Goal: Task Accomplishment & Management: Complete application form

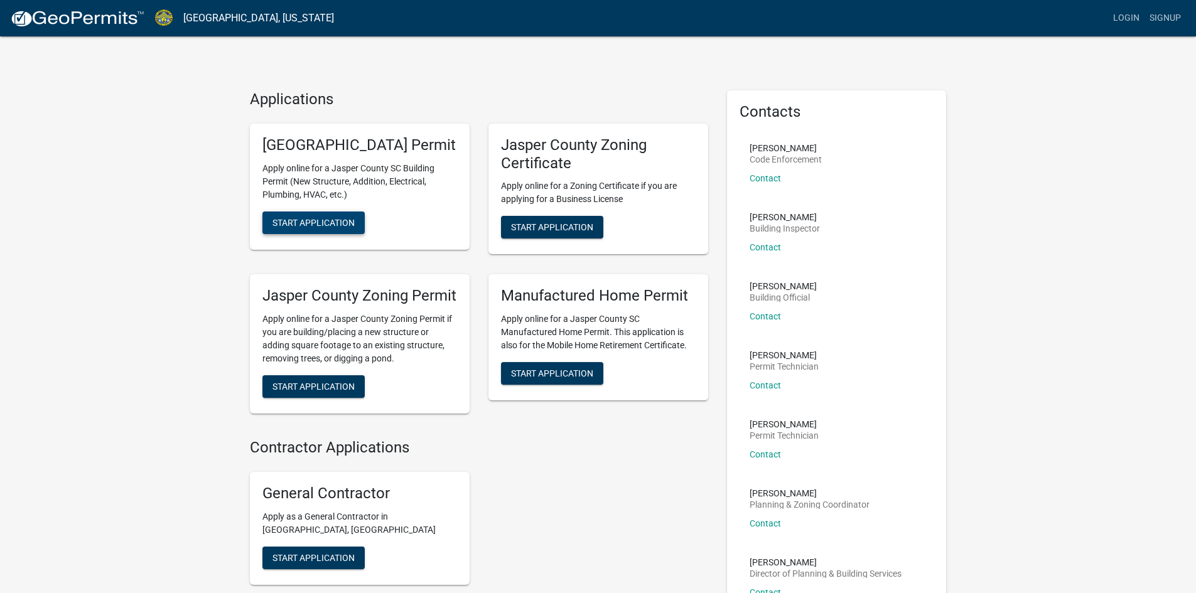
click at [316, 227] on span "Start Application" at bounding box center [313, 222] width 82 height 10
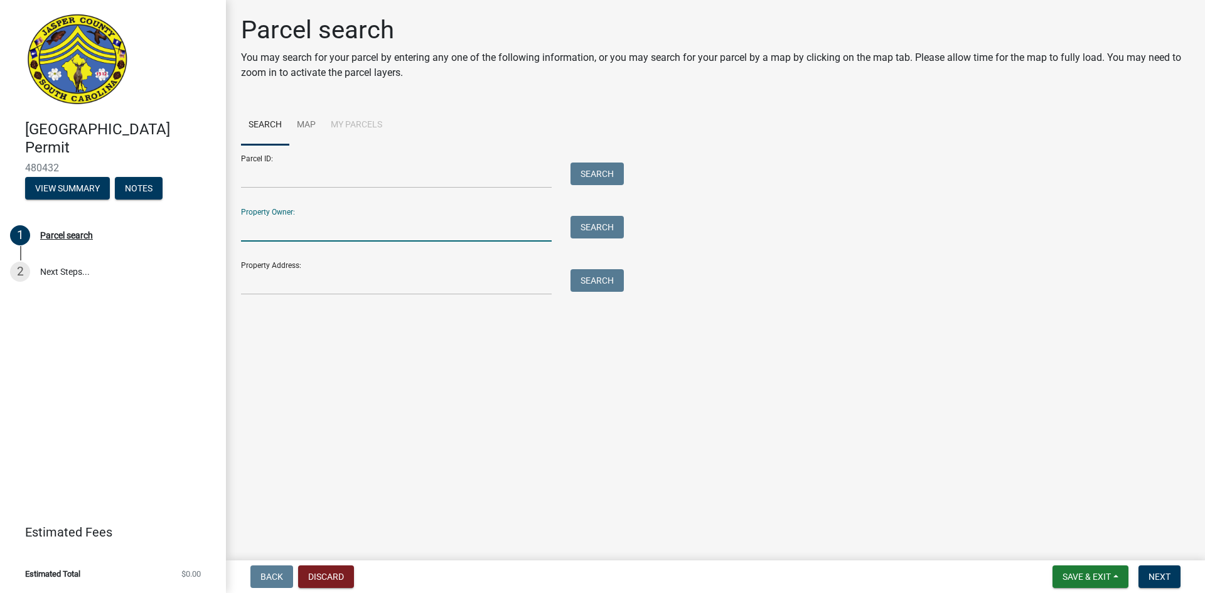
click at [280, 228] on input "Property Owner:" at bounding box center [396, 229] width 311 height 26
type input "G"
click at [289, 276] on input "Property Address:" at bounding box center [396, 282] width 311 height 26
click at [318, 279] on input "Property Address:" at bounding box center [396, 282] width 311 height 26
type input "[STREET_ADDRESS][PERSON_NAME]"
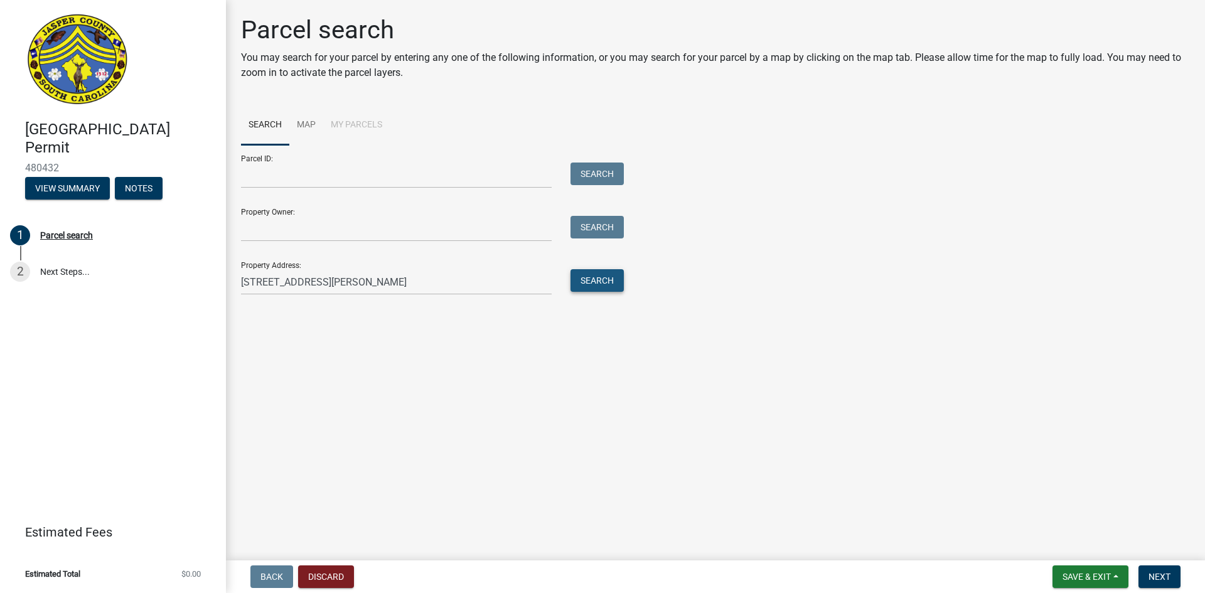
click at [598, 279] on button "Search" at bounding box center [596, 280] width 53 height 23
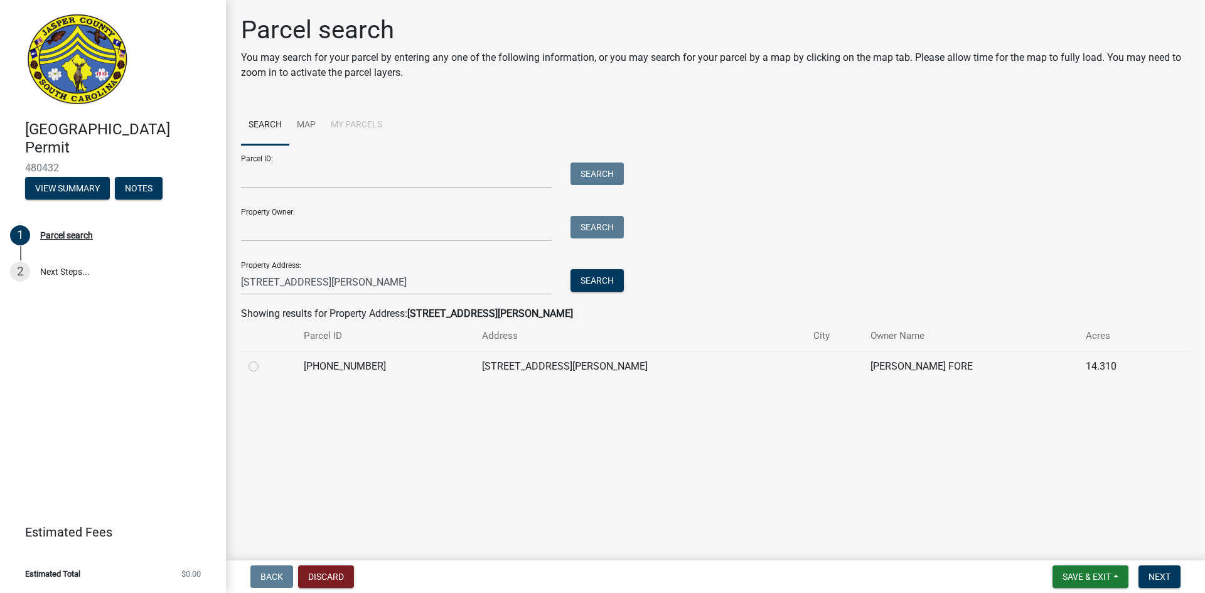
click at [264, 359] on label at bounding box center [264, 359] width 0 height 0
click at [264, 367] on input "radio" at bounding box center [268, 363] width 8 height 8
radio input "true"
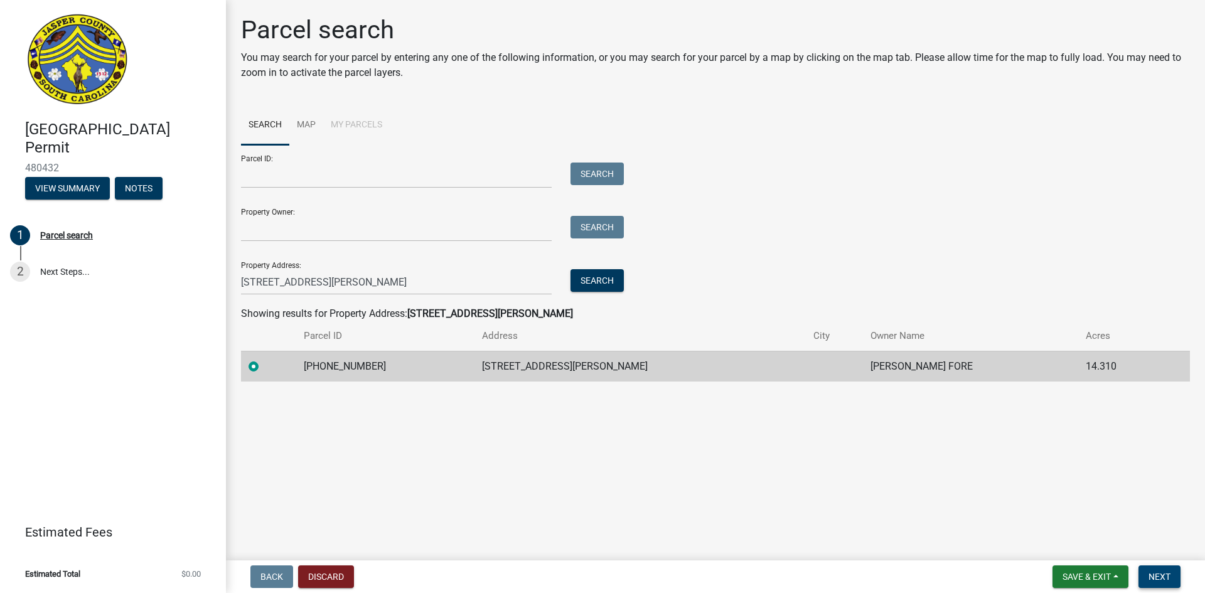
click at [1155, 579] on span "Next" at bounding box center [1159, 577] width 22 height 10
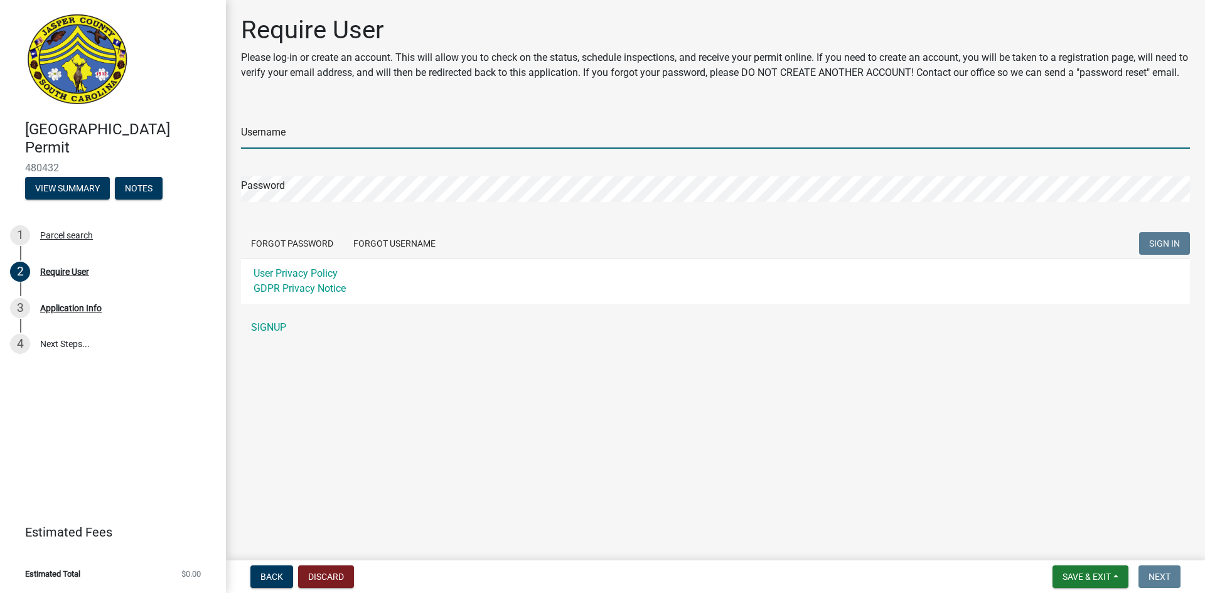
type input "[PERSON_NAME]"
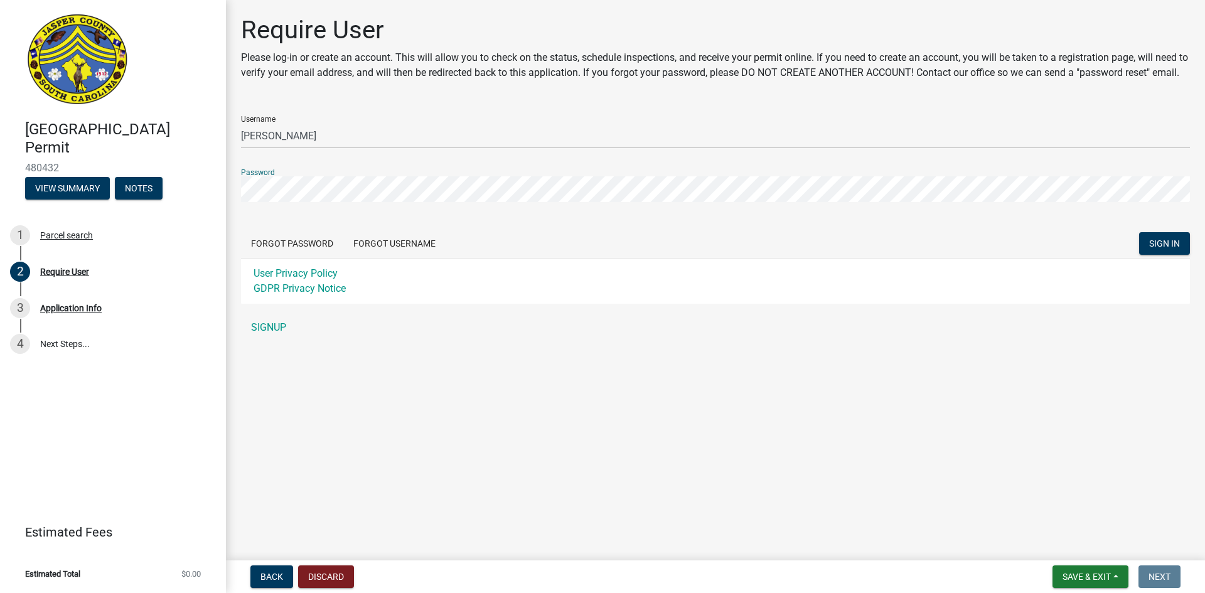
click at [1139, 232] on button "SIGN IN" at bounding box center [1164, 243] width 51 height 23
click at [341, 575] on button "Discard" at bounding box center [326, 576] width 56 height 23
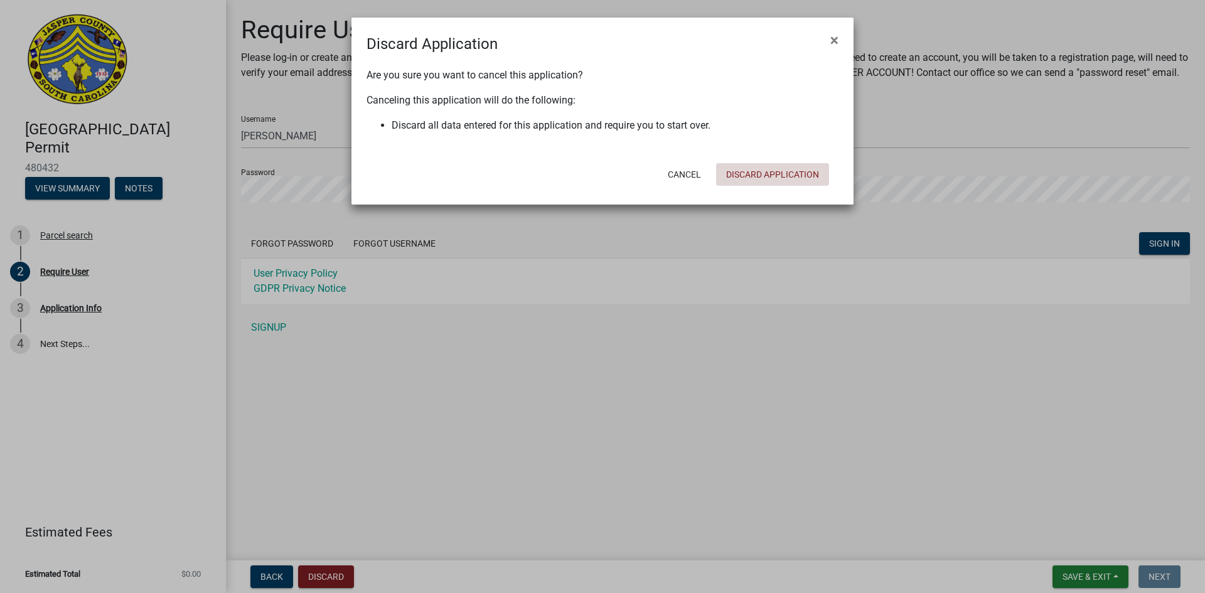
click at [778, 173] on button "Discard Application" at bounding box center [772, 174] width 113 height 23
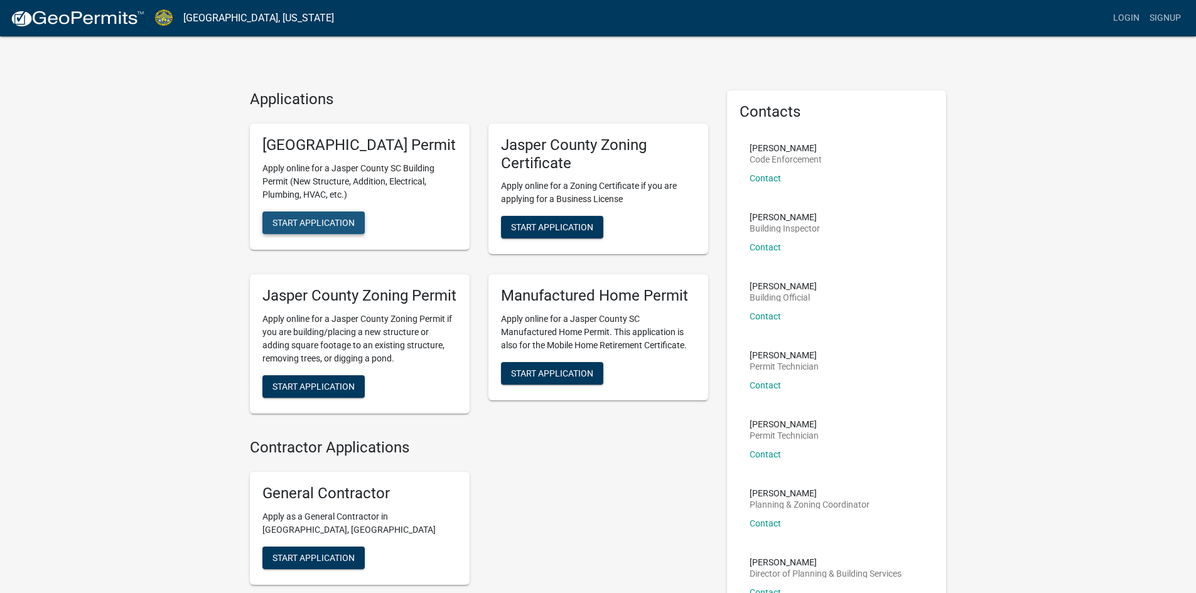
click at [302, 227] on span "Start Application" at bounding box center [313, 222] width 82 height 10
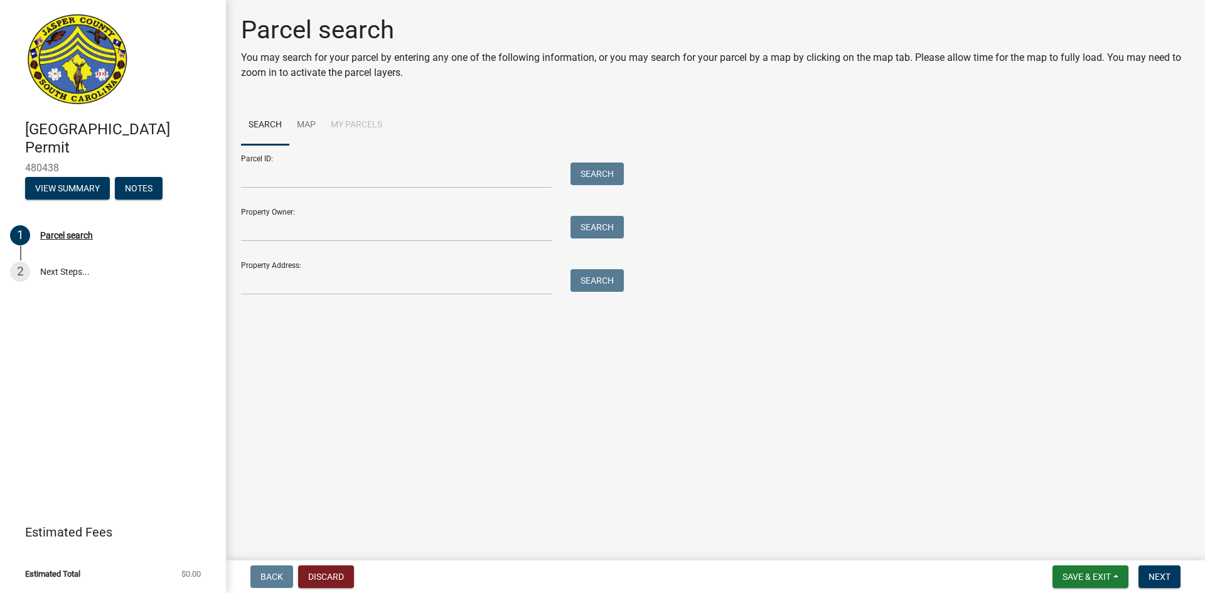
click at [247, 264] on div "Property Address: Search" at bounding box center [429, 273] width 377 height 43
click at [252, 272] on input "Property Address:" at bounding box center [396, 282] width 311 height 26
type input "[STREET_ADDRESS][PERSON_NAME]"
click at [1165, 573] on span "Next" at bounding box center [1159, 577] width 22 height 10
click at [597, 285] on button "Search" at bounding box center [596, 280] width 53 height 23
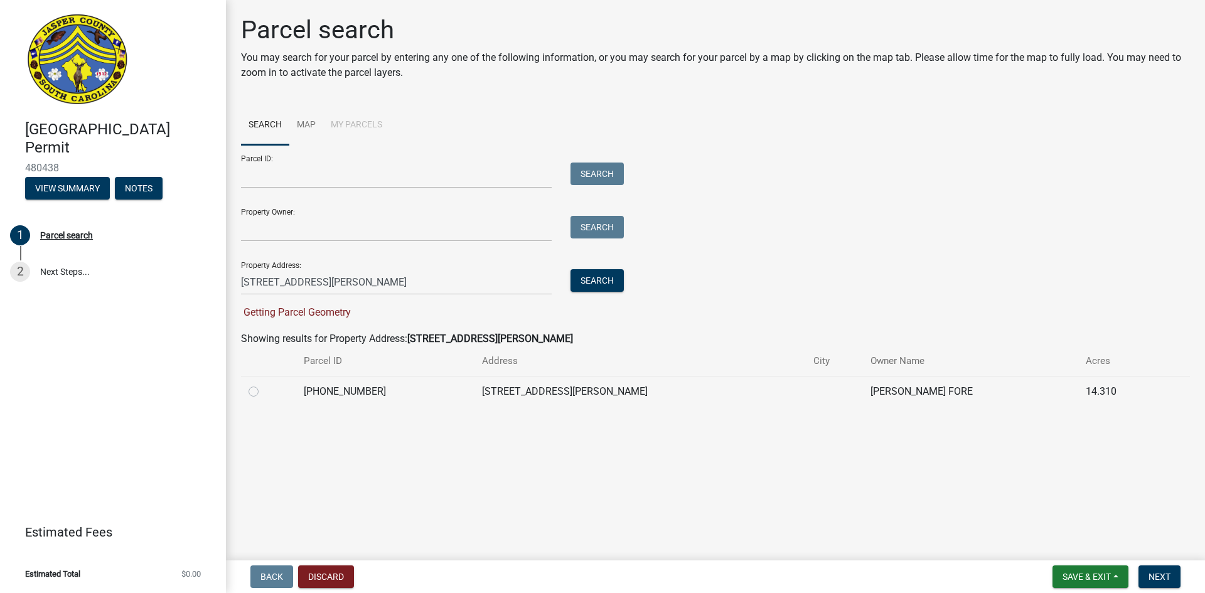
click at [264, 384] on label at bounding box center [264, 384] width 0 height 0
click at [264, 392] on input "radio" at bounding box center [268, 388] width 8 height 8
radio input "true"
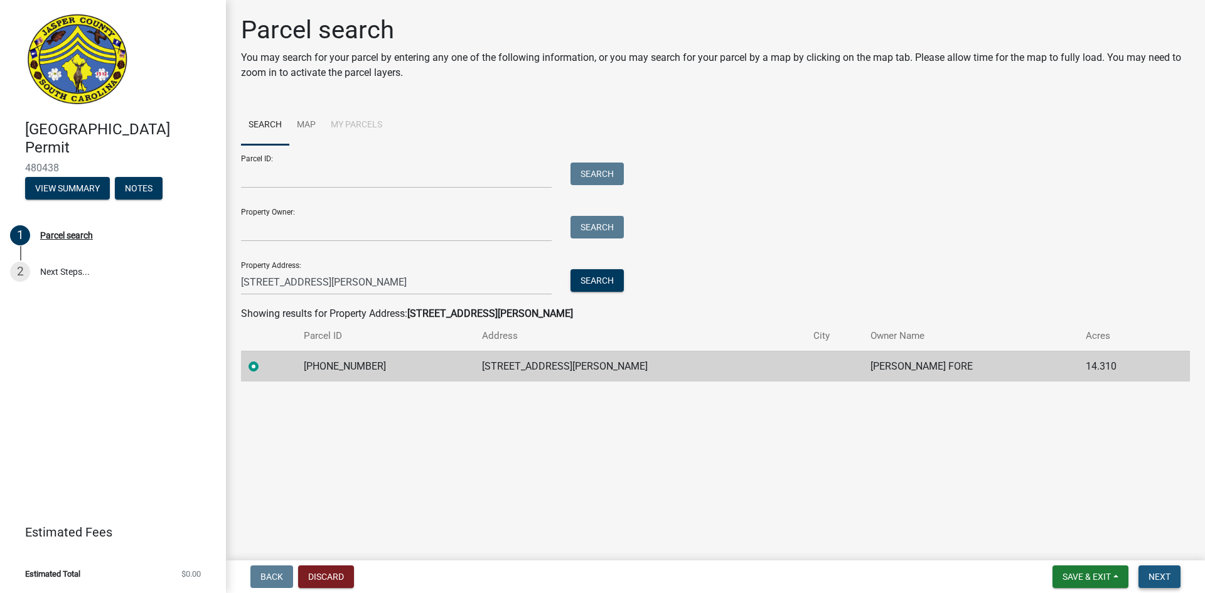
click at [1167, 572] on span "Next" at bounding box center [1159, 577] width 22 height 10
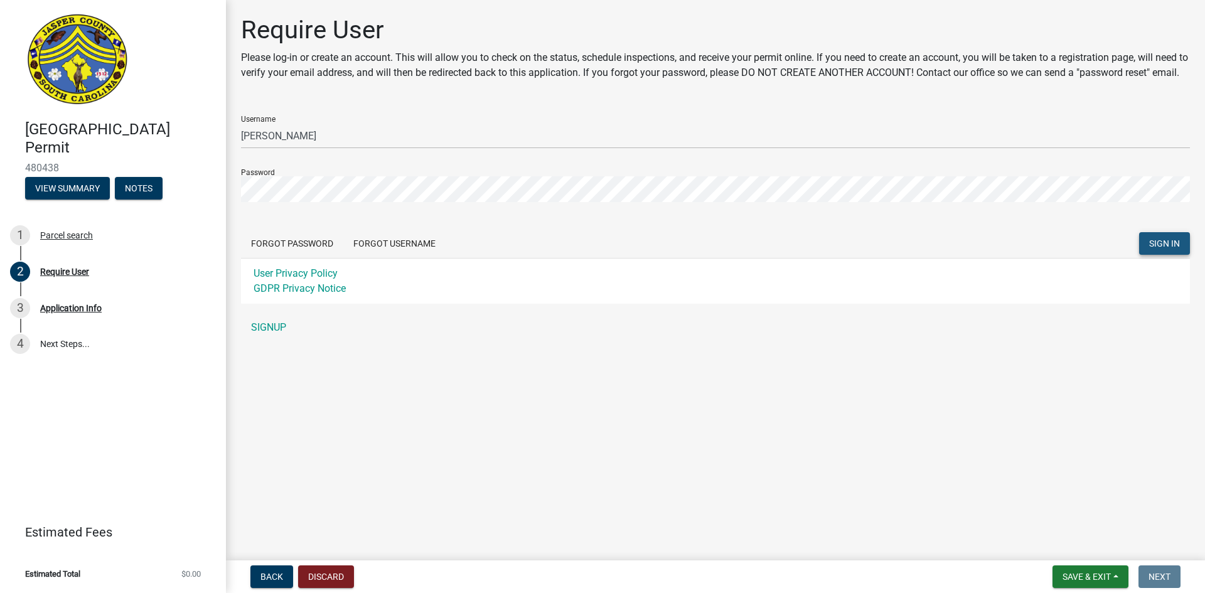
click at [1172, 249] on span "SIGN IN" at bounding box center [1164, 243] width 31 height 10
click at [1175, 250] on button "SIGN IN" at bounding box center [1164, 243] width 51 height 23
click at [319, 255] on button "Forgot Password" at bounding box center [292, 243] width 102 height 23
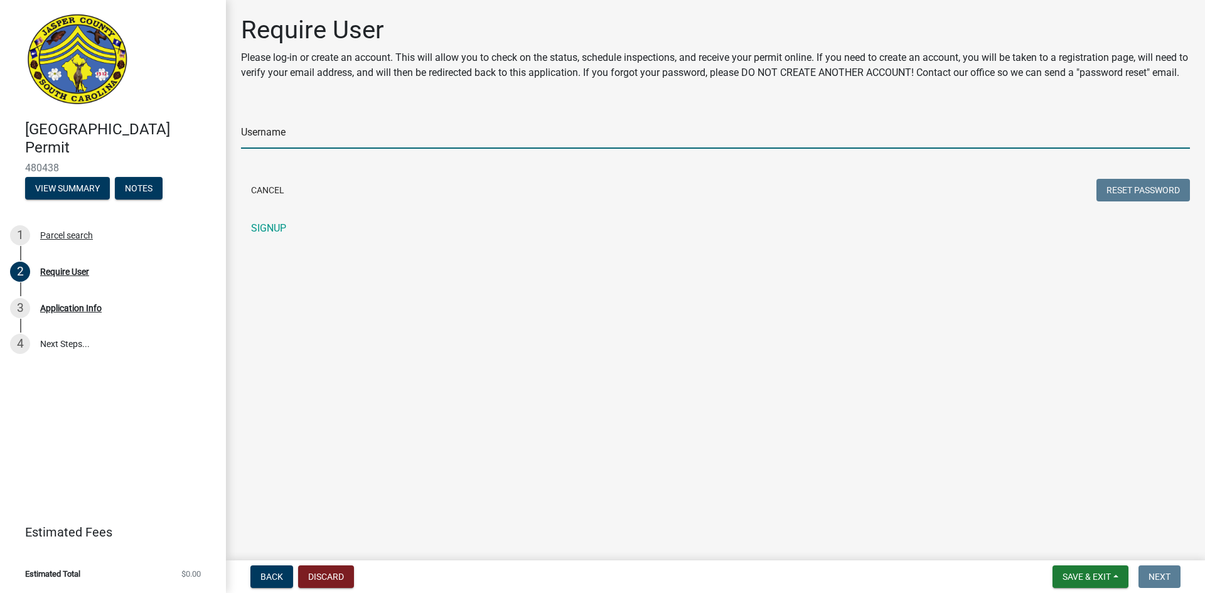
click at [302, 144] on input "Username" at bounding box center [715, 136] width 949 height 26
type input "[PERSON_NAME]"
click at [1096, 179] on button "Reset Password" at bounding box center [1143, 190] width 94 height 23
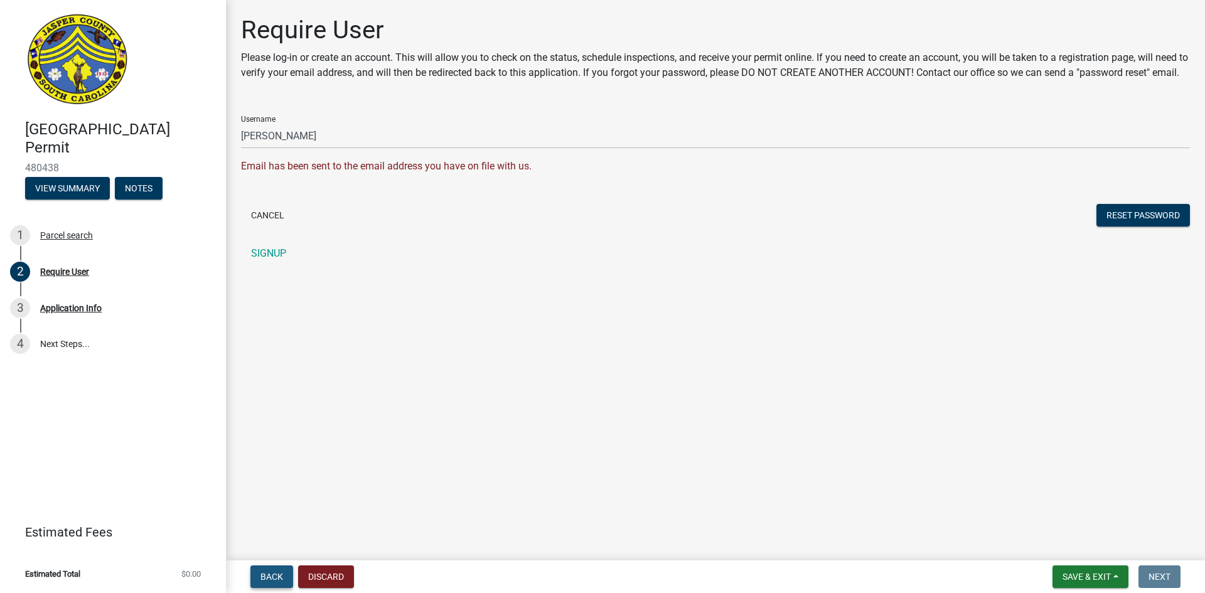
click at [264, 577] on span "Back" at bounding box center [271, 577] width 23 height 10
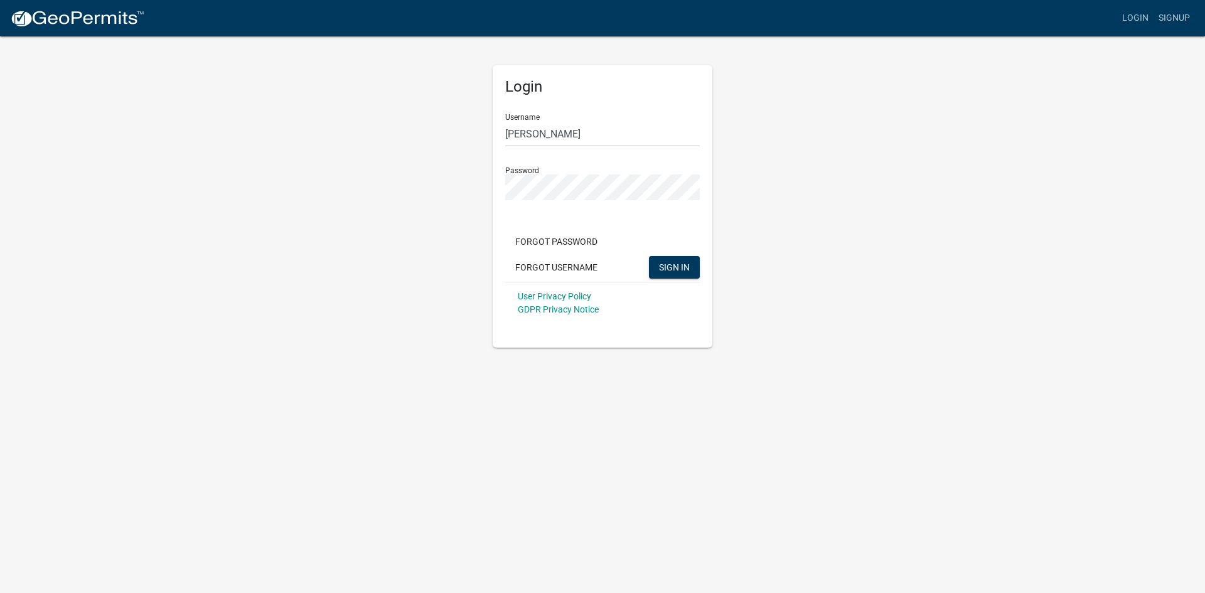
drag, startPoint x: 898, startPoint y: 297, endPoint x: 877, endPoint y: 303, distance: 21.5
click at [890, 300] on div "Login Username [PERSON_NAME] Password Forgot Password Forgot Username SIGN IN U…" at bounding box center [602, 191] width 715 height 313
click at [675, 266] on span "SIGN IN" at bounding box center [674, 267] width 31 height 10
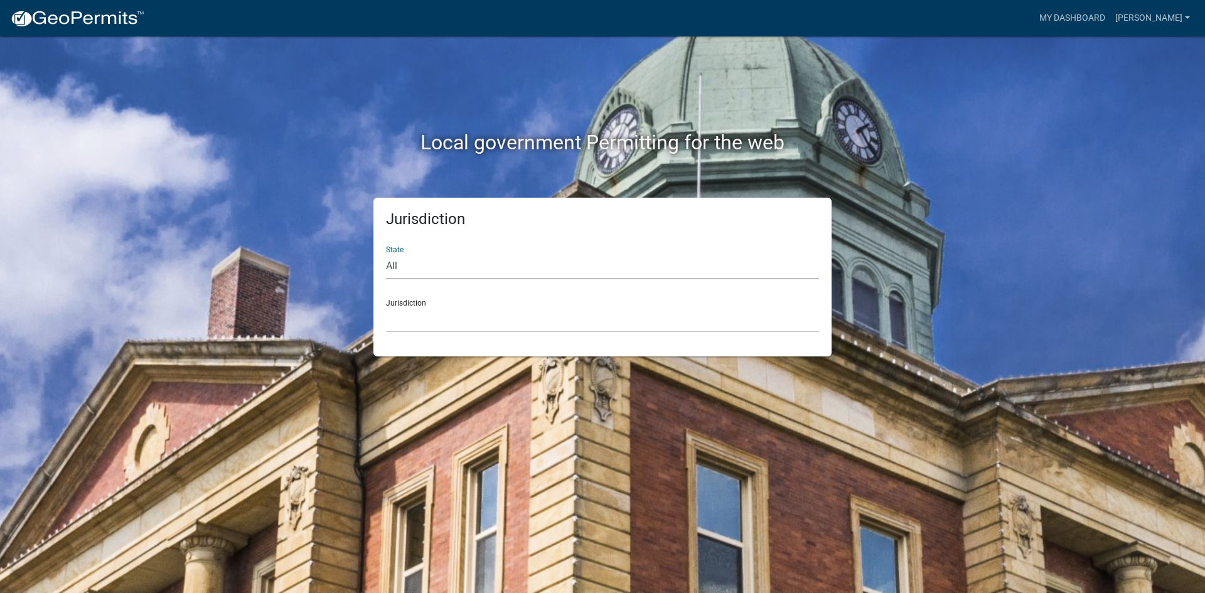
click at [411, 270] on select "All [US_STATE] [US_STATE] [US_STATE] [US_STATE] [US_STATE] [US_STATE] [US_STATE…" at bounding box center [602, 267] width 433 height 26
select select "[US_STATE]"
click at [386, 254] on select "All [US_STATE] [US_STATE] [US_STATE] [US_STATE] [US_STATE] [US_STATE] [US_STATE…" at bounding box center [602, 267] width 433 height 26
click at [426, 304] on div "Jurisdiction [GEOGRAPHIC_DATA], [US_STATE] [GEOGRAPHIC_DATA], [US_STATE]" at bounding box center [602, 310] width 433 height 43
click at [407, 303] on div "Jurisdiction [GEOGRAPHIC_DATA], [US_STATE] [GEOGRAPHIC_DATA], [US_STATE]" at bounding box center [602, 310] width 433 height 43
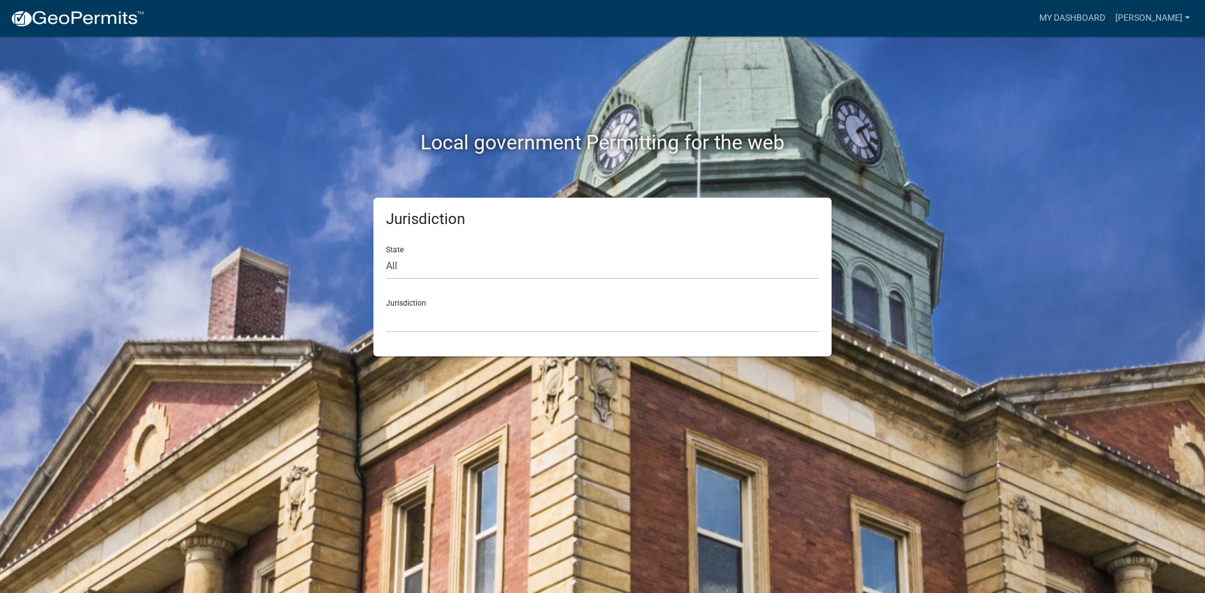
click at [427, 217] on h5 "Jurisdiction" at bounding box center [602, 219] width 433 height 18
click at [102, 16] on img at bounding box center [77, 18] width 134 height 19
click at [1079, 15] on link "My Dashboard" at bounding box center [1072, 18] width 76 height 24
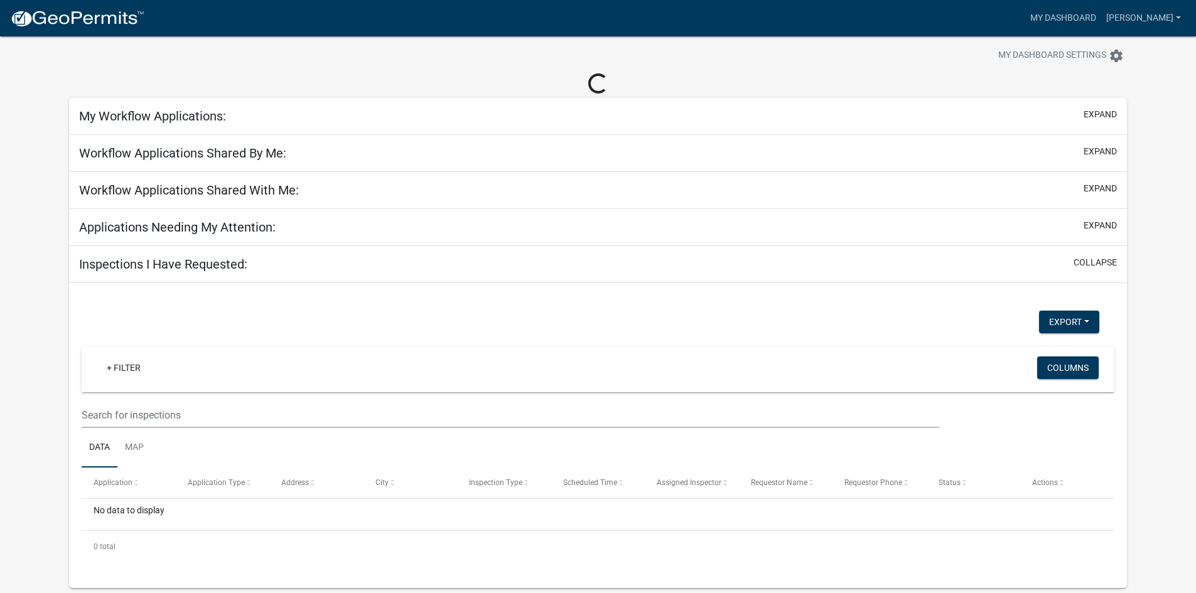
scroll to position [36, 0]
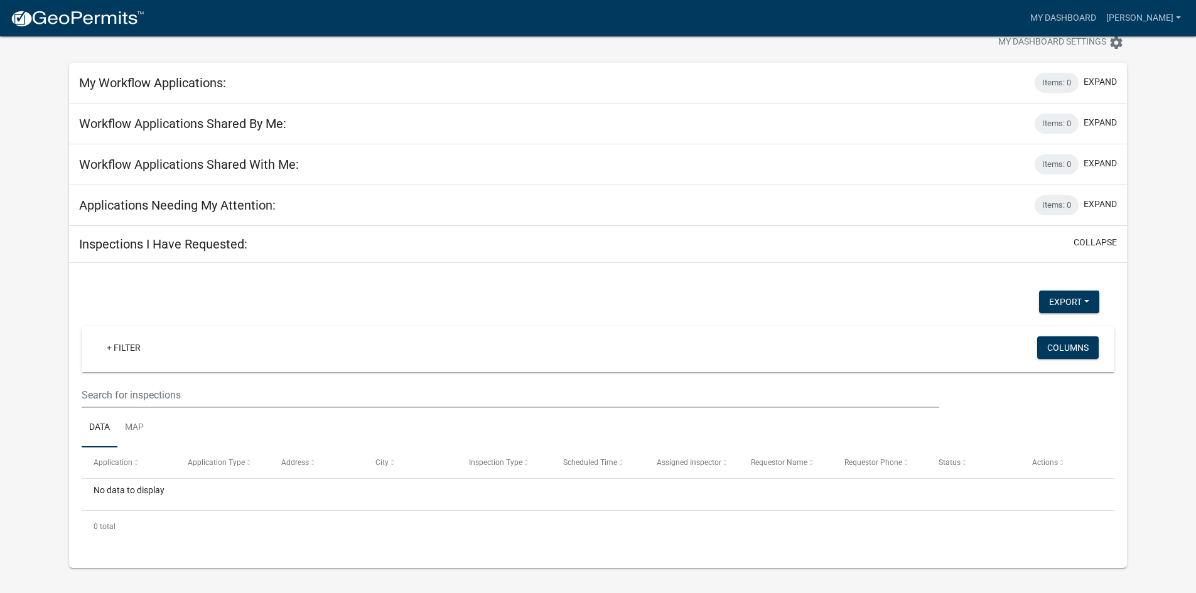
click at [208, 207] on h5 "Applications Needing My Attention:" at bounding box center [177, 205] width 196 height 15
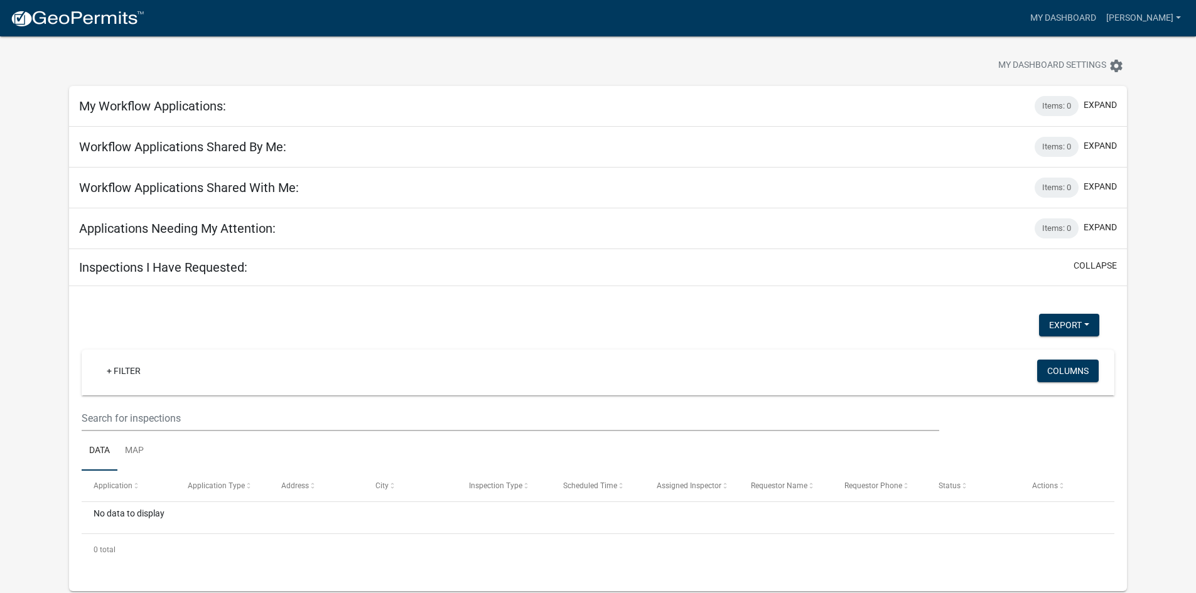
scroll to position [0, 0]
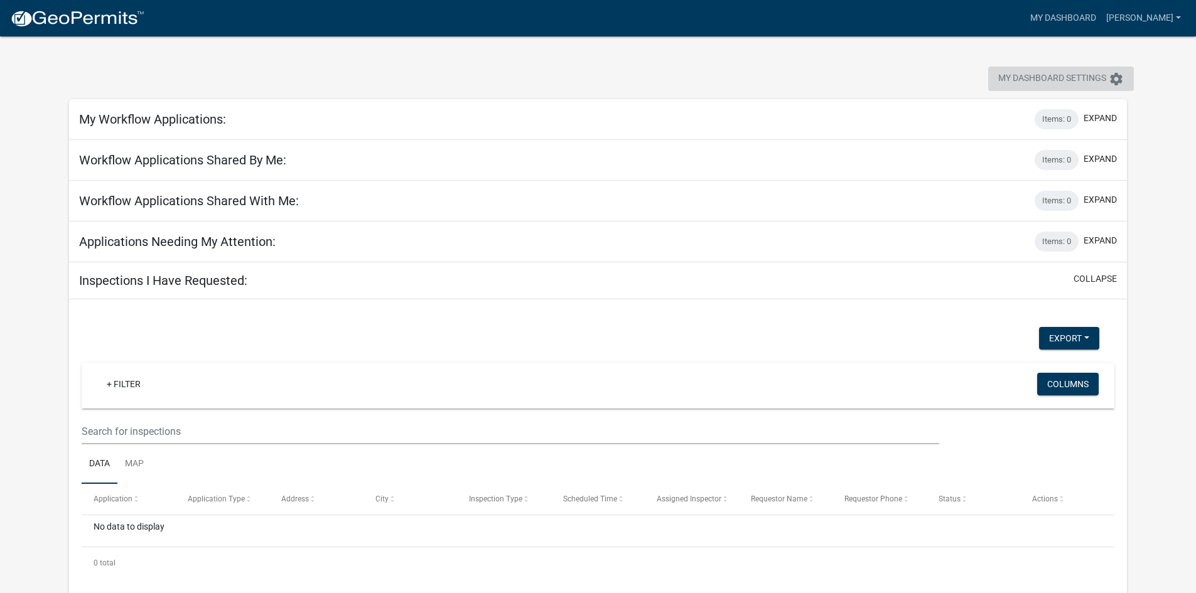
click at [1115, 77] on icon "settings" at bounding box center [1115, 79] width 15 height 15
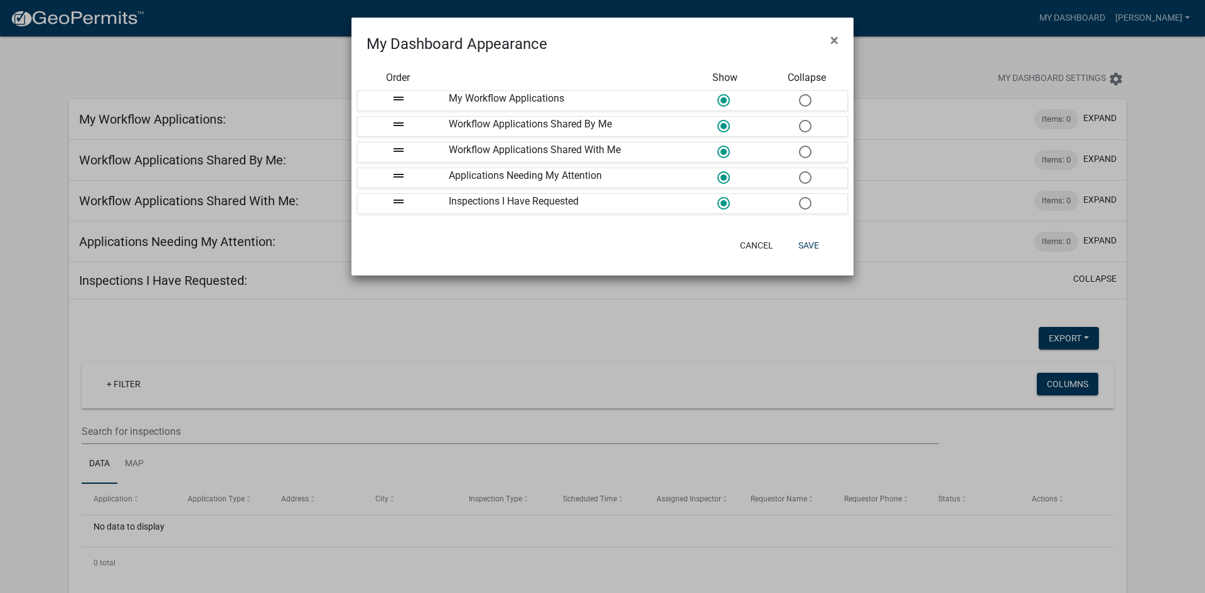
click at [508, 333] on ngb-modal-window "My Dashboard Appearance × Order Show Collapse drag_handle My Workflow Applicati…" at bounding box center [602, 296] width 1205 height 593
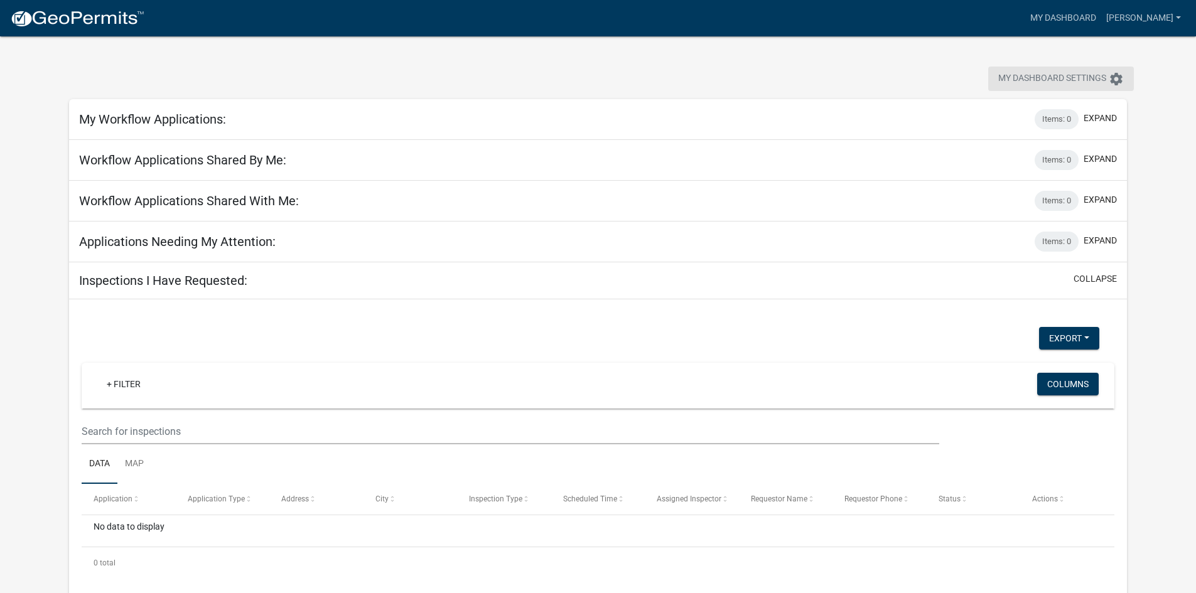
scroll to position [36, 0]
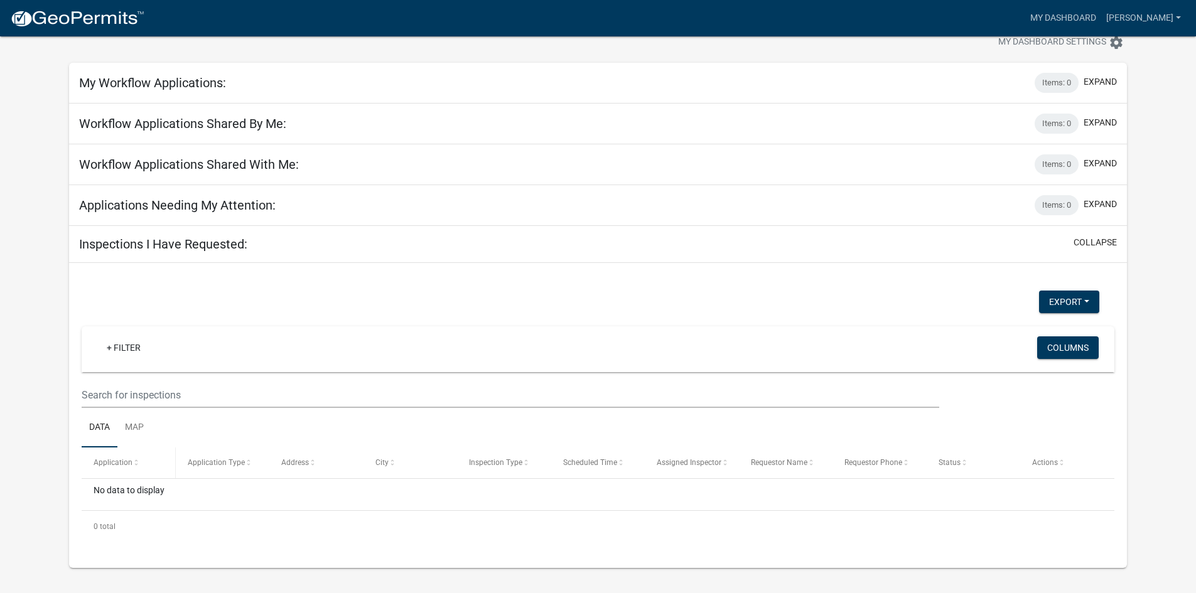
click at [117, 465] on span "Application" at bounding box center [113, 462] width 39 height 9
click at [120, 463] on span "Application" at bounding box center [113, 462] width 39 height 9
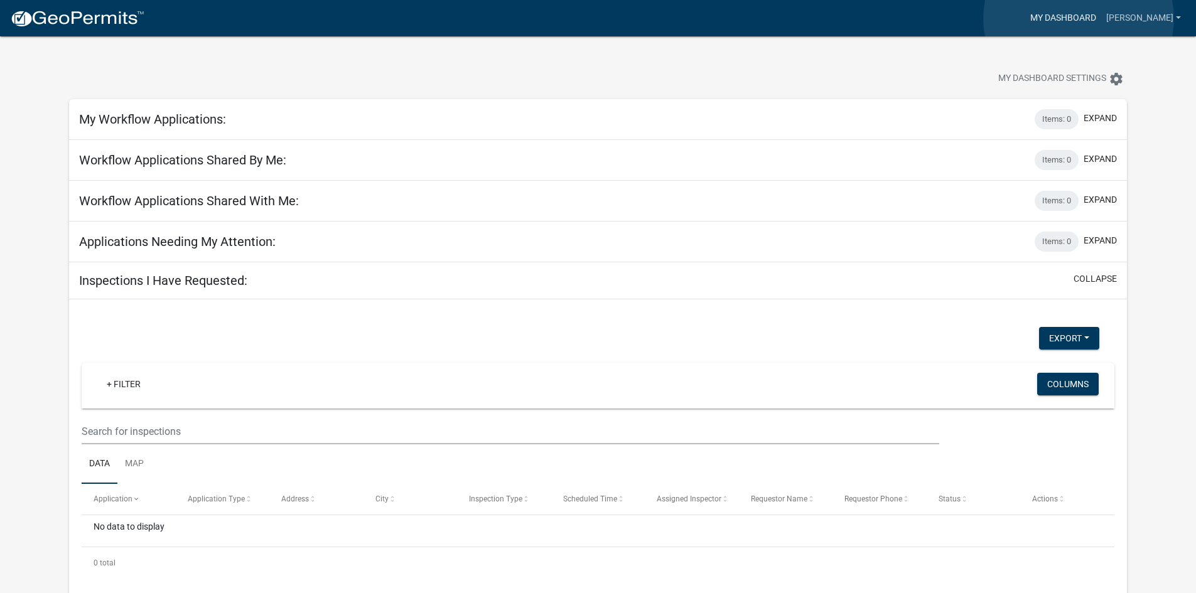
click at [1078, 19] on link "My Dashboard" at bounding box center [1063, 18] width 76 height 24
click at [1177, 16] on link "[PERSON_NAME]" at bounding box center [1143, 18] width 85 height 24
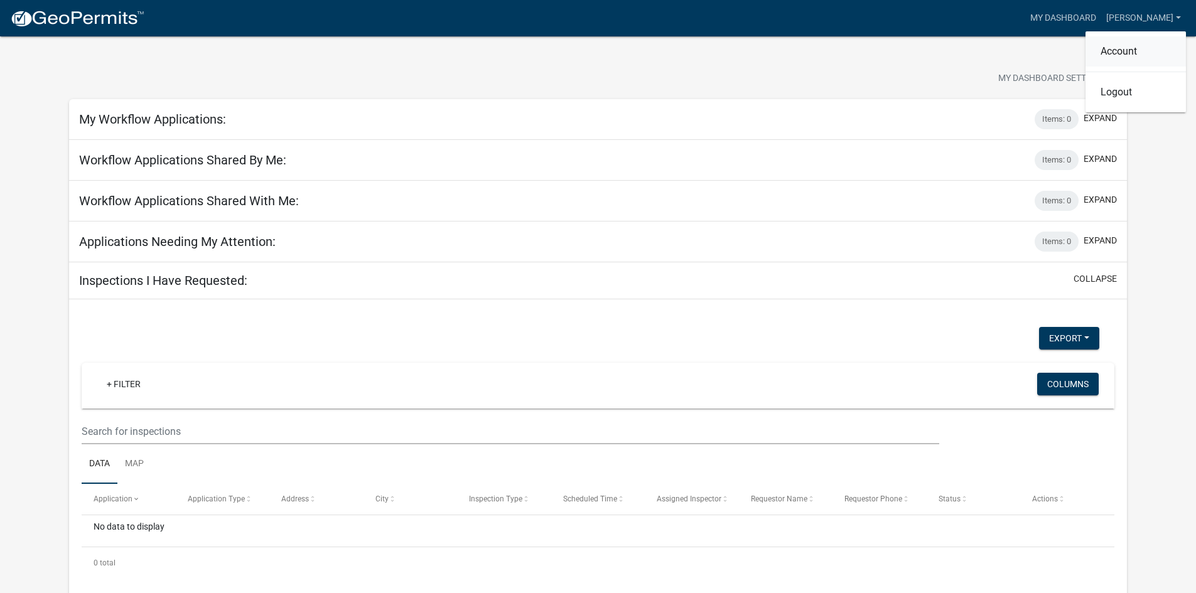
click at [1129, 53] on link "Account" at bounding box center [1135, 51] width 100 height 30
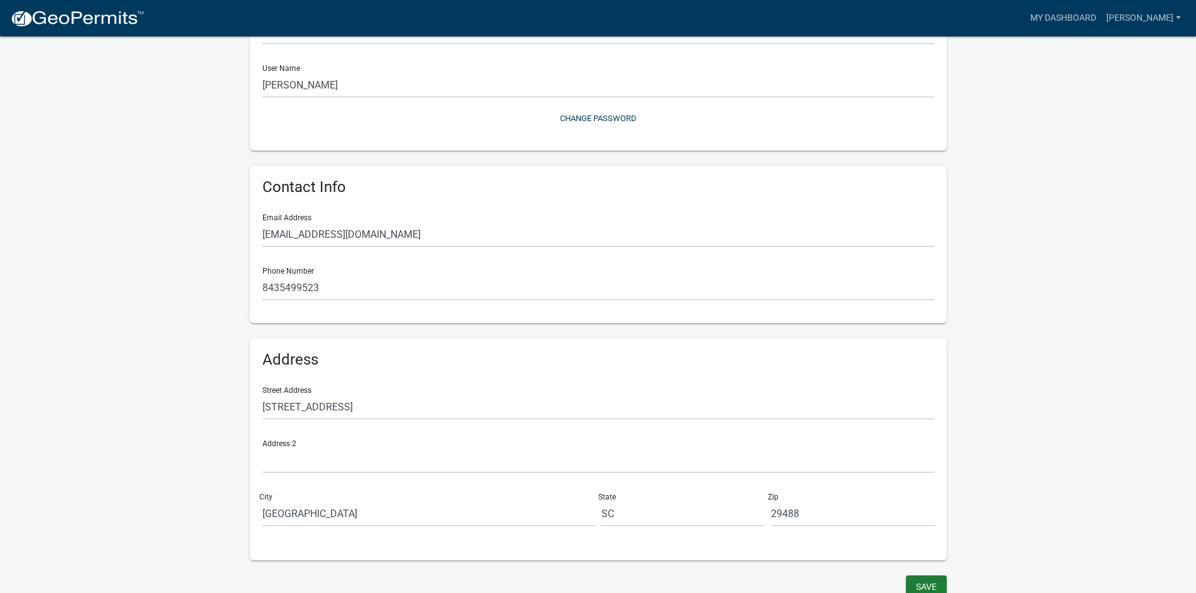
scroll to position [138, 0]
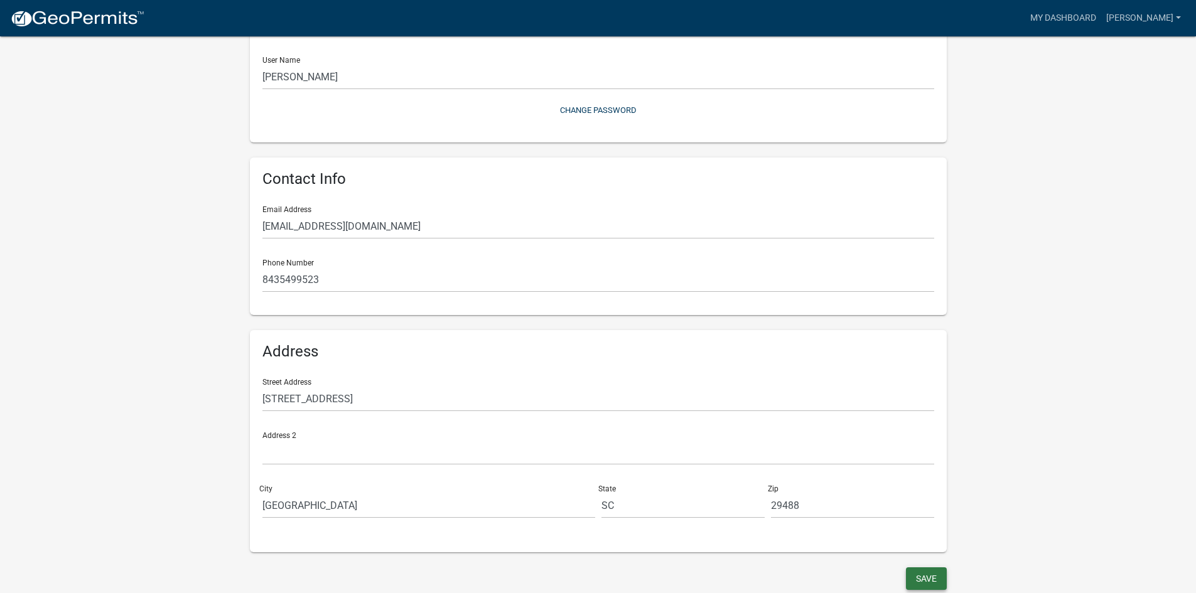
click at [939, 579] on button "Save" at bounding box center [926, 578] width 41 height 23
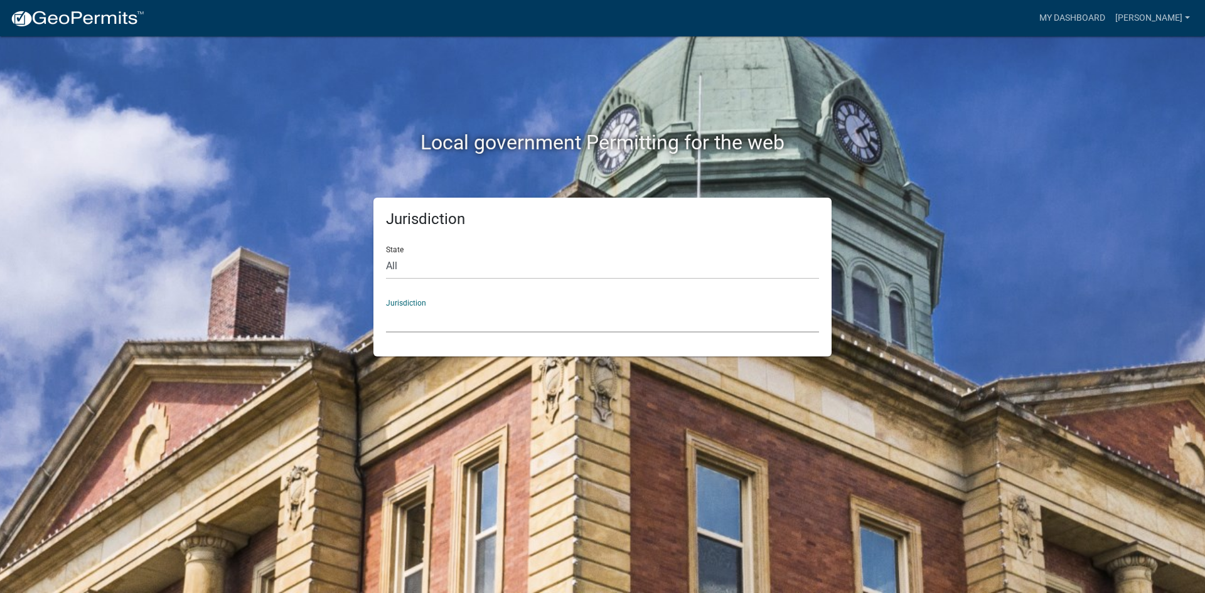
click at [394, 322] on select "[GEOGRAPHIC_DATA], [US_STATE] [GEOGRAPHIC_DATA], [US_STATE][PERSON_NAME][GEOGRA…" at bounding box center [602, 320] width 433 height 26
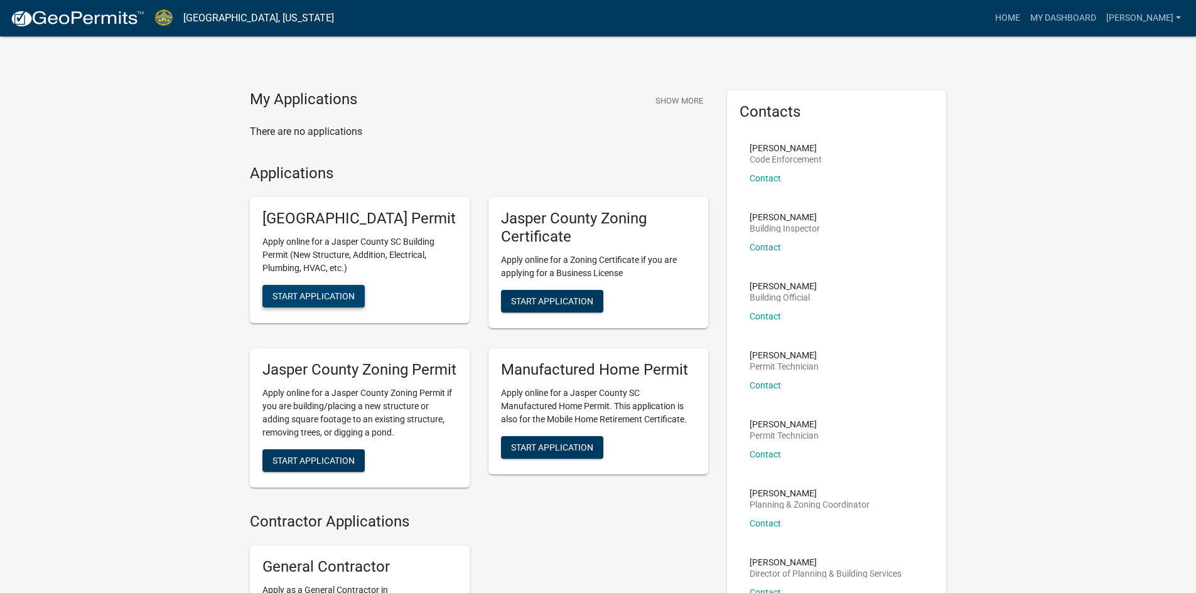
click at [334, 301] on span "Start Application" at bounding box center [313, 296] width 82 height 10
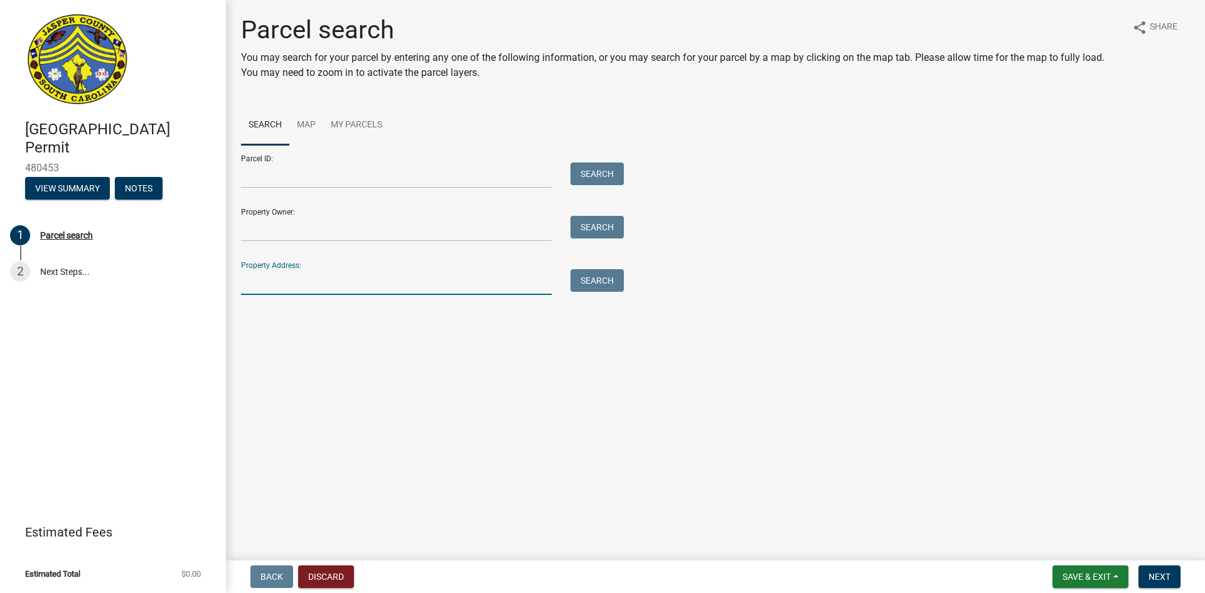
click at [247, 281] on input "Property Address:" at bounding box center [396, 282] width 311 height 26
type input "[STREET_ADDRESS][PERSON_NAME]"
click at [604, 282] on button "Search" at bounding box center [596, 280] width 53 height 23
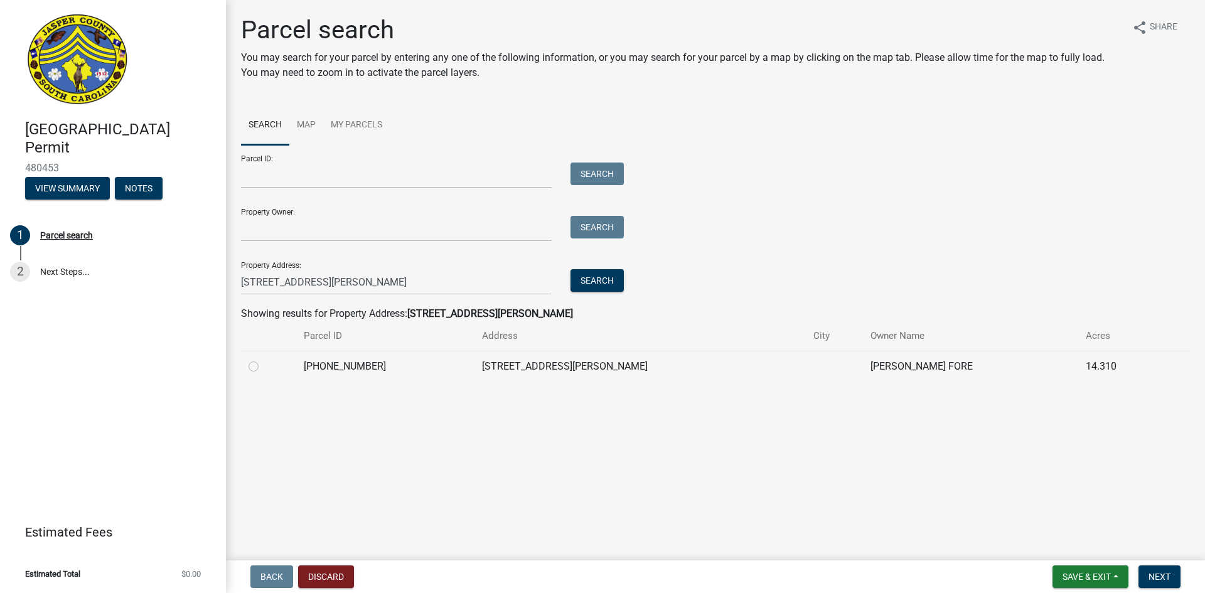
click at [264, 359] on label at bounding box center [264, 359] width 0 height 0
click at [264, 365] on input "radio" at bounding box center [268, 363] width 8 height 8
radio input "true"
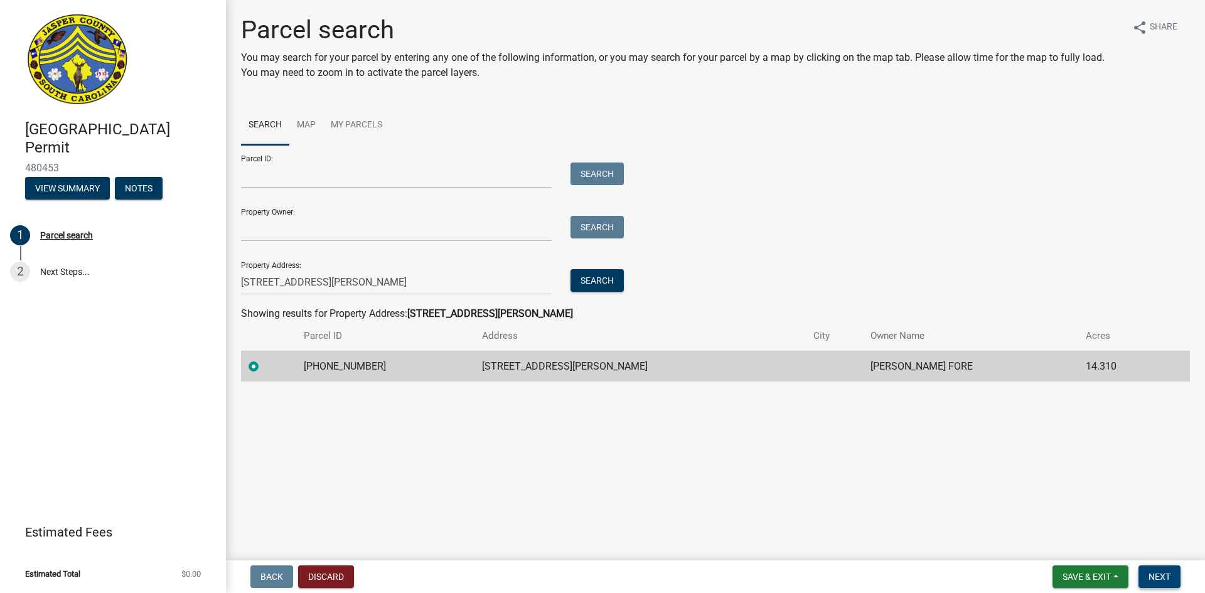
click at [1160, 577] on span "Next" at bounding box center [1159, 577] width 22 height 10
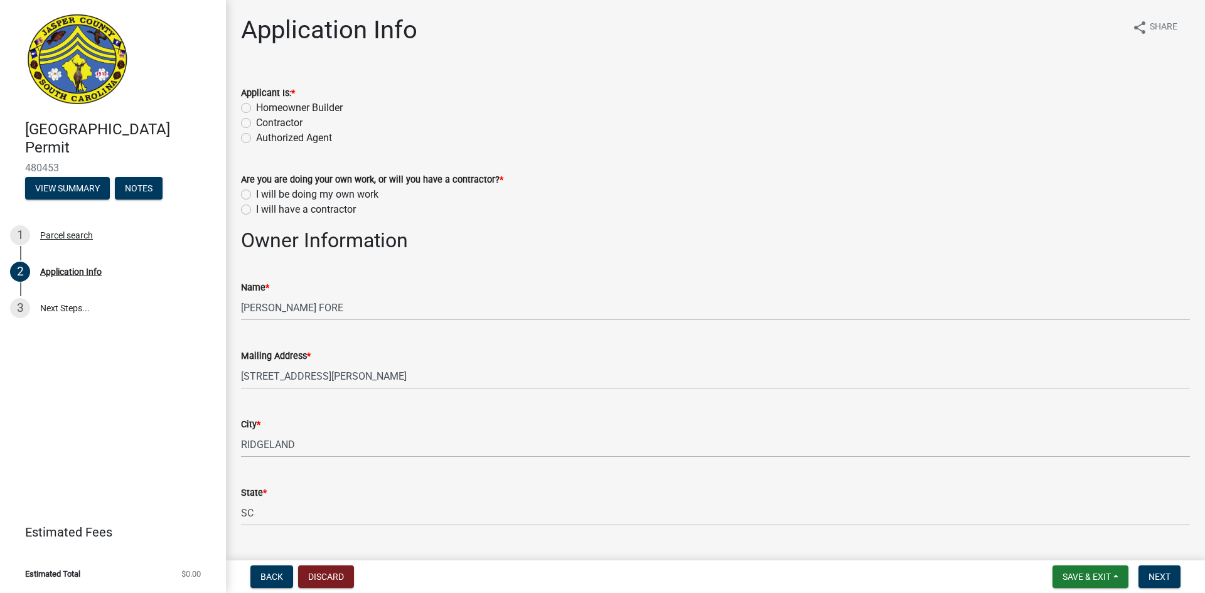
click at [256, 124] on label "Contractor" at bounding box center [279, 122] width 46 height 15
click at [256, 124] on input "Contractor" at bounding box center [260, 119] width 8 height 8
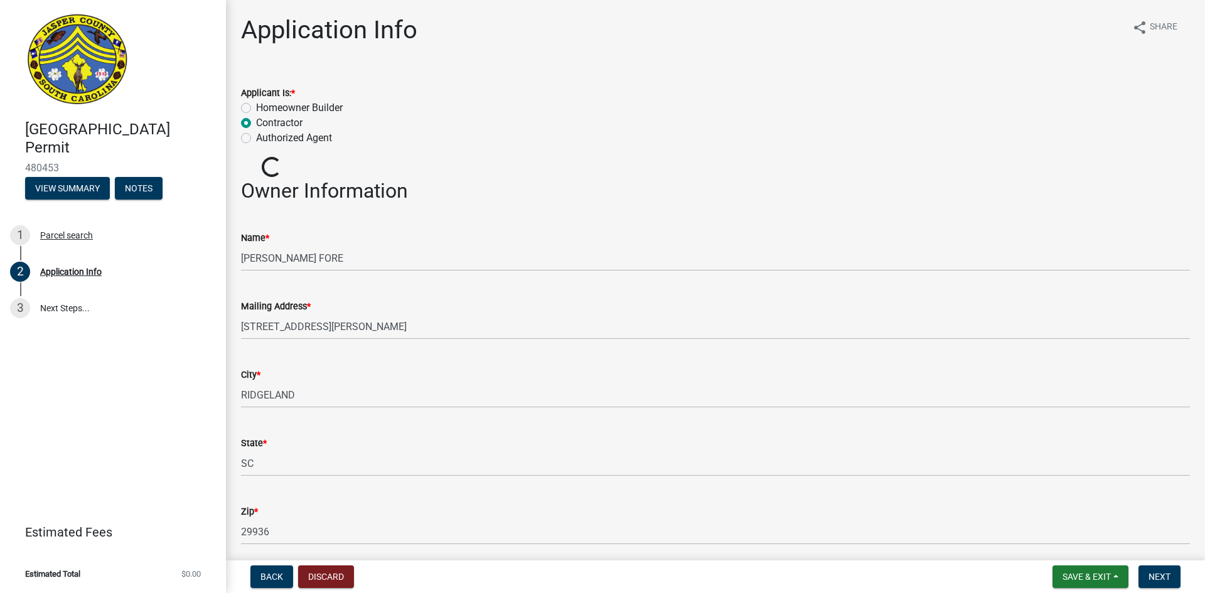
radio input "true"
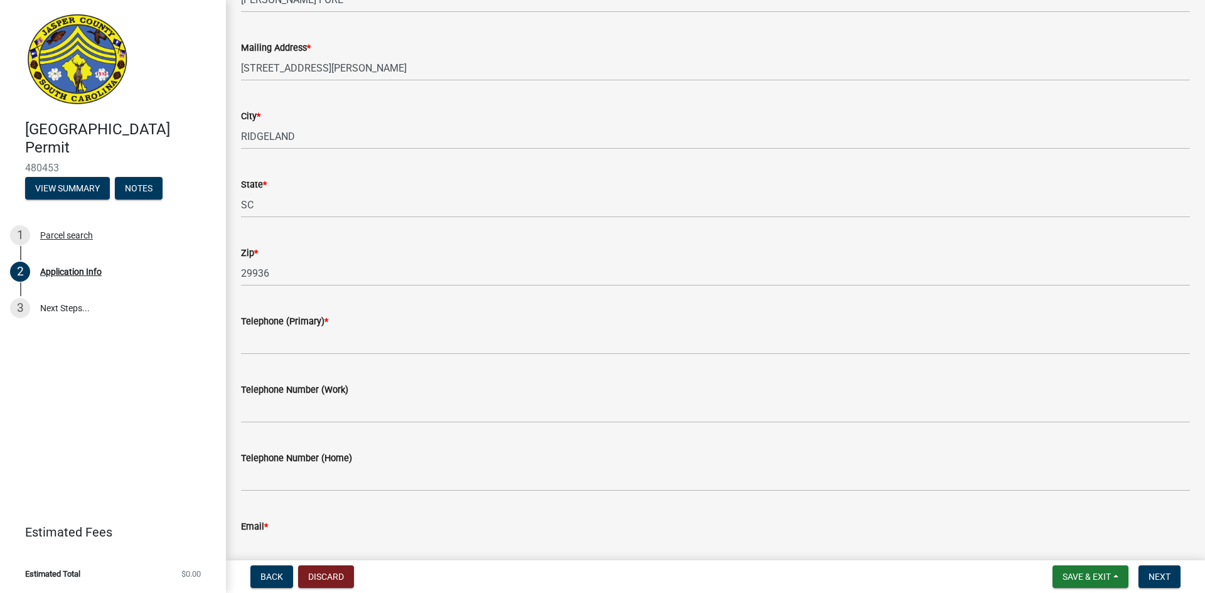
scroll to position [251, 0]
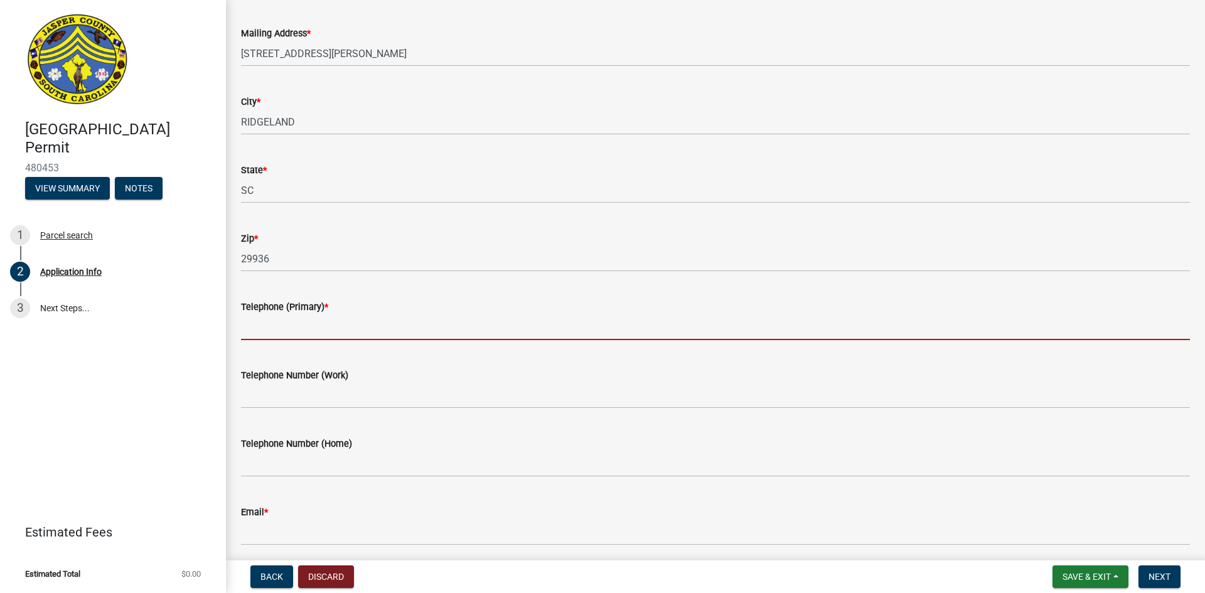
click at [269, 327] on input "Telephone (Primary) *" at bounding box center [715, 327] width 949 height 26
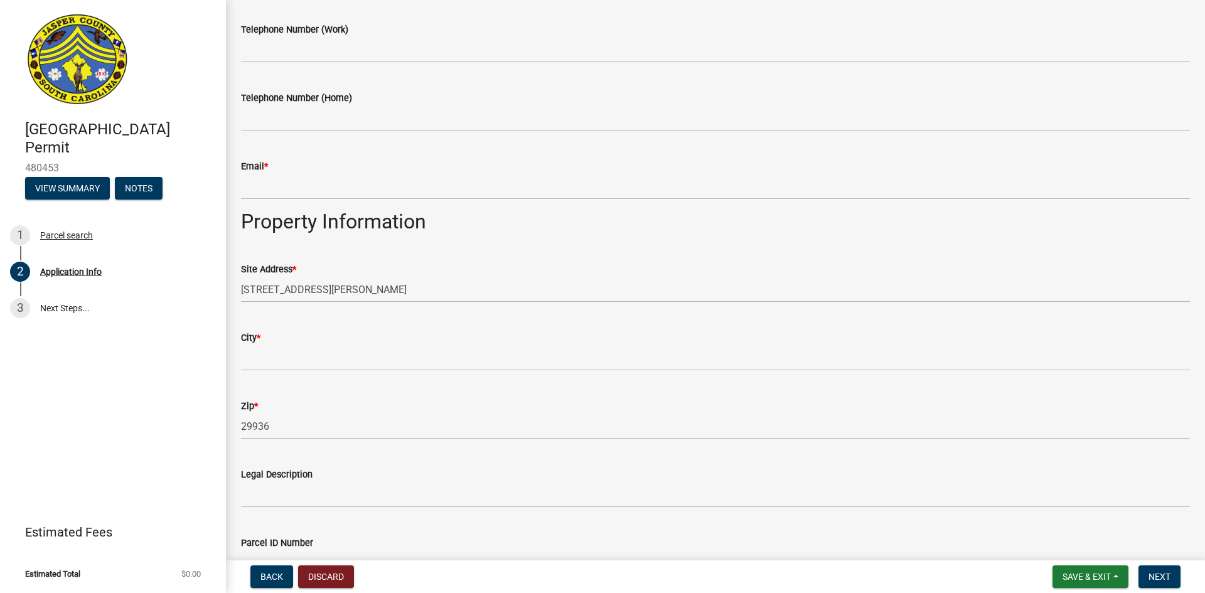
scroll to position [628, 0]
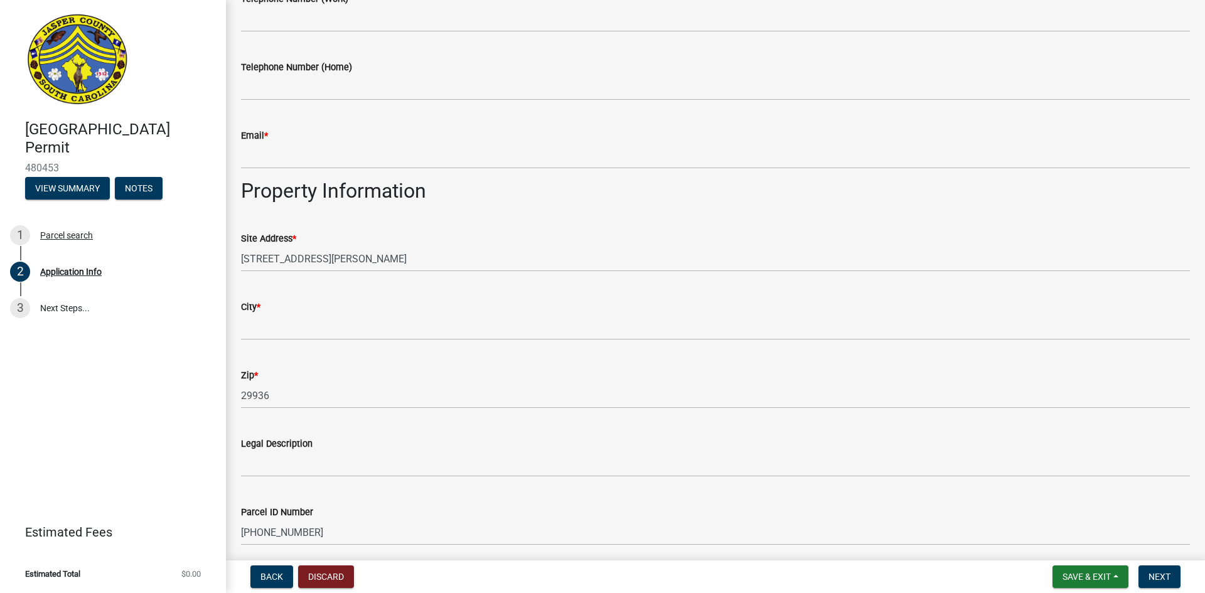
type input "[PHONE_NUMBER]"
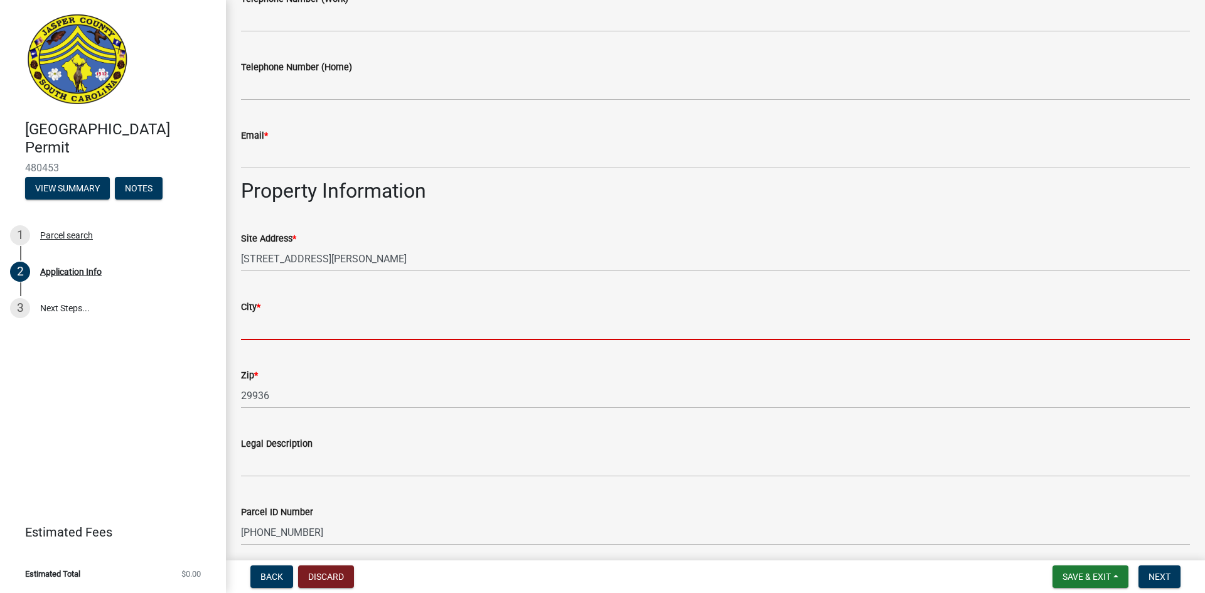
click at [296, 328] on input "City *" at bounding box center [715, 327] width 949 height 26
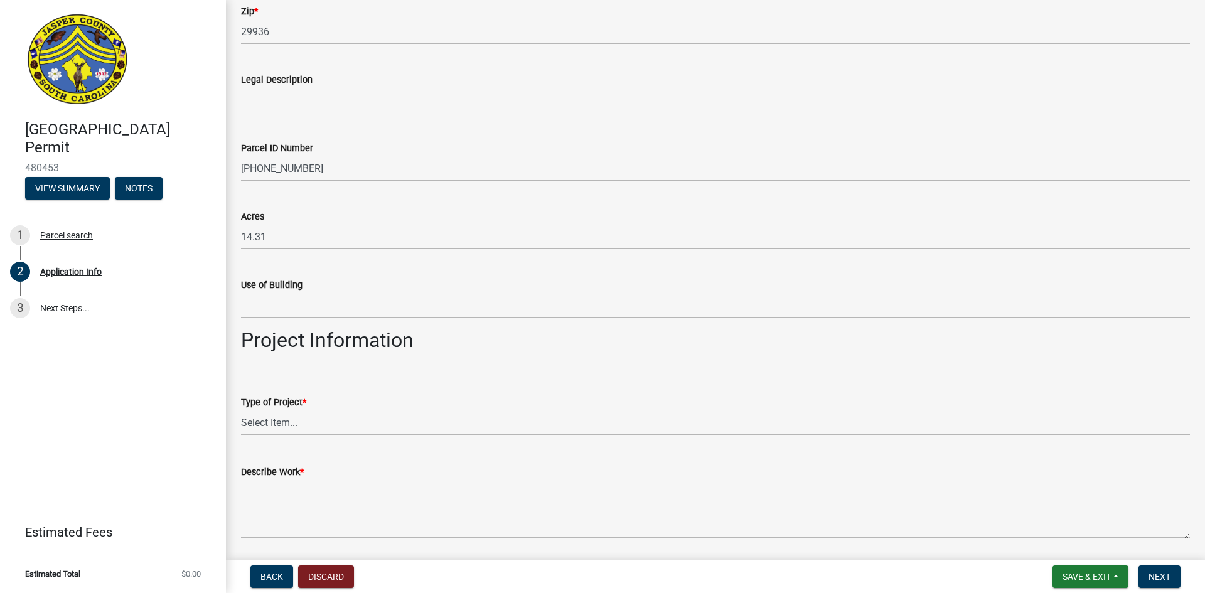
scroll to position [1004, 0]
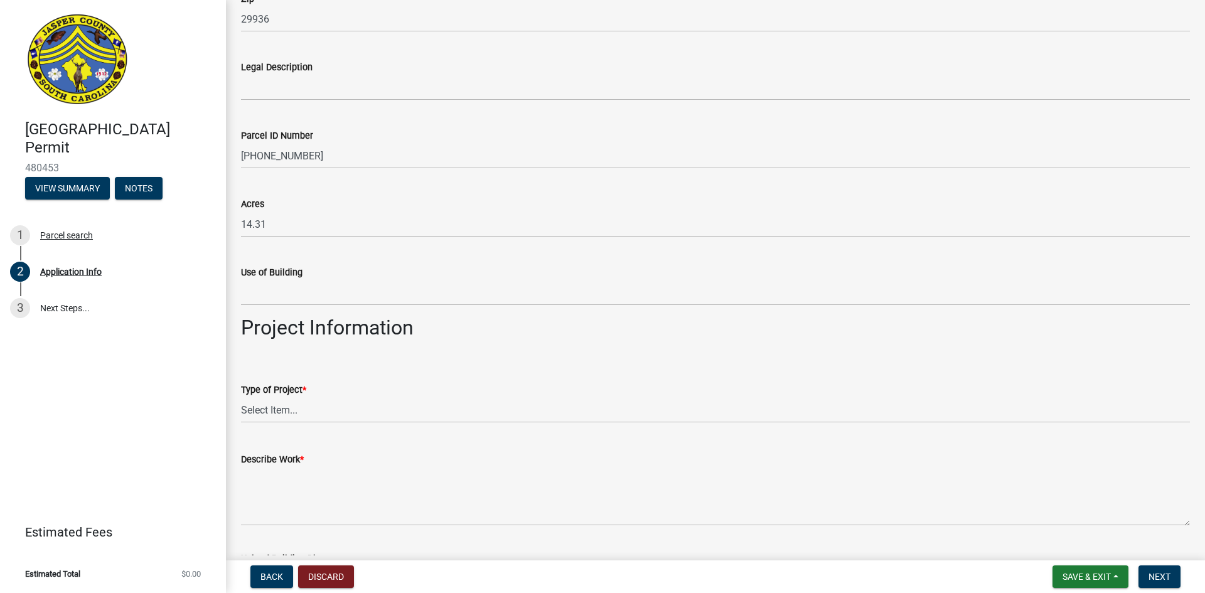
type input "Ridgeland"
click at [279, 410] on select "Select Item... Construction Trailer/Shipping Container Residential Demolition C…" at bounding box center [715, 410] width 949 height 26
click at [241, 397] on select "Select Item... Construction Trailer/Shipping Container Residential Demolition C…" at bounding box center [715, 410] width 949 height 26
select select "b478e360-fce9-41b4-b88d-85855ee8e141"
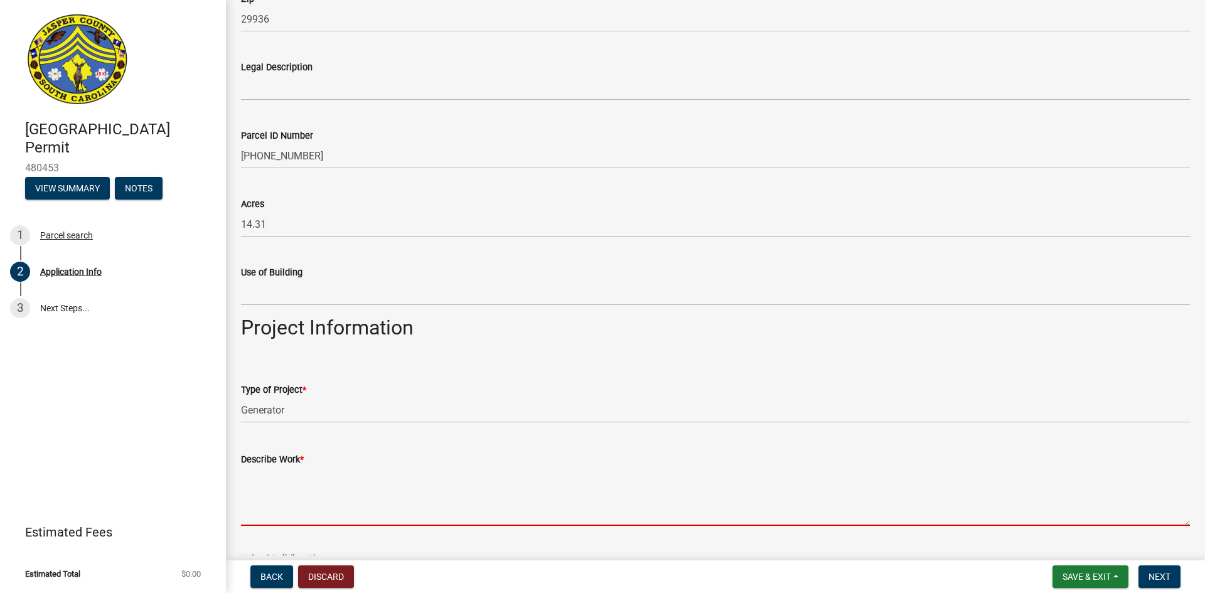
click at [270, 516] on textarea "Describe Work *" at bounding box center [715, 496] width 949 height 59
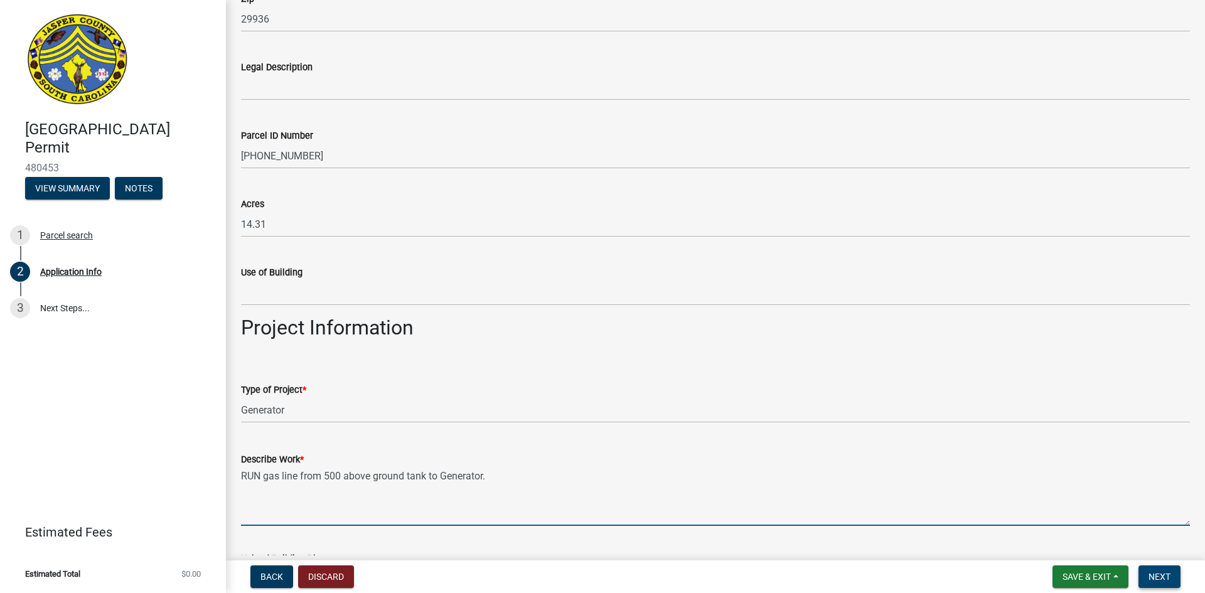
type textarea "RUN gas line from 500 above ground tank to Generator."
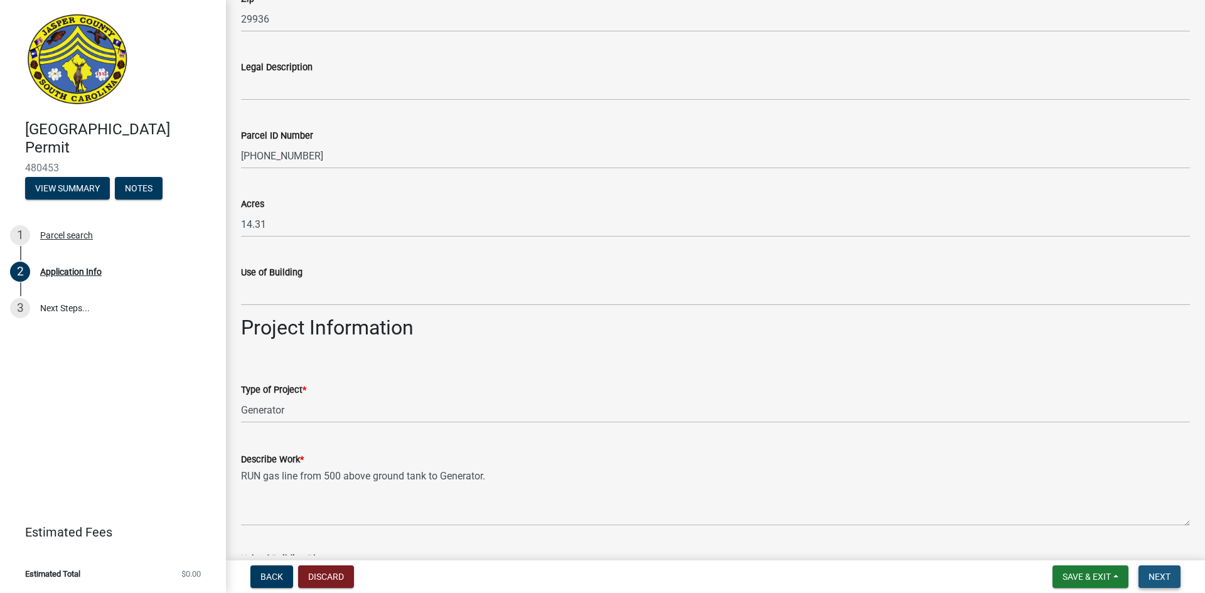
click at [1155, 572] on span "Next" at bounding box center [1159, 577] width 22 height 10
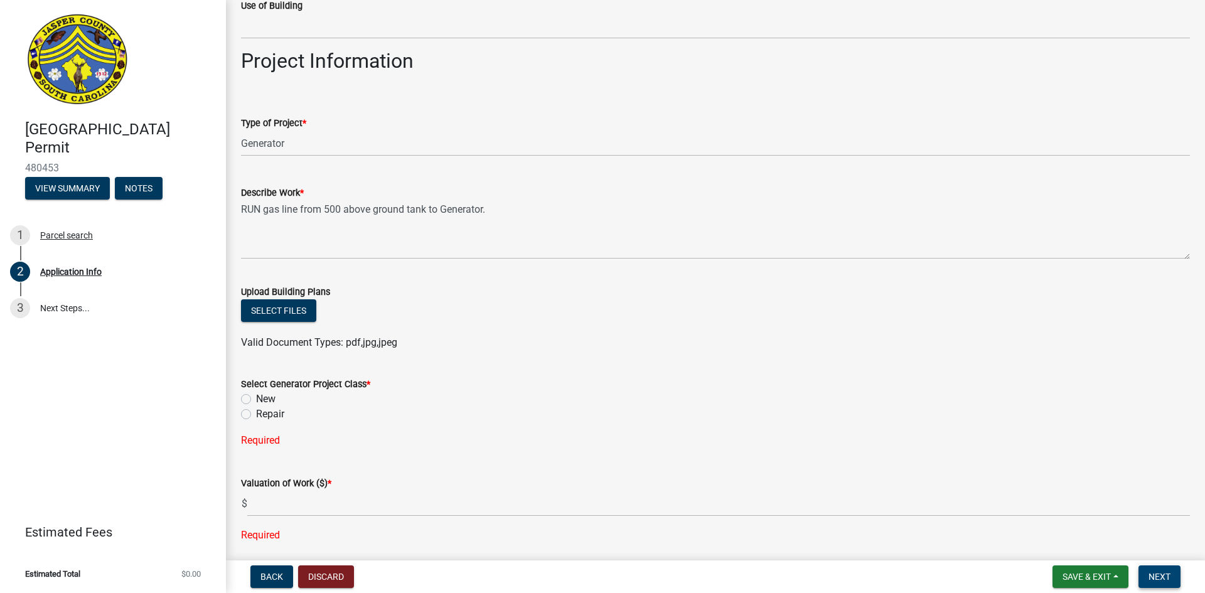
scroll to position [1333, 0]
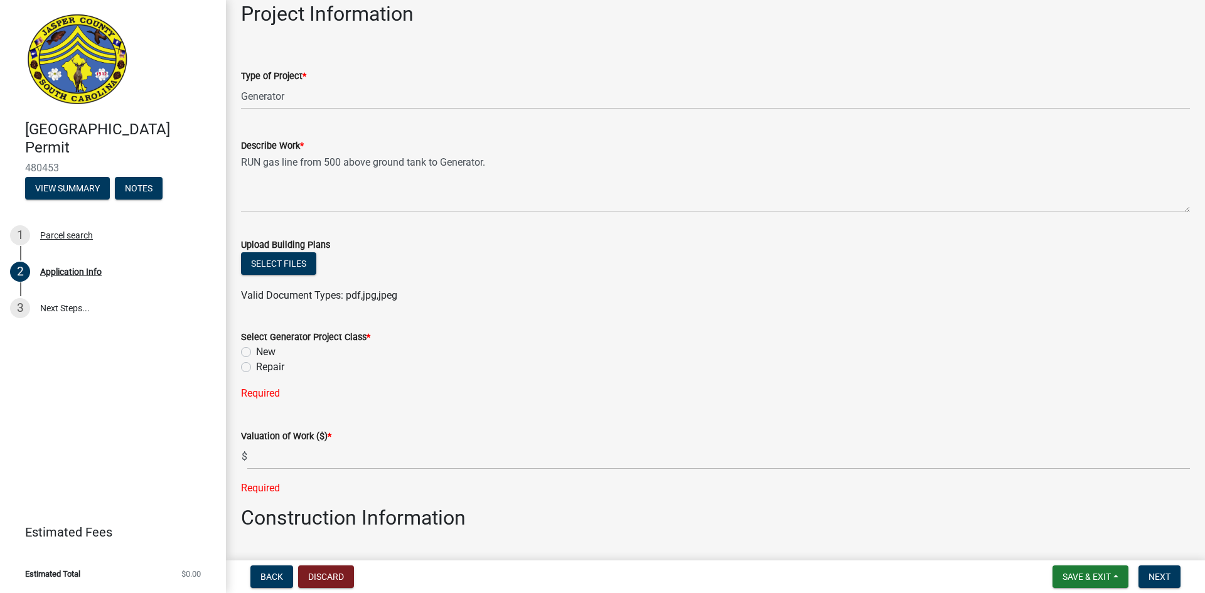
click at [256, 352] on label "New" at bounding box center [265, 352] width 19 height 15
click at [256, 352] on input "New" at bounding box center [260, 349] width 8 height 8
radio input "true"
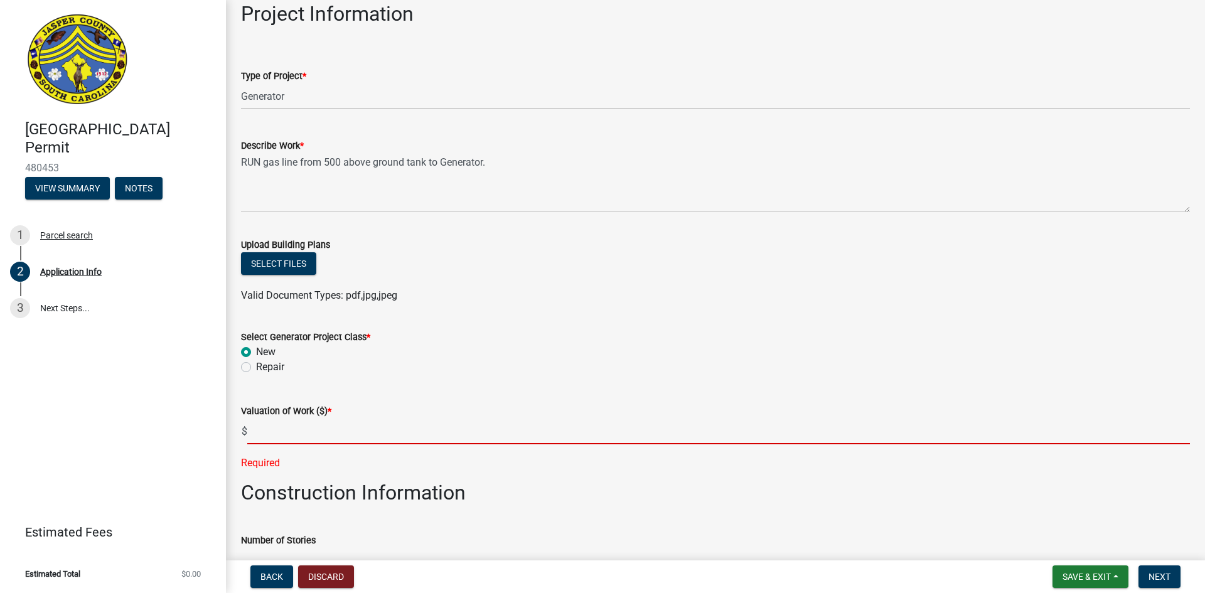
click at [279, 439] on input "text" at bounding box center [718, 432] width 943 height 26
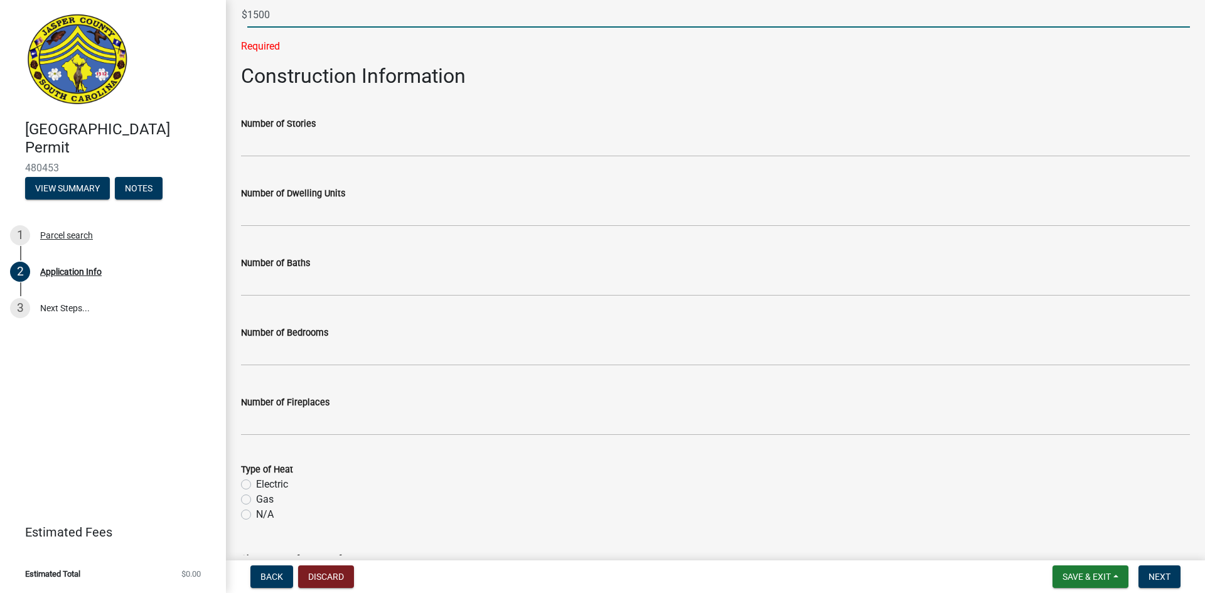
scroll to position [1772, 0]
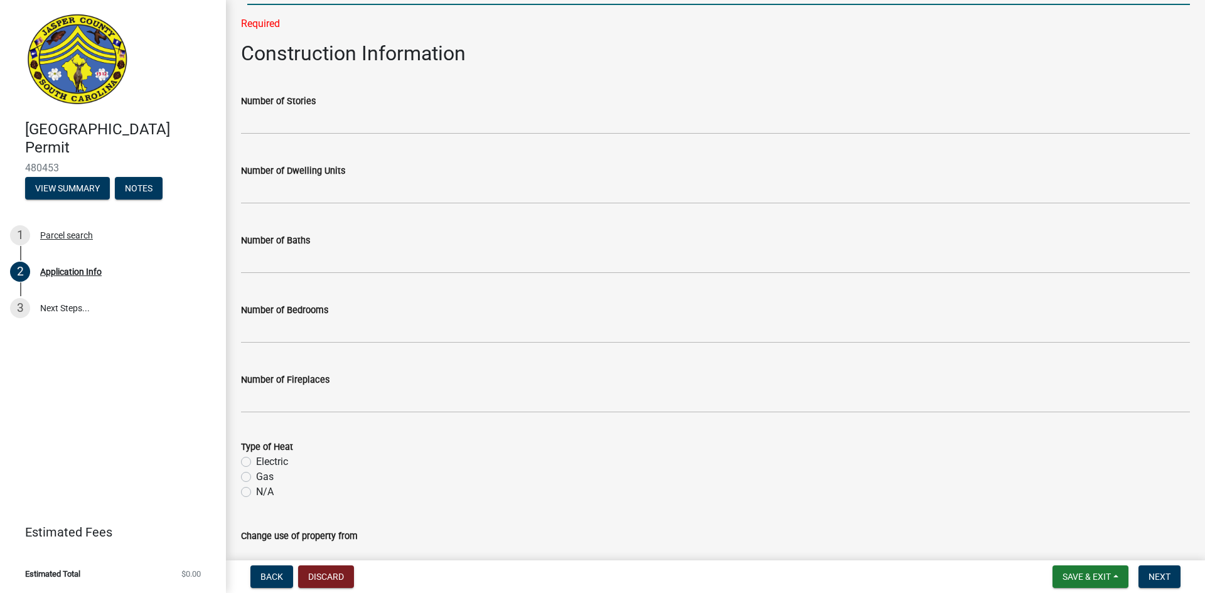
type input "1500"
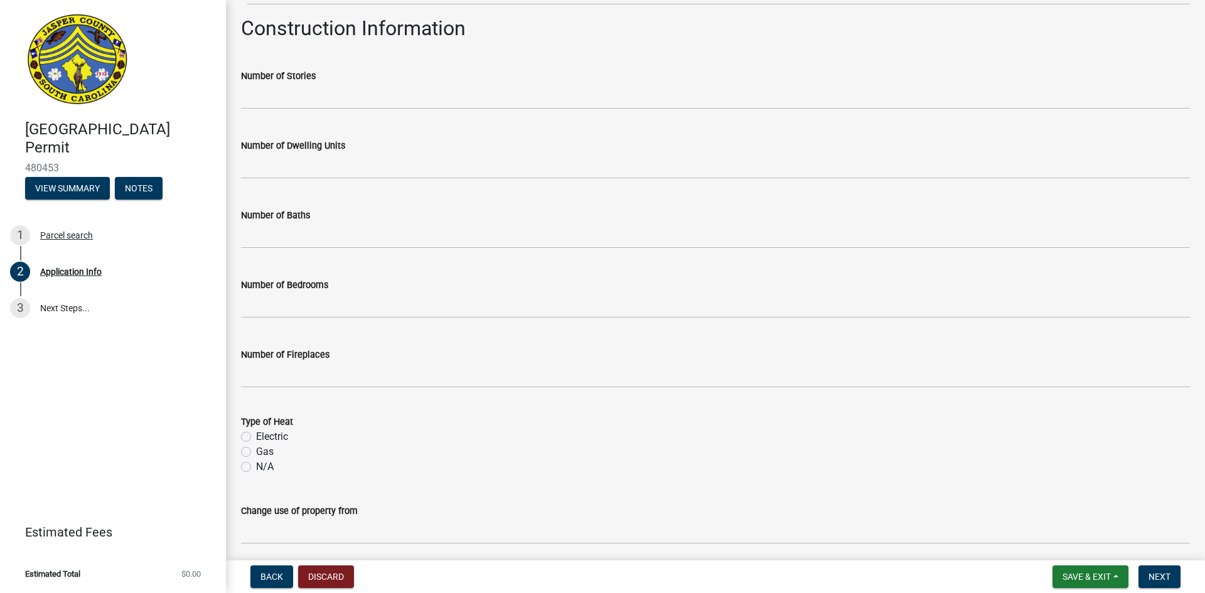
click at [244, 474] on div "Type of Heat Electric Gas N/A" at bounding box center [715, 444] width 949 height 60
click at [256, 450] on label "Gas" at bounding box center [265, 451] width 18 height 15
click at [256, 450] on input "Gas" at bounding box center [260, 448] width 8 height 8
radio input "true"
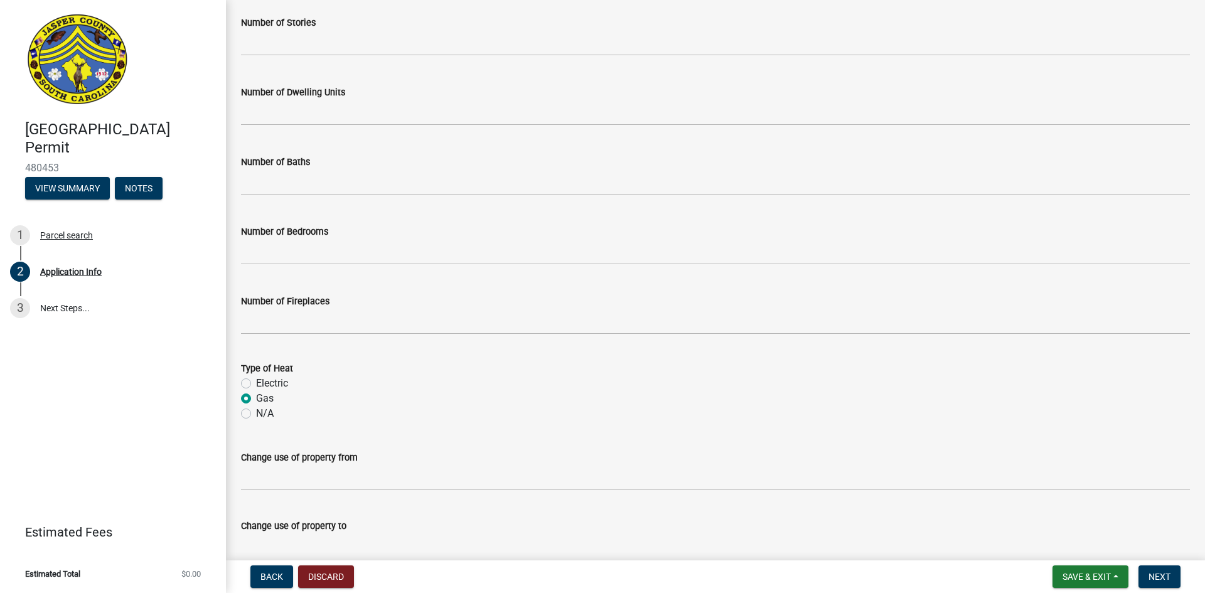
scroll to position [1888, 0]
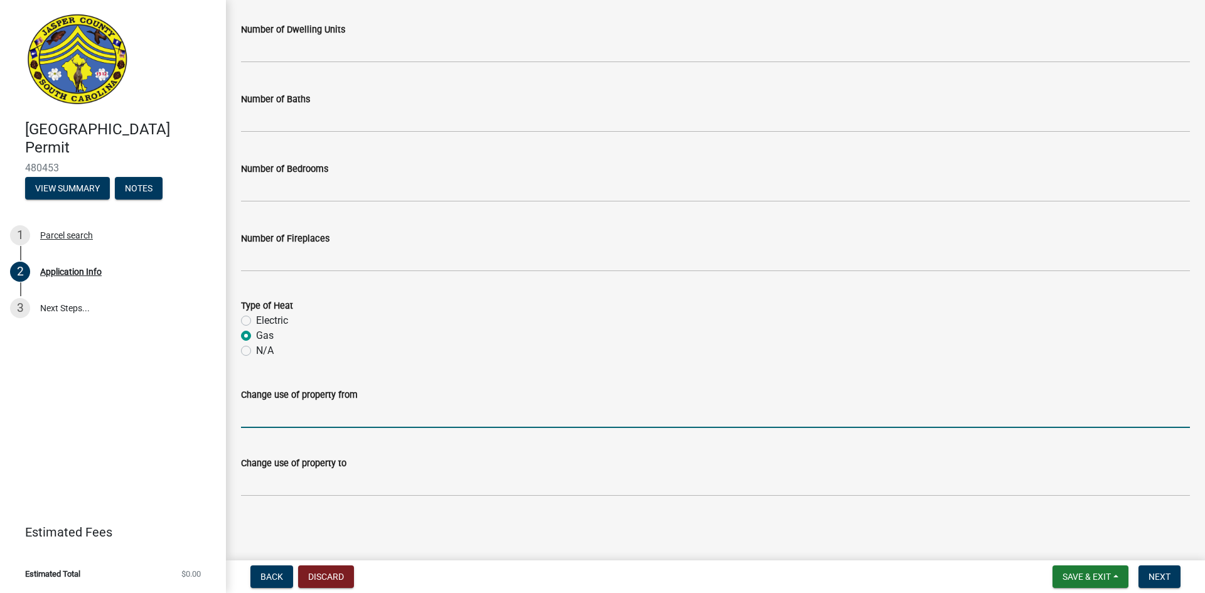
click at [254, 420] on input "Change use of property from" at bounding box center [715, 415] width 949 height 26
type input "none"
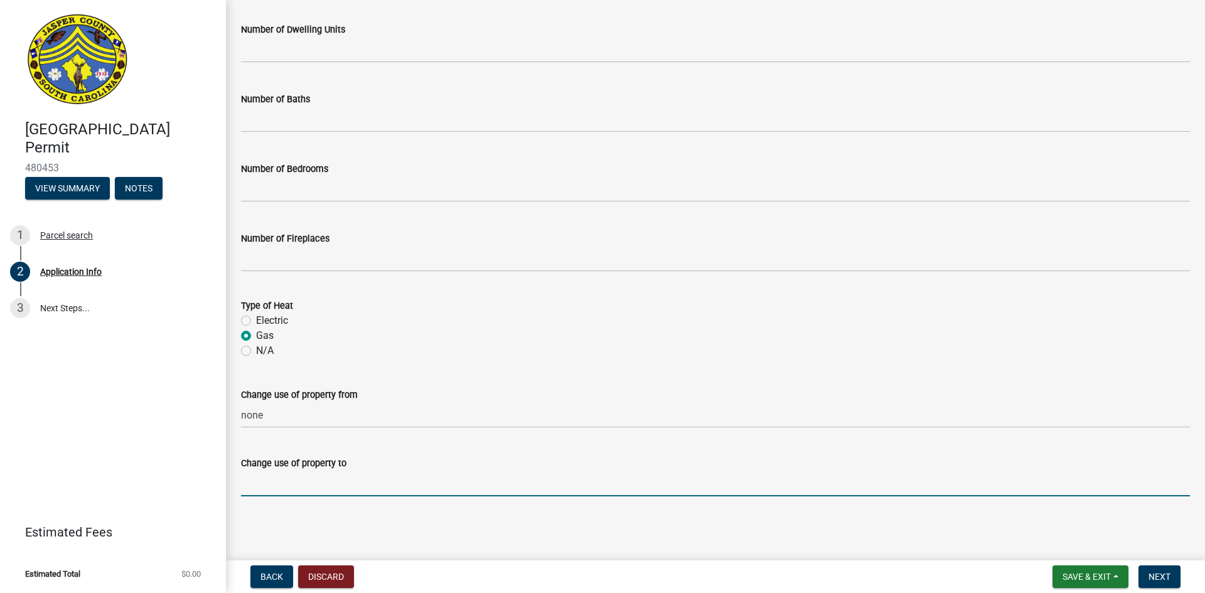
click at [252, 479] on input "Change use of property to" at bounding box center [715, 484] width 949 height 26
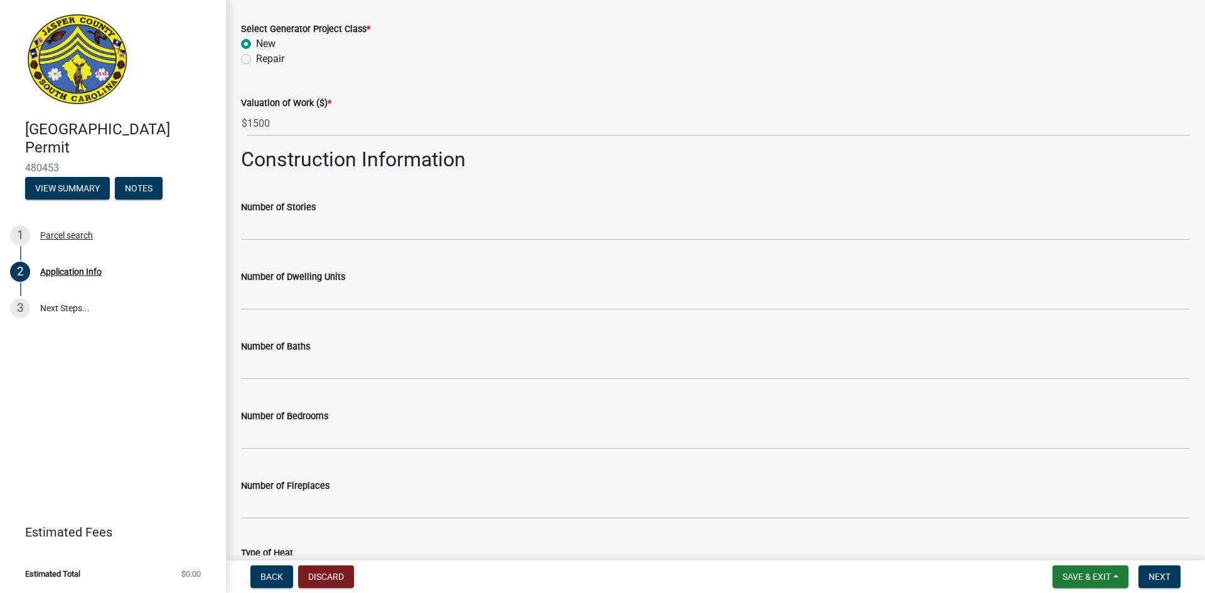
scroll to position [1637, 0]
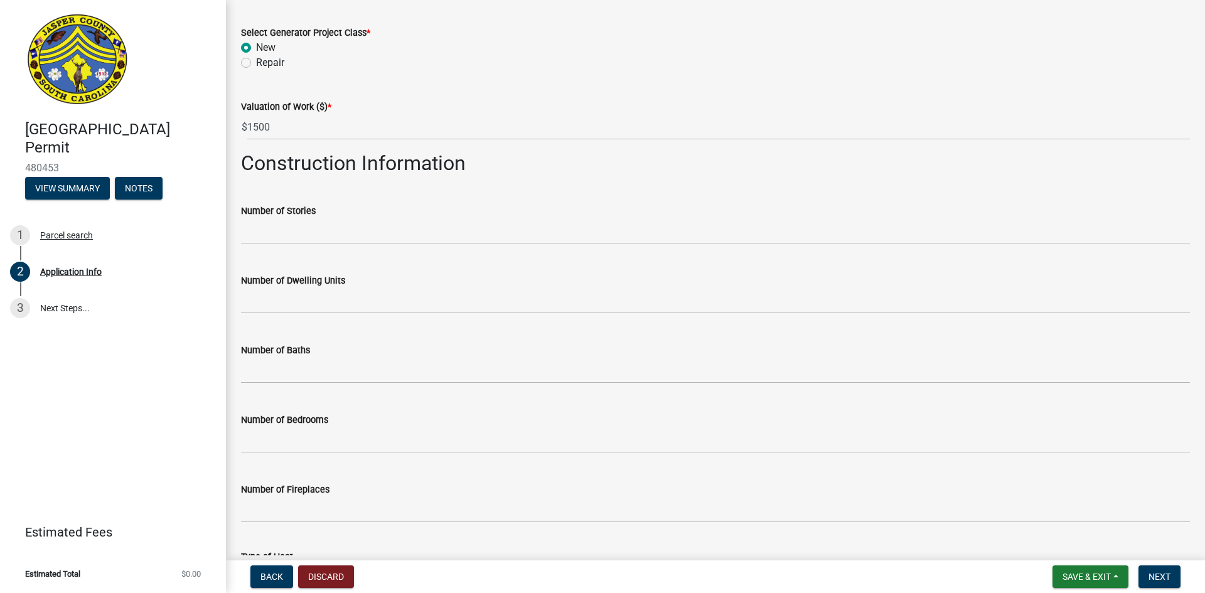
type input "none"
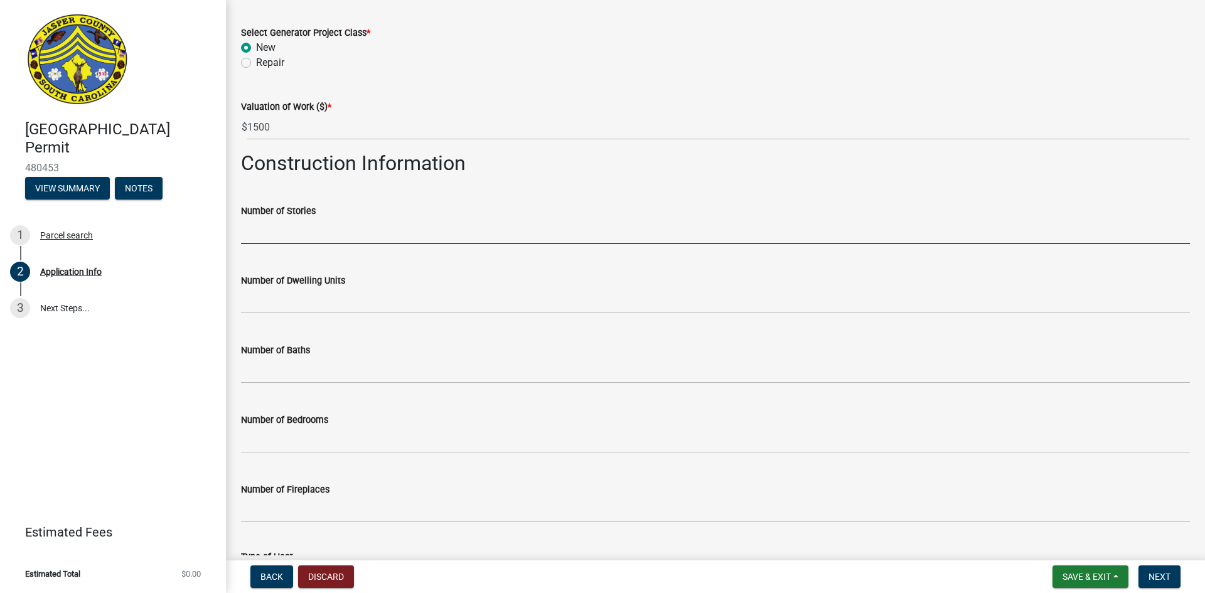
click at [259, 228] on input "text" at bounding box center [715, 231] width 949 height 26
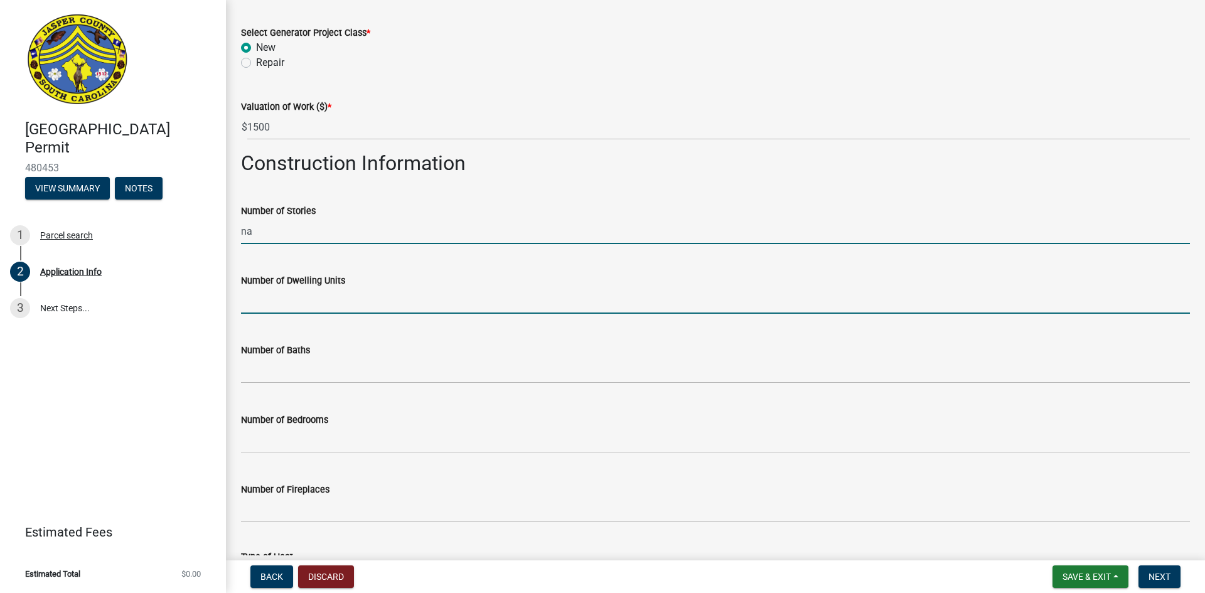
type input "0"
click at [270, 306] on input "text" at bounding box center [715, 301] width 949 height 26
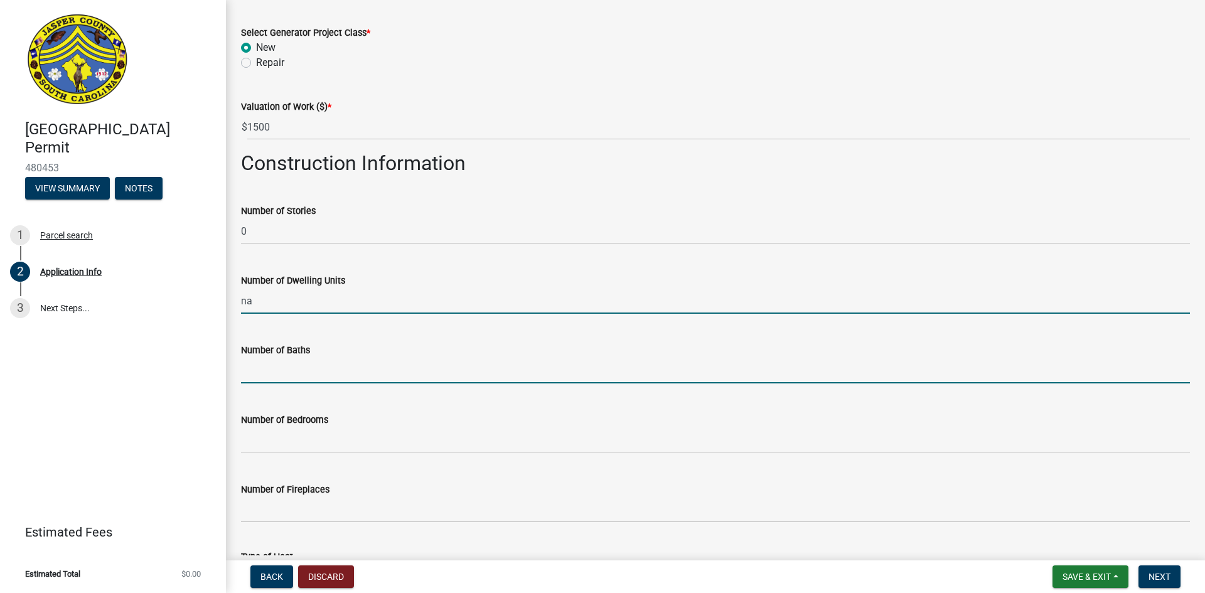
type input "0"
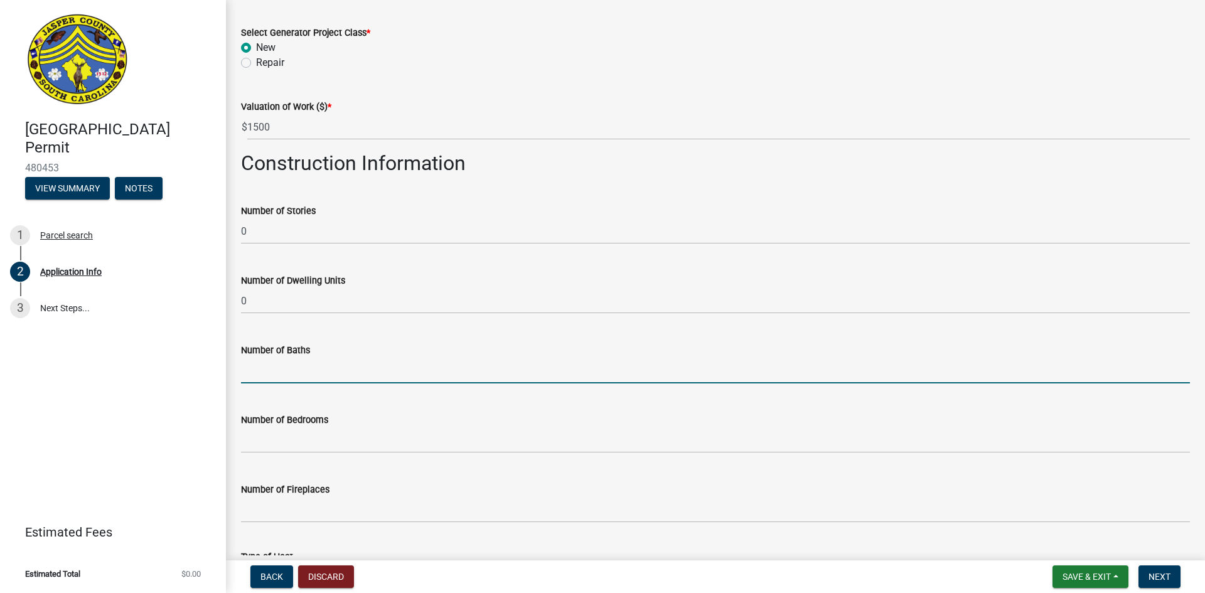
click at [263, 368] on input "text" at bounding box center [715, 371] width 949 height 26
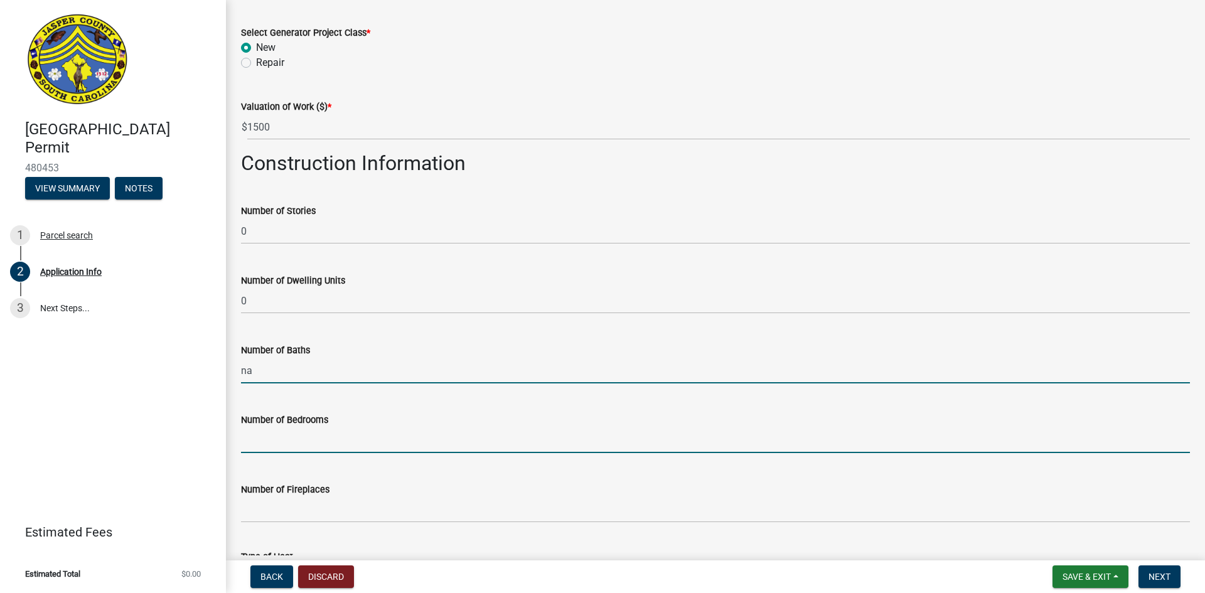
type input "0"
click at [267, 442] on input "text" at bounding box center [715, 440] width 949 height 26
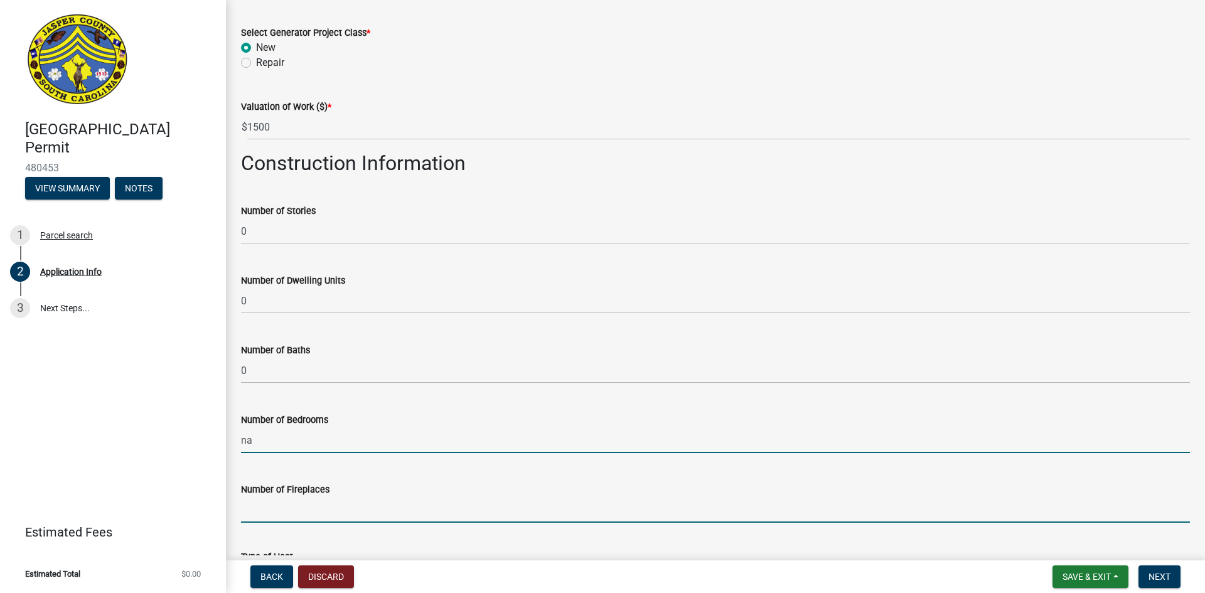
type input "0"
click at [257, 505] on input "text" at bounding box center [715, 510] width 949 height 26
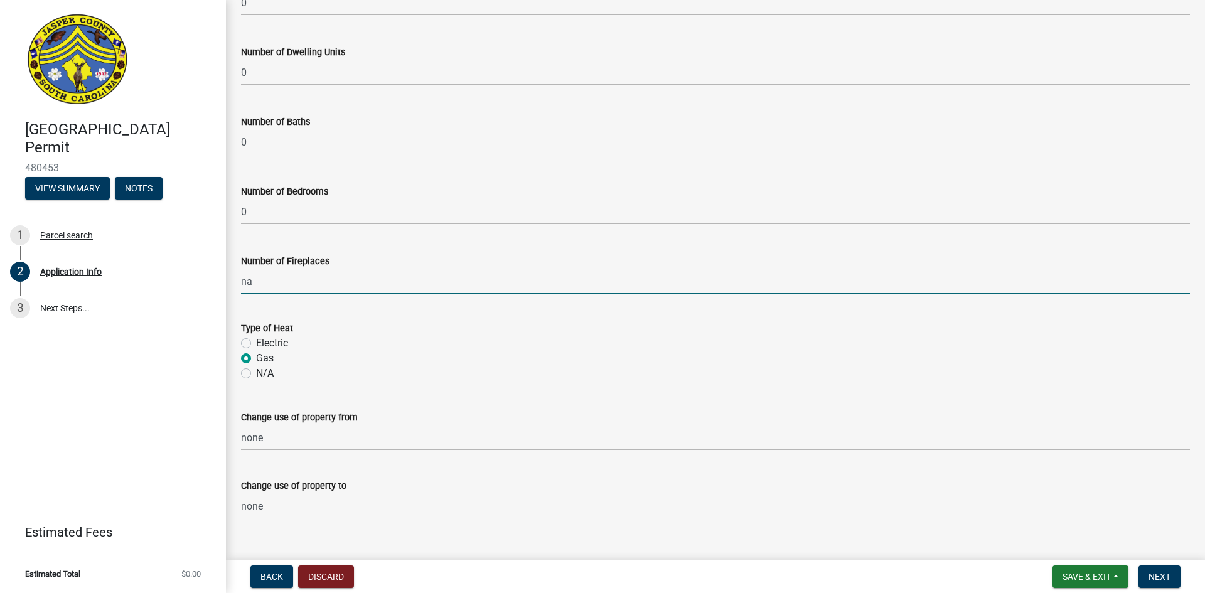
scroll to position [1888, 0]
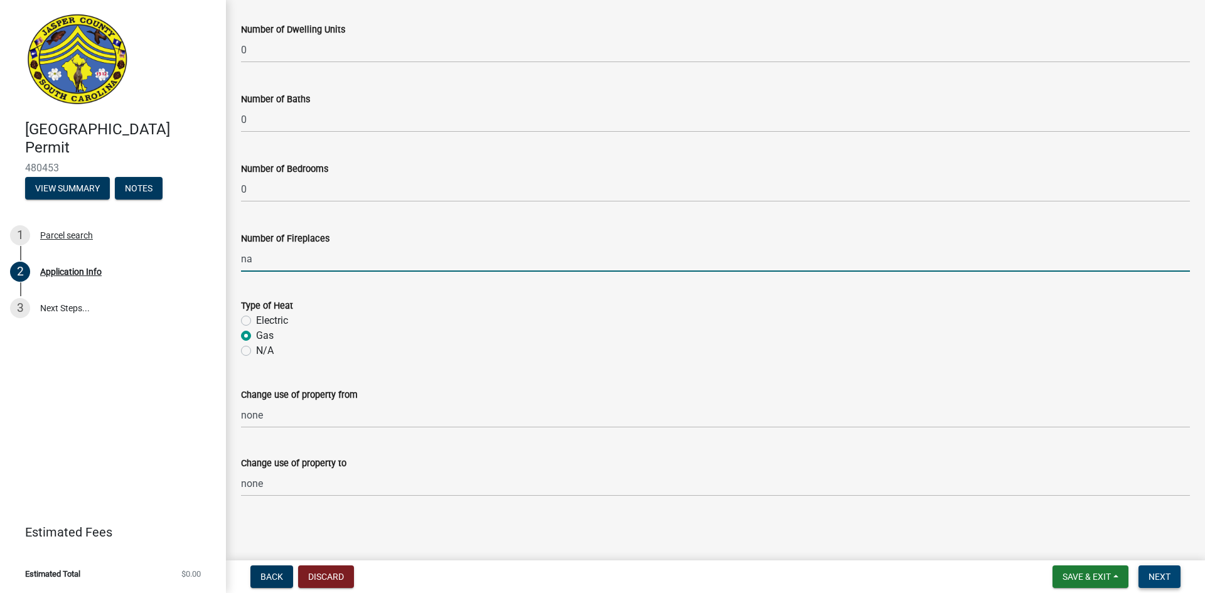
type input "0"
click at [1156, 576] on span "Next" at bounding box center [1159, 577] width 22 height 10
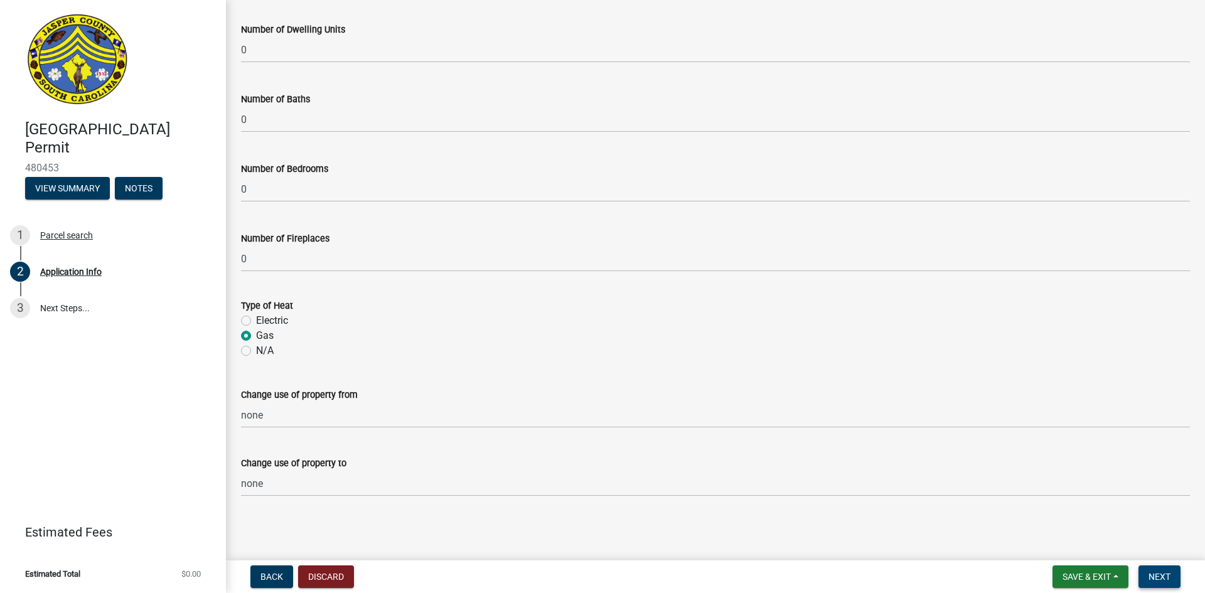
click at [1164, 575] on span "Next" at bounding box center [1159, 577] width 22 height 10
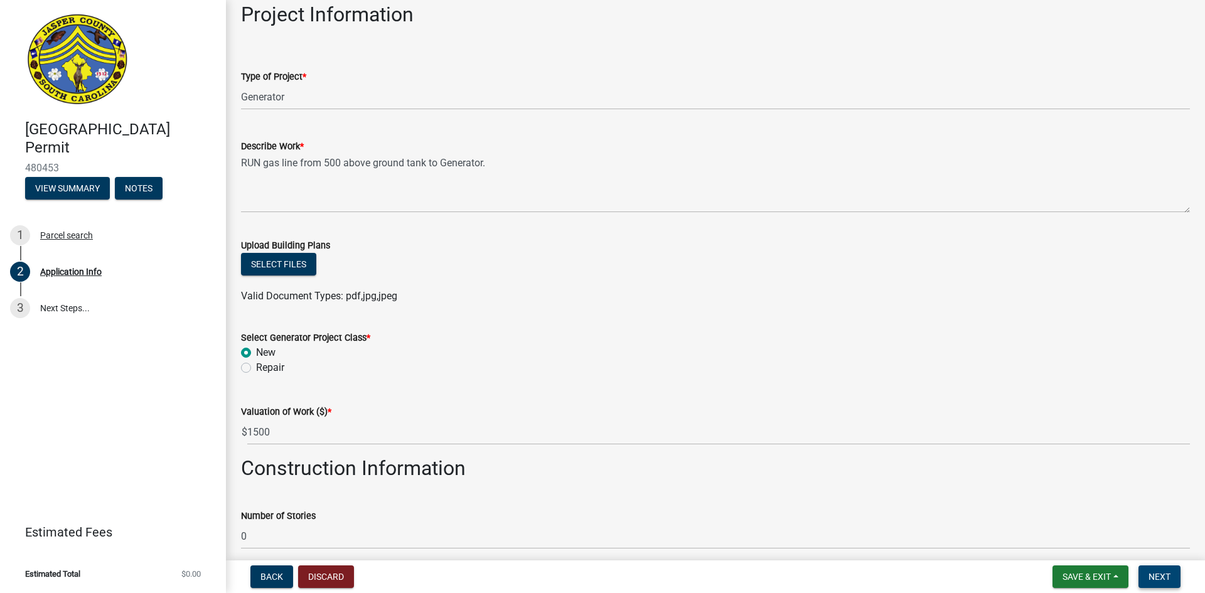
scroll to position [1386, 0]
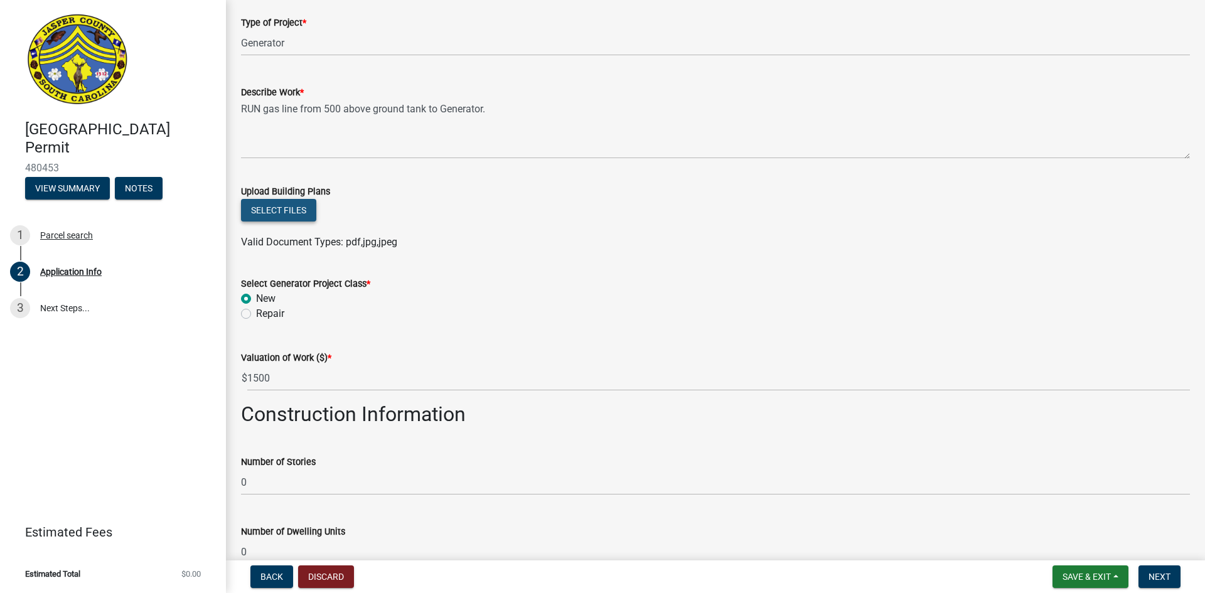
click at [299, 201] on button "Select files" at bounding box center [278, 210] width 75 height 23
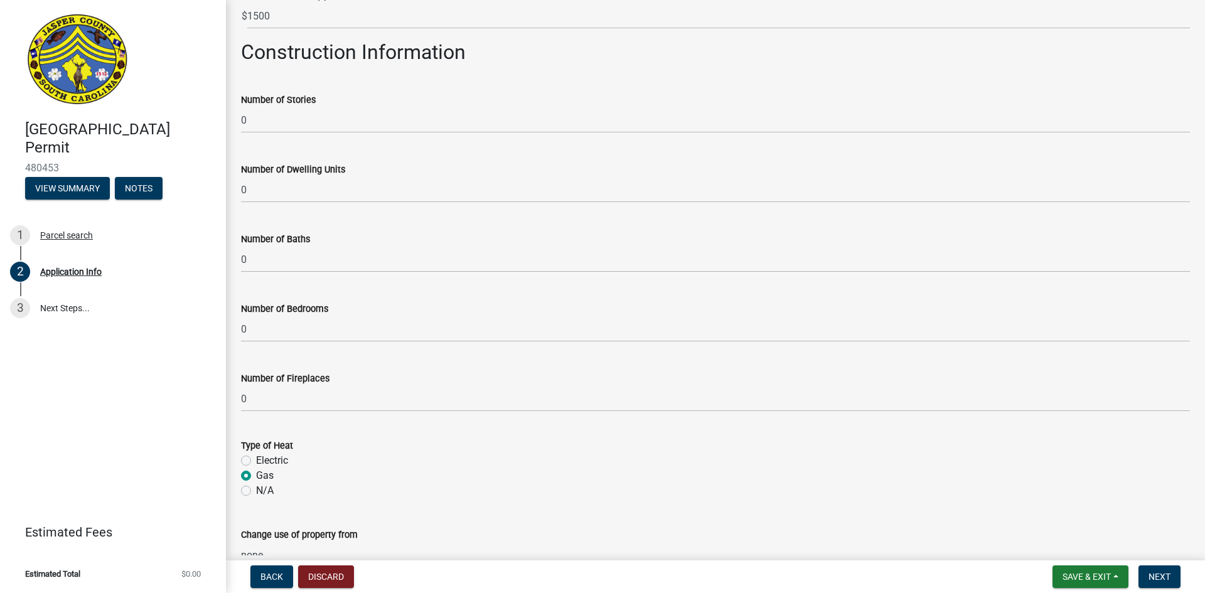
scroll to position [1763, 0]
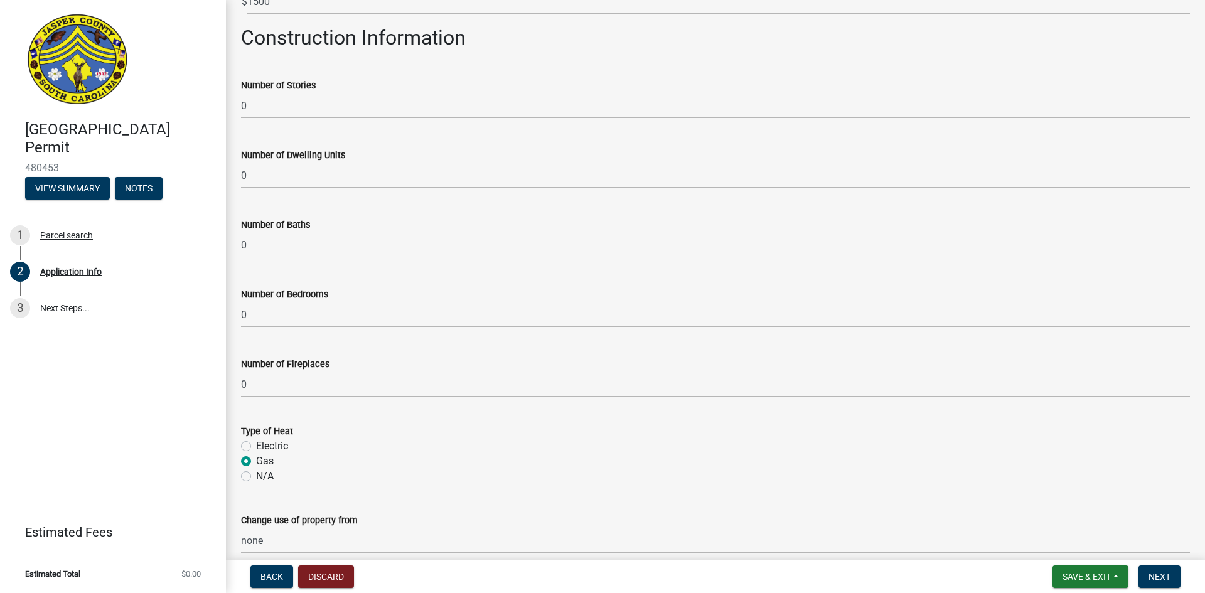
click at [208, 572] on li "Estimated Total $0.00" at bounding box center [113, 574] width 226 height 28
click at [188, 572] on span "$0.00" at bounding box center [190, 574] width 19 height 8
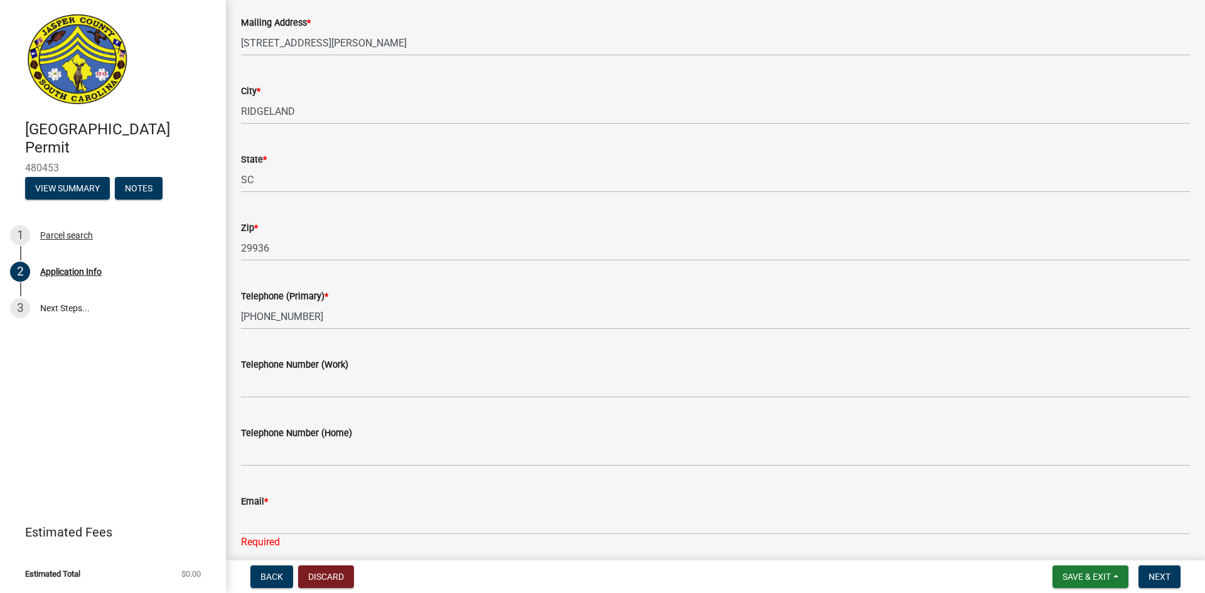
scroll to position [314, 0]
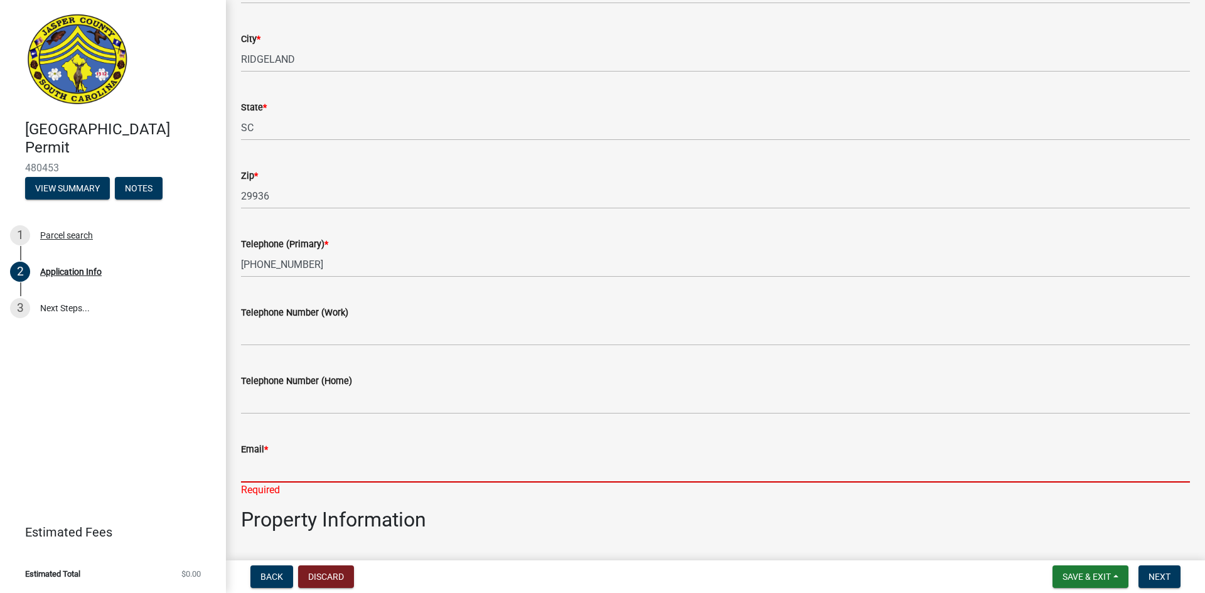
click at [280, 469] on input "Email *" at bounding box center [715, 470] width 949 height 26
type input "[EMAIL_ADDRESS][DOMAIN_NAME]"
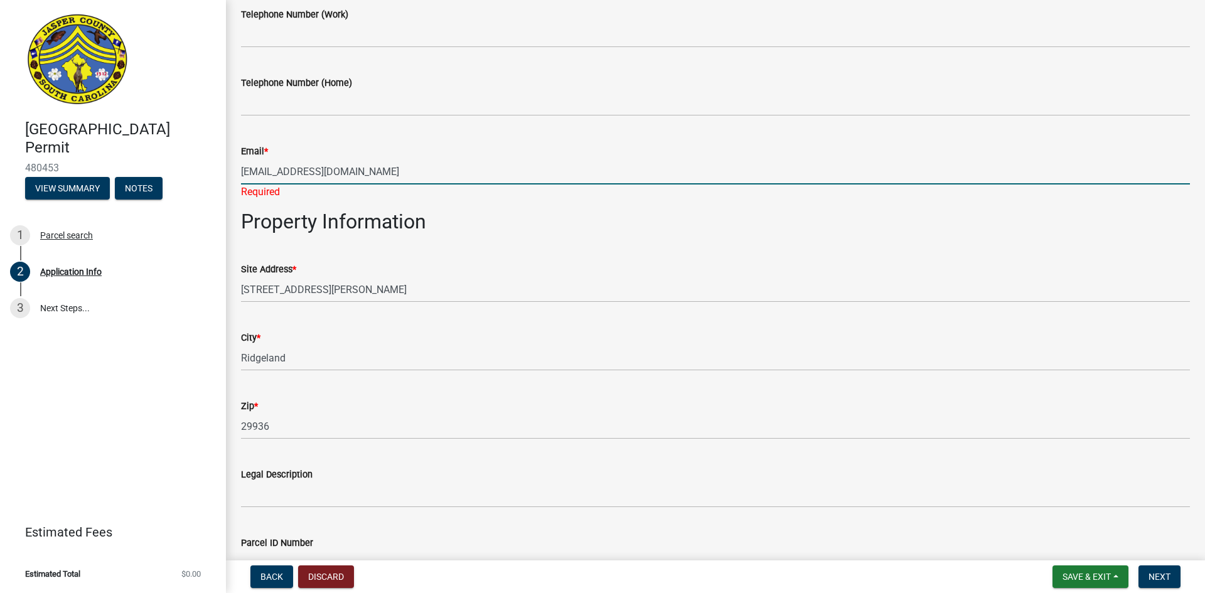
scroll to position [628, 0]
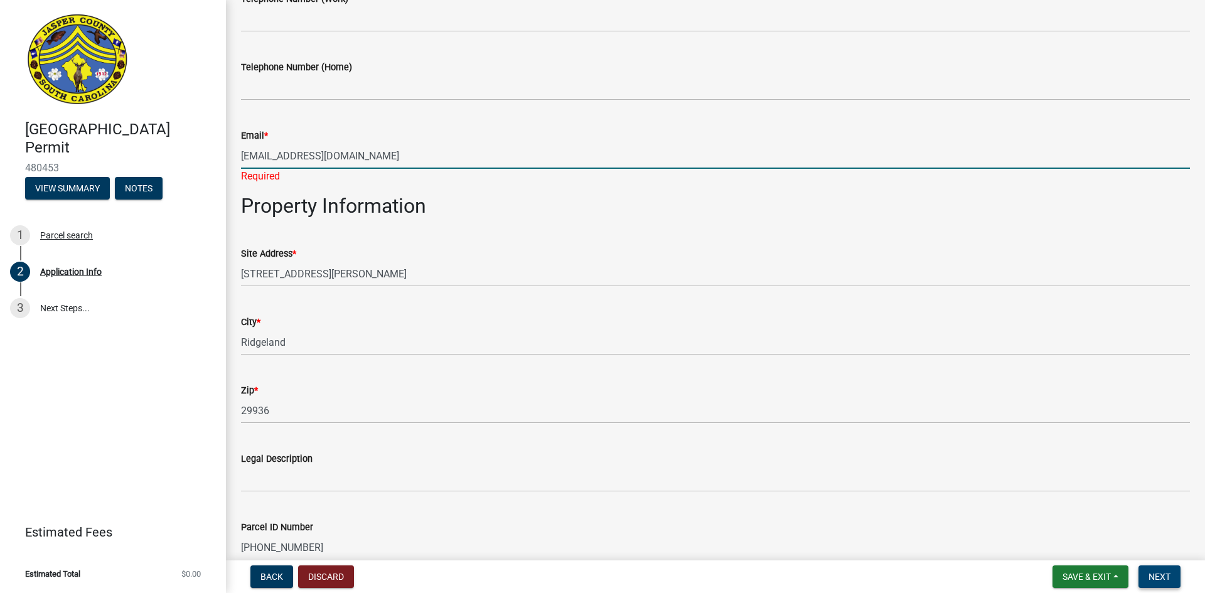
click at [1152, 575] on span "Next" at bounding box center [1159, 577] width 22 height 10
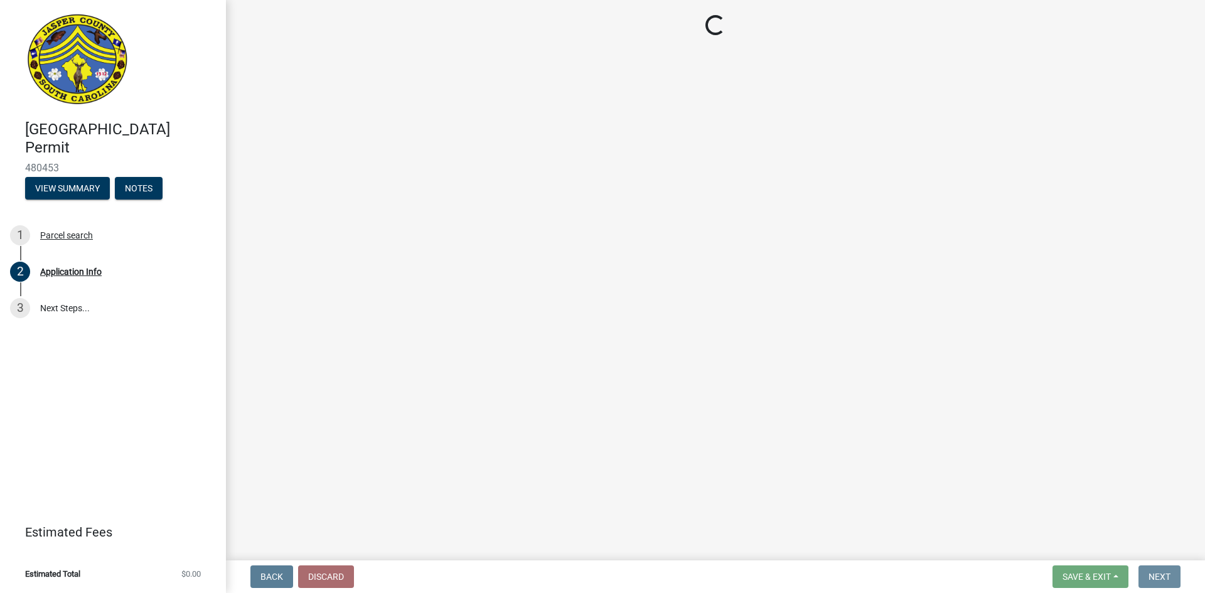
scroll to position [0, 0]
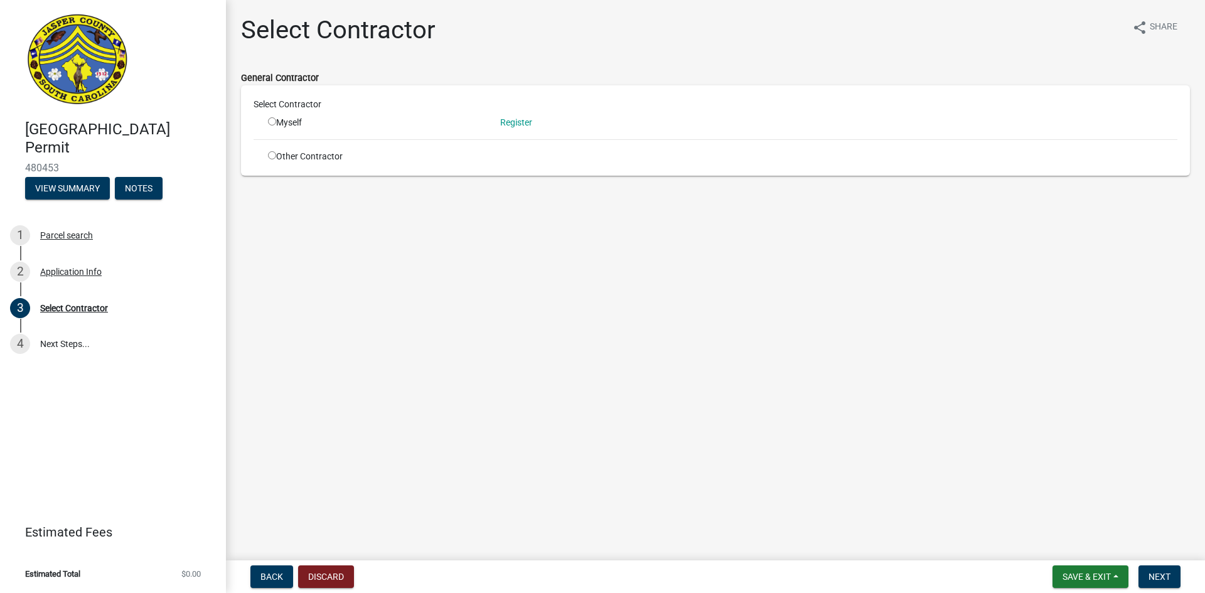
click at [273, 119] on input "radio" at bounding box center [272, 121] width 8 height 8
radio input "true"
click at [570, 115] on div "Select Contractor" at bounding box center [715, 107] width 943 height 18
click at [1152, 574] on span "Next" at bounding box center [1159, 577] width 22 height 10
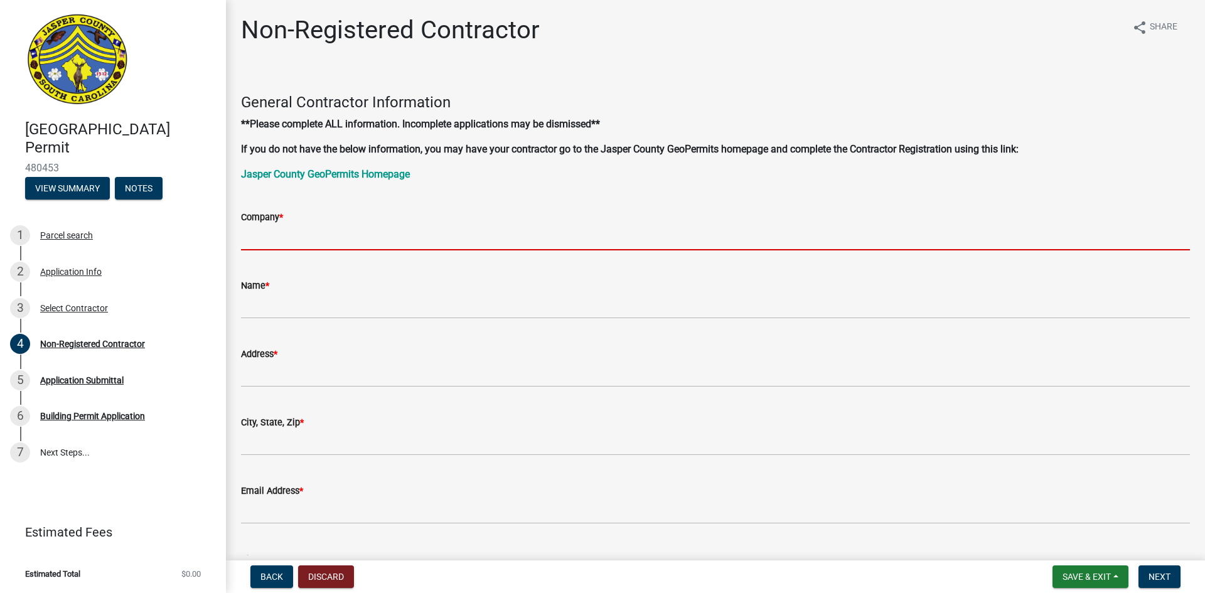
click at [295, 231] on input "Company *" at bounding box center [715, 238] width 949 height 26
type input "[PERSON_NAME] Gas of Walterboro"
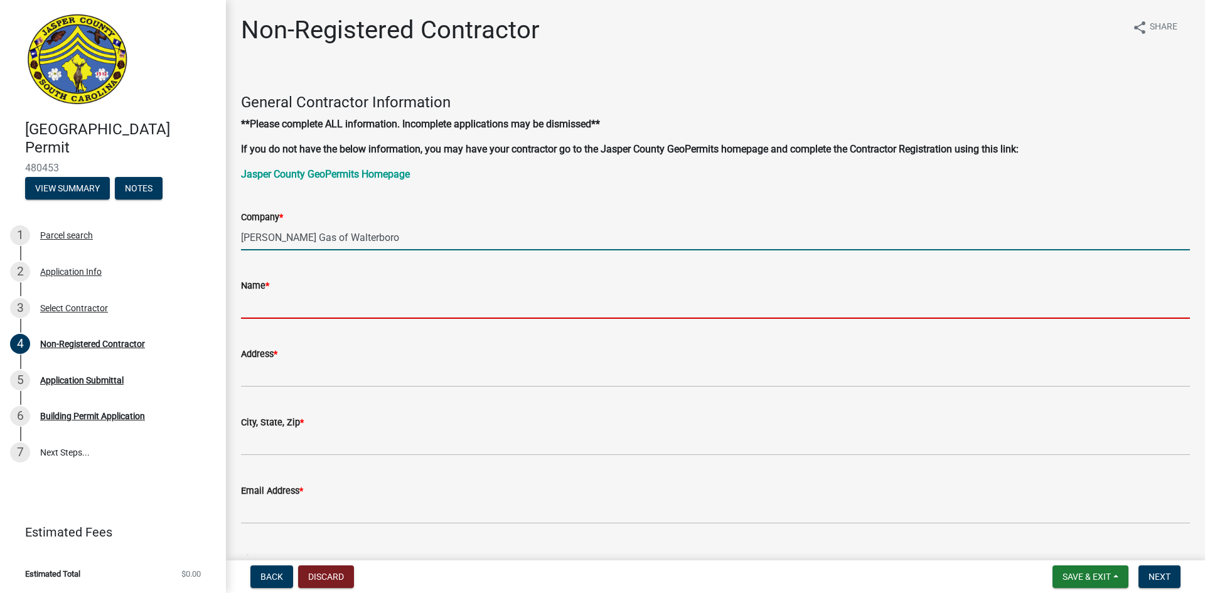
type input "[PERSON_NAME]"
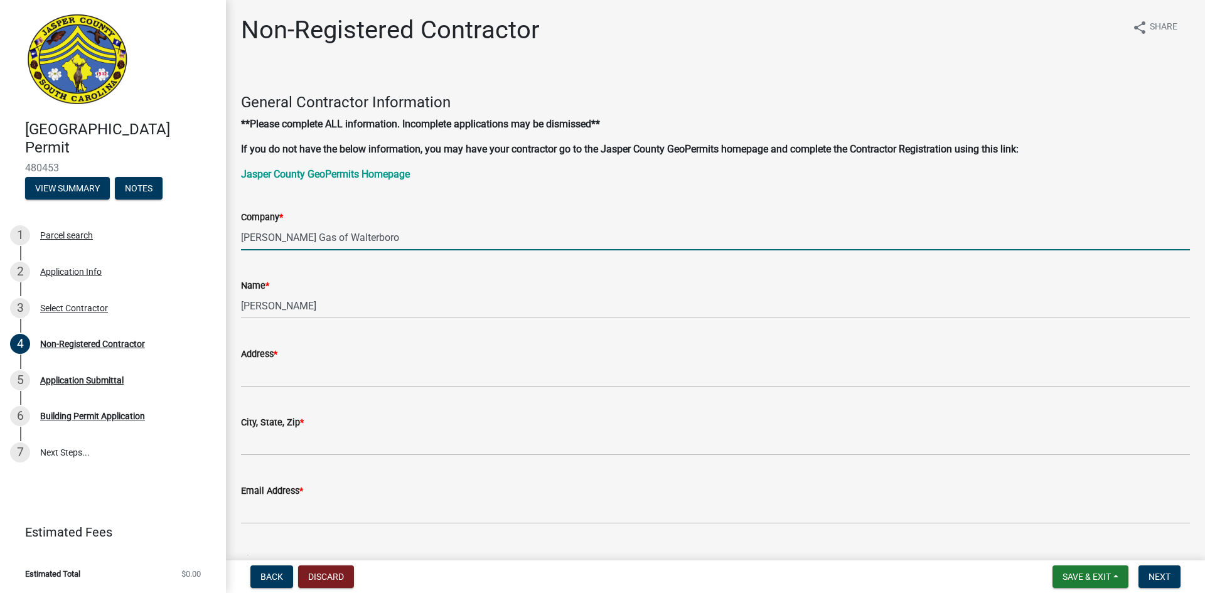
type input "[STREET_ADDRESS]"
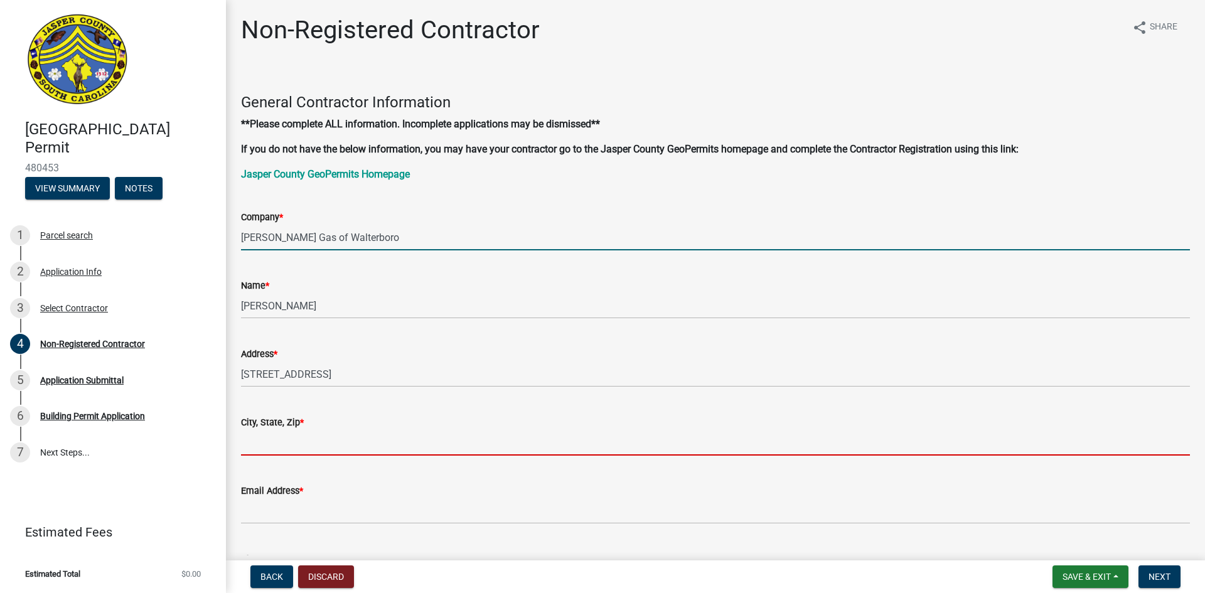
type input "WALTERBORO"
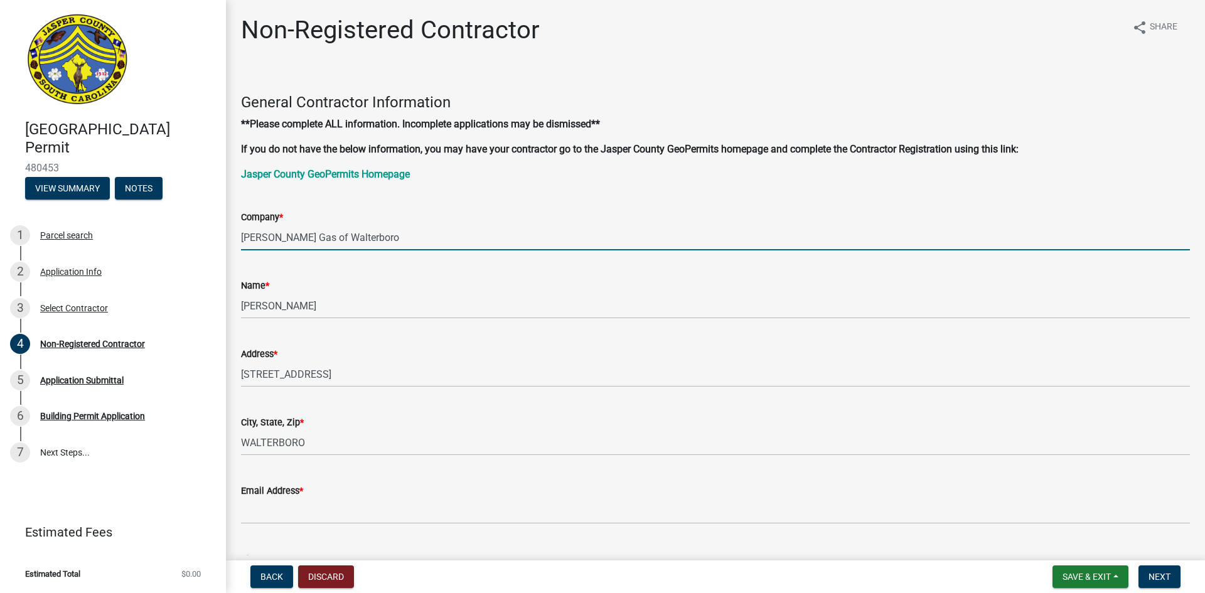
type input "8435499523"
type input "SC"
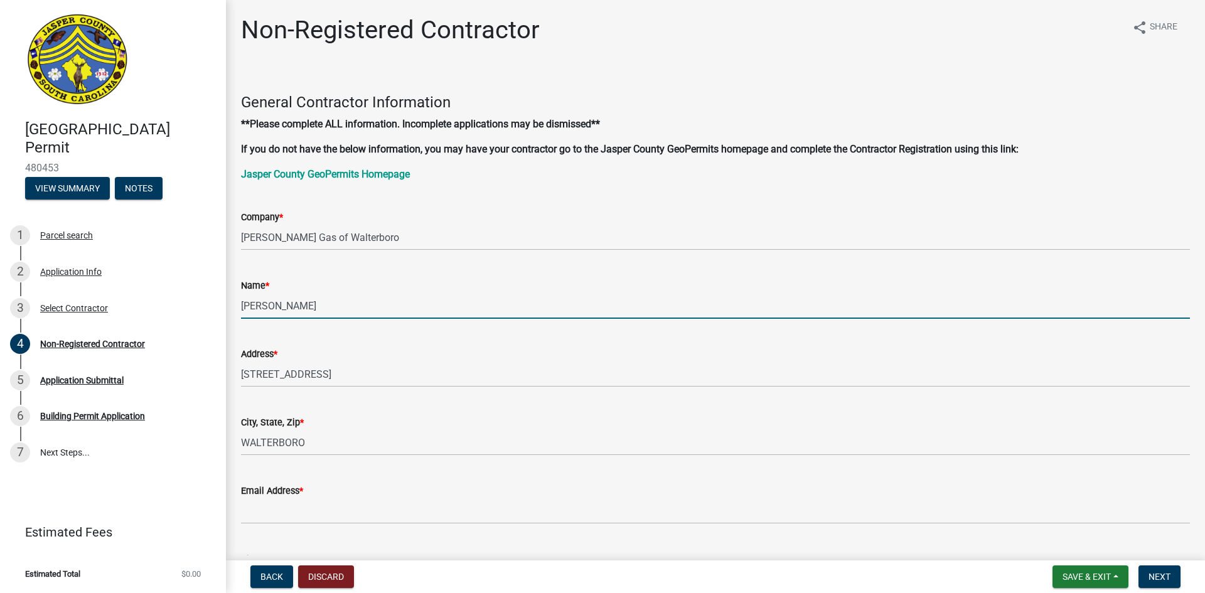
click at [362, 314] on input "[PERSON_NAME]" at bounding box center [715, 306] width 949 height 26
type input "P"
type input "[PERSON_NAME]"
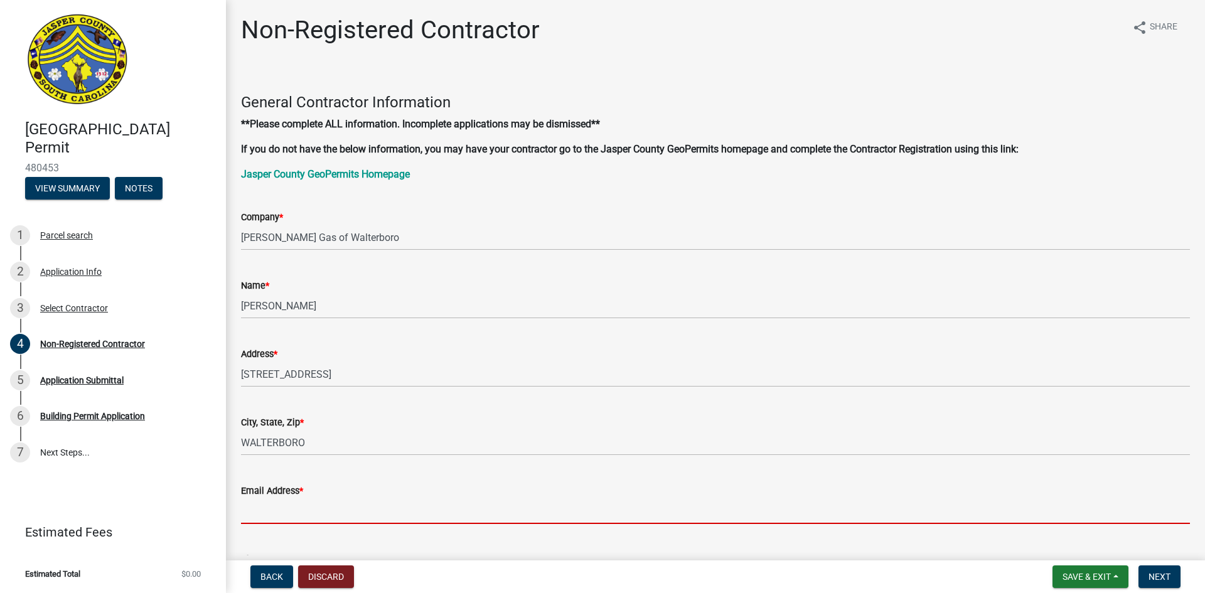
click at [251, 503] on input "Email Address *" at bounding box center [715, 511] width 949 height 26
type input "[EMAIL_ADDRESS][DOMAIN_NAME]"
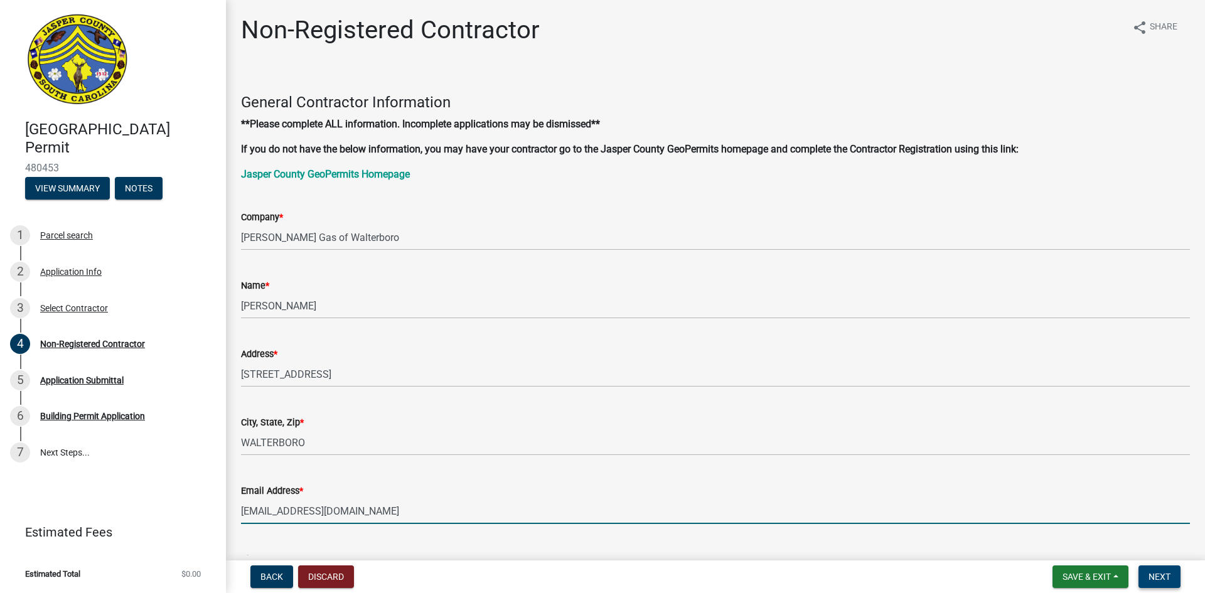
click at [1166, 574] on span "Next" at bounding box center [1159, 577] width 22 height 10
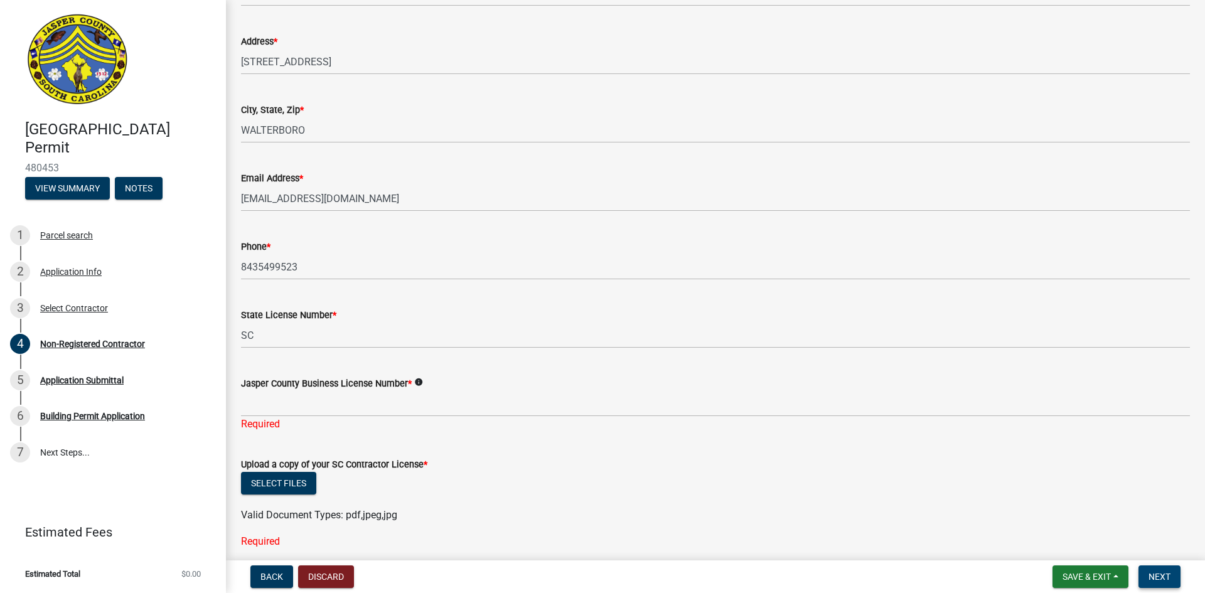
scroll to position [314, 0]
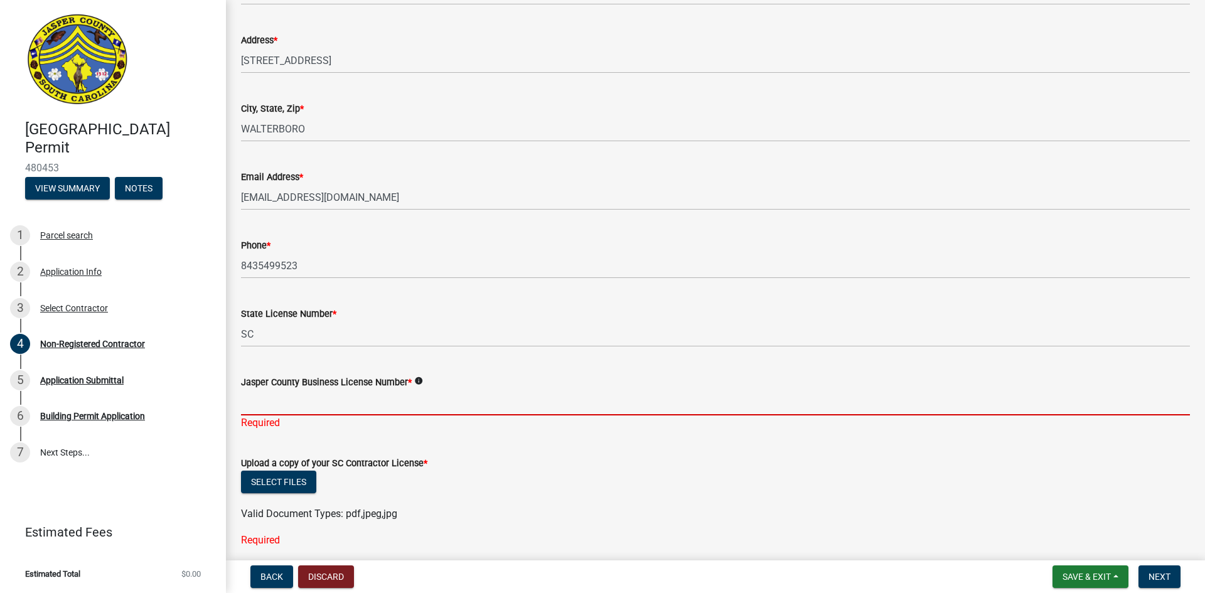
click at [264, 400] on input "Jasper County Business License Number *" at bounding box center [715, 403] width 949 height 26
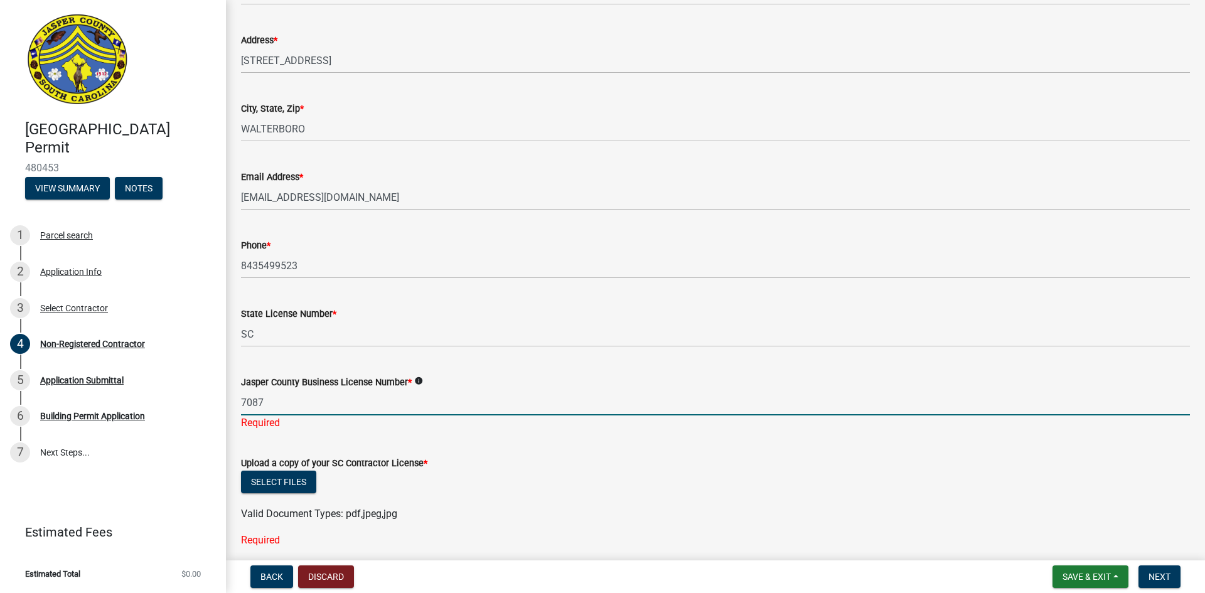
type input "7087"
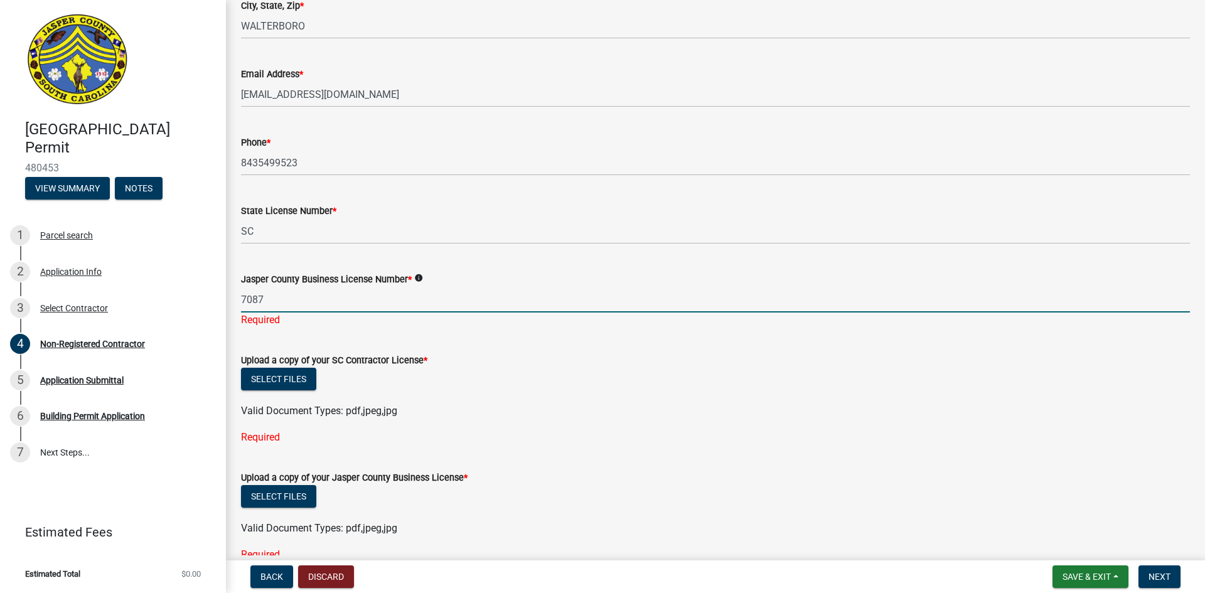
scroll to position [439, 0]
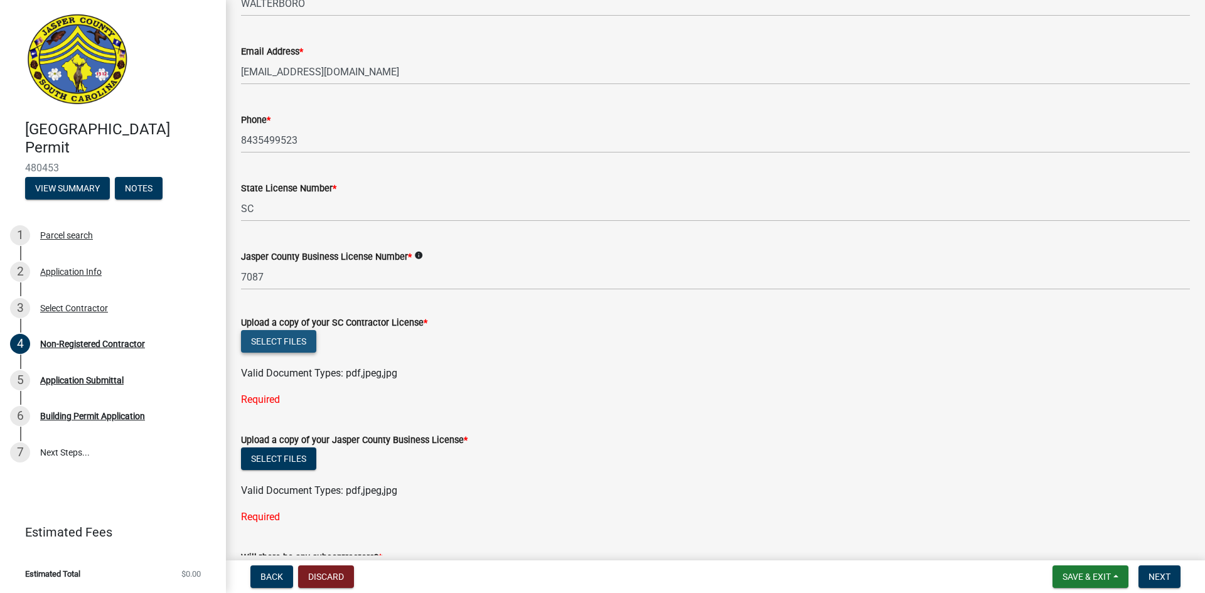
click at [286, 358] on wm-upload "Select files Valid Document Types: pdf,jpeg,jpg" at bounding box center [715, 355] width 949 height 51
click at [277, 312] on form "Upload a copy of your SC Contractor License * Select files Valid Document Types…" at bounding box center [715, 340] width 949 height 81
click at [404, 323] on label "Upload a copy of your SC Contractor License *" at bounding box center [334, 323] width 186 height 9
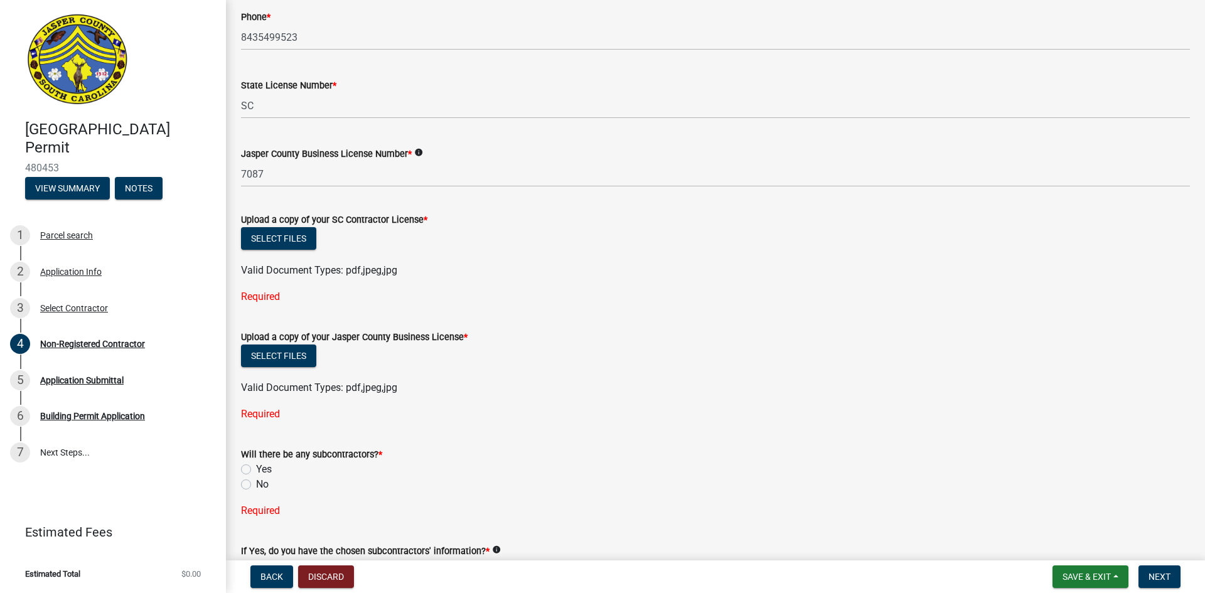
scroll to position [565, 0]
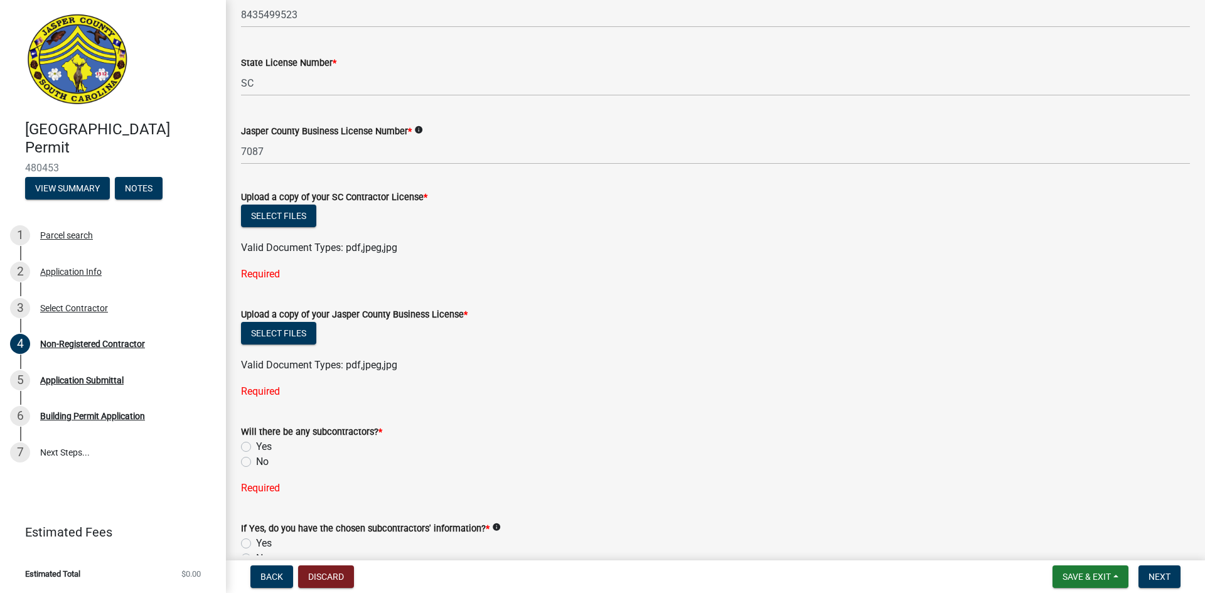
click at [256, 458] on label "No" at bounding box center [262, 461] width 13 height 15
click at [256, 458] on input "No" at bounding box center [260, 458] width 8 height 8
radio input "true"
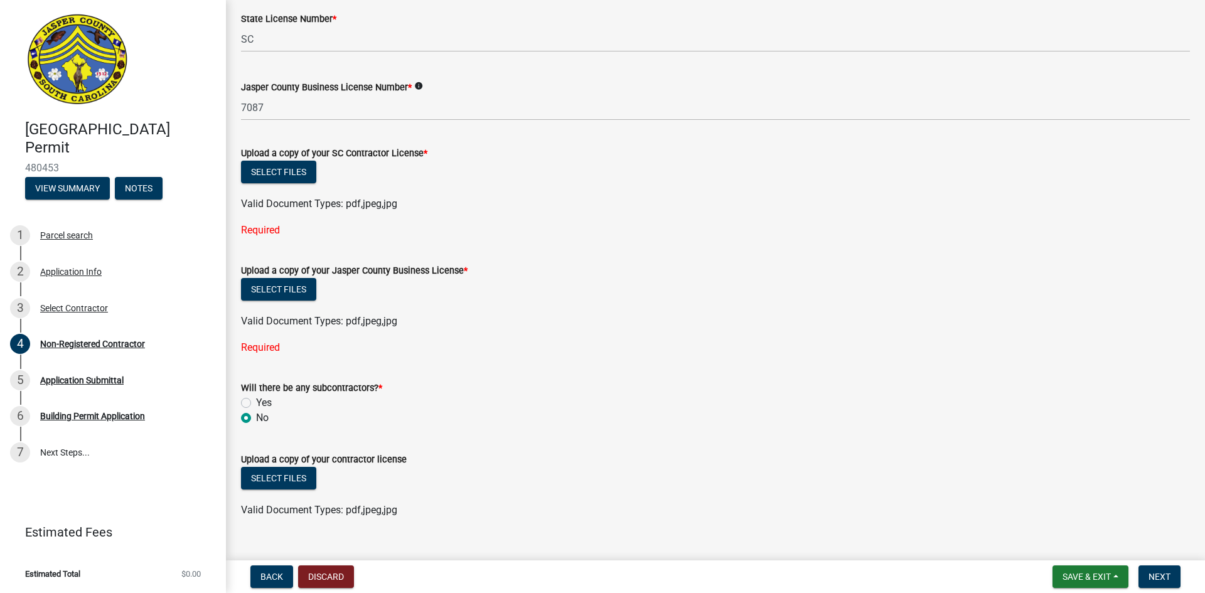
scroll to position [631, 0]
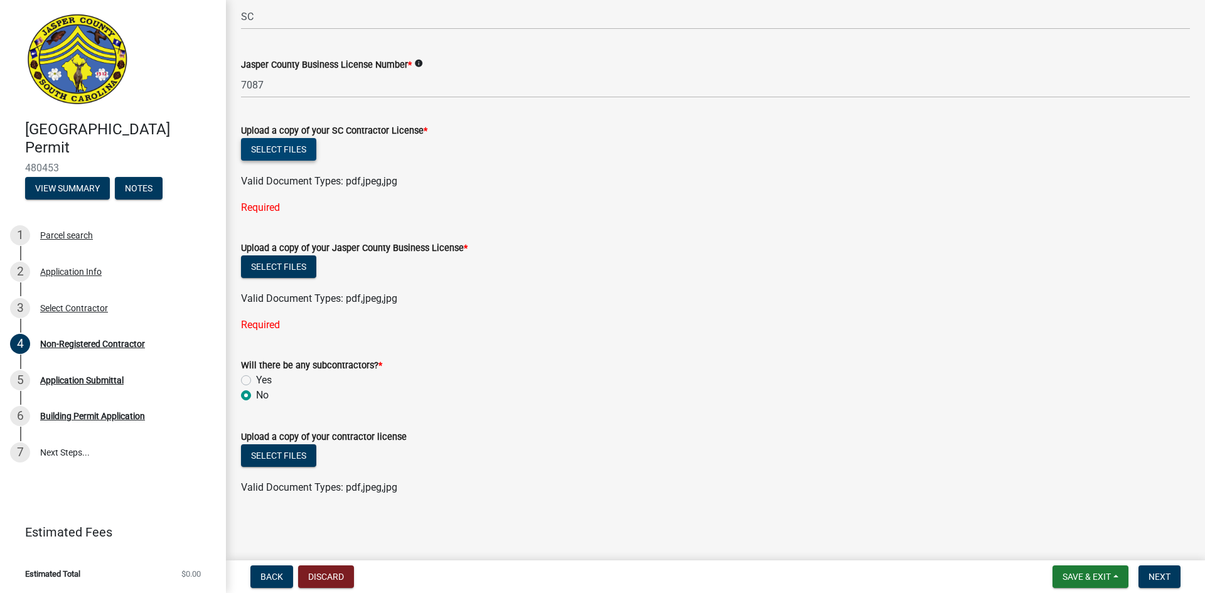
click at [301, 149] on button "Select files" at bounding box center [278, 149] width 75 height 23
click at [289, 151] on button "Select files" at bounding box center [278, 149] width 75 height 23
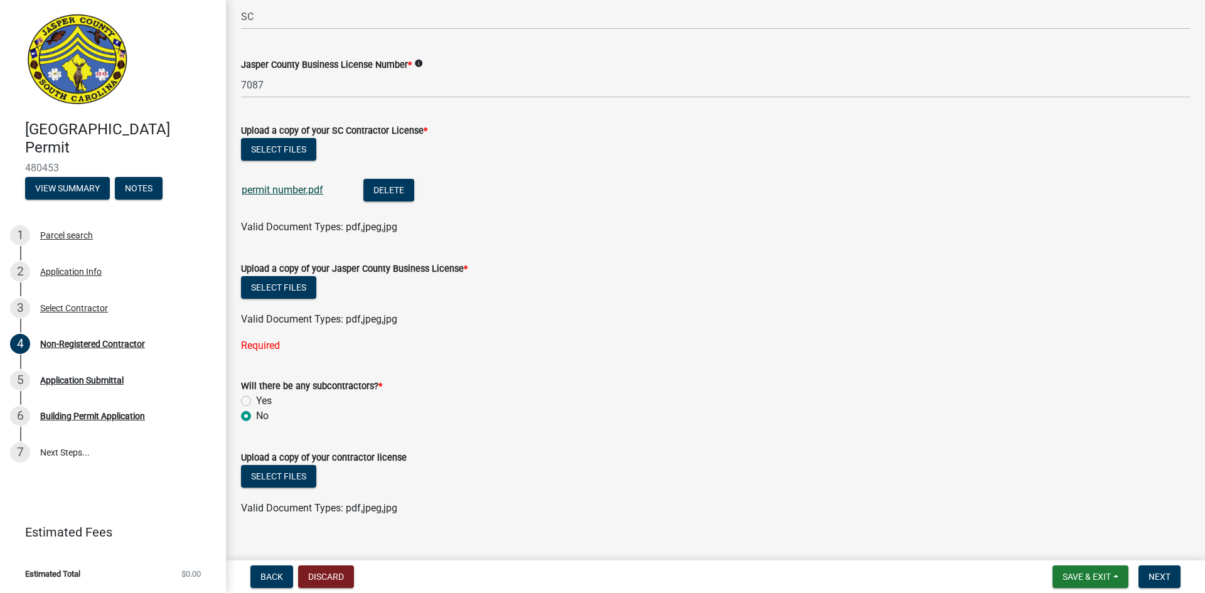
click at [259, 194] on link "permit number.pdf" at bounding box center [283, 190] width 82 height 12
click at [302, 287] on button "Select files" at bounding box center [278, 287] width 75 height 23
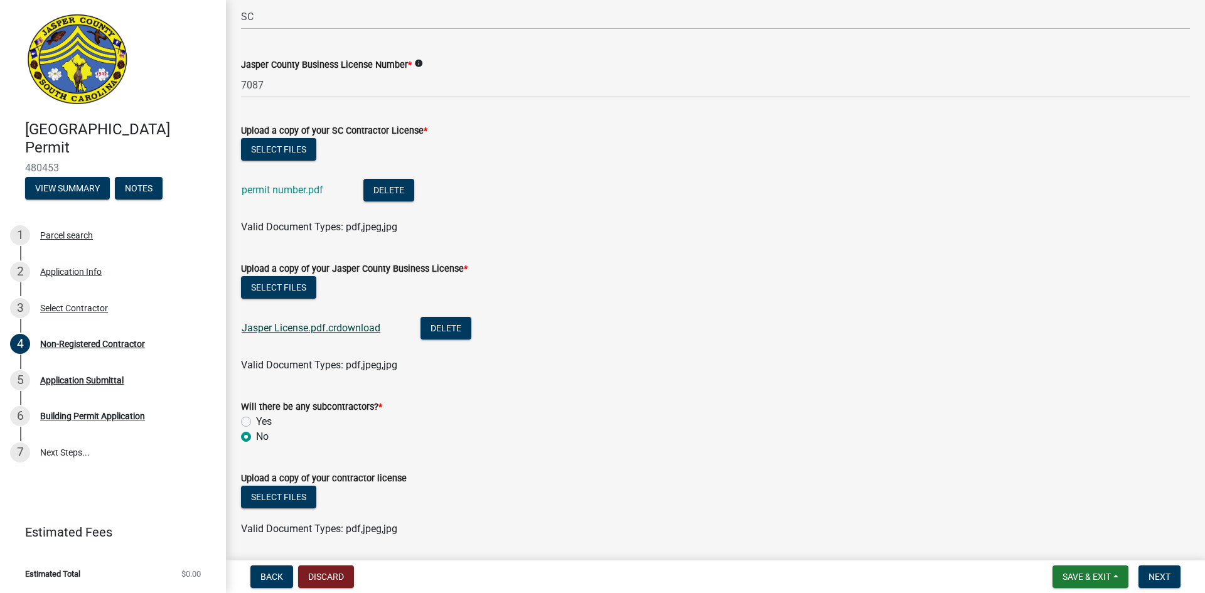
click at [306, 328] on link "Jasper License.pdf.crdownload" at bounding box center [311, 328] width 139 height 12
click at [313, 326] on link "Jasper License.pdf.crdownload" at bounding box center [311, 328] width 139 height 12
click at [289, 330] on link "Jasper License.pdf.crdownload" at bounding box center [311, 328] width 139 height 12
click at [434, 325] on button "Delete" at bounding box center [445, 328] width 51 height 23
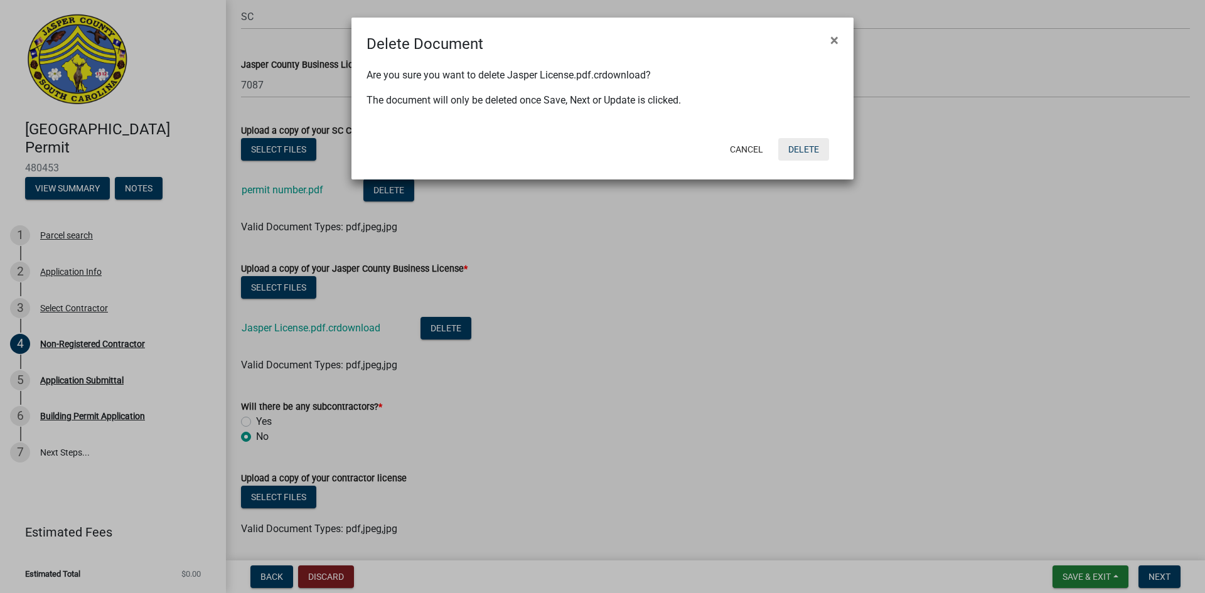
drag, startPoint x: 798, startPoint y: 149, endPoint x: 782, endPoint y: 157, distance: 17.7
click at [798, 149] on button "Delete" at bounding box center [803, 149] width 51 height 23
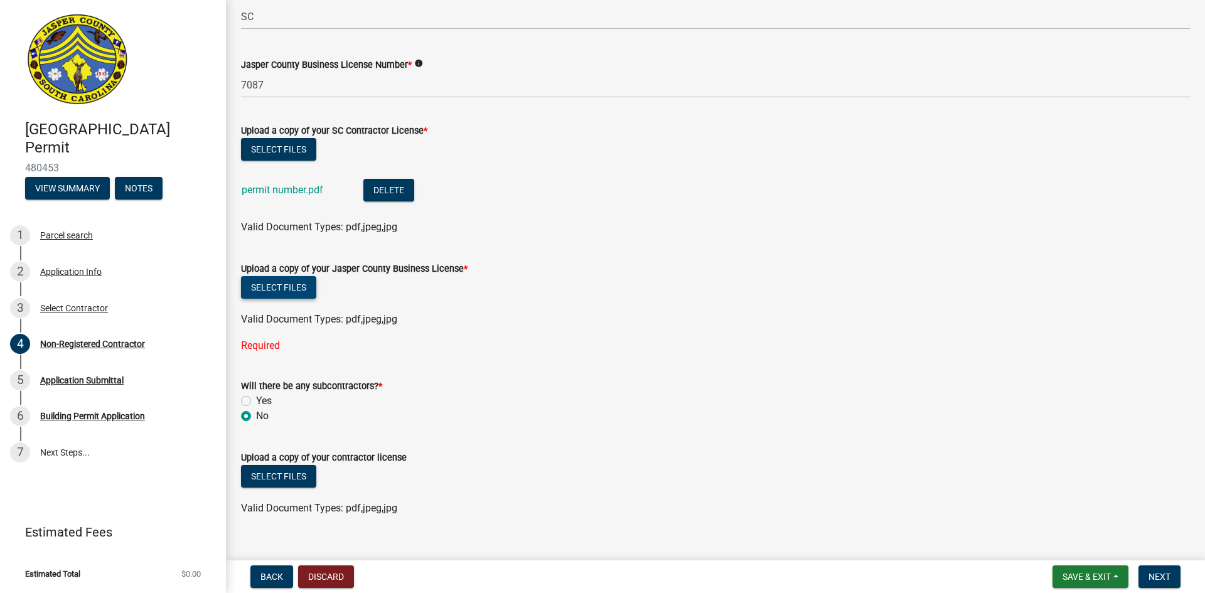
click at [277, 293] on button "Select files" at bounding box center [278, 287] width 75 height 23
click at [280, 288] on button "Select files" at bounding box center [278, 287] width 75 height 23
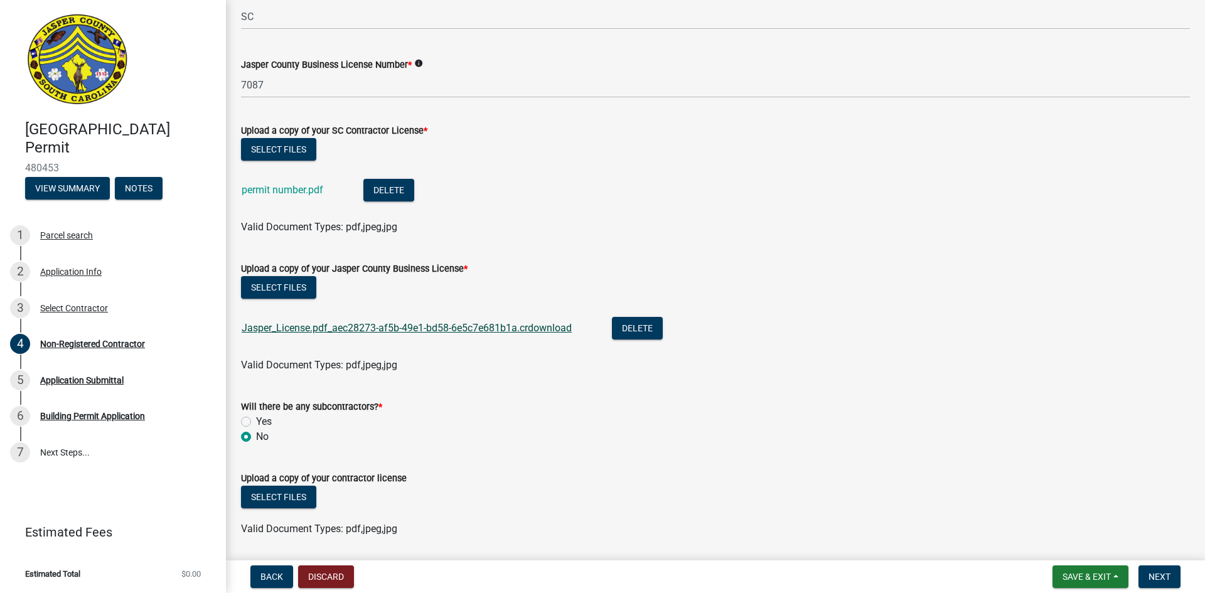
click at [338, 324] on link "Jasper_License.pdf_aec28273-af5b-49e1-bd58-6e5c7e681b1a.crdownload" at bounding box center [407, 328] width 330 height 12
click at [753, 123] on div "Upload a copy of your SC Contractor License *" at bounding box center [715, 130] width 949 height 15
click at [629, 332] on button "Delete" at bounding box center [637, 328] width 51 height 23
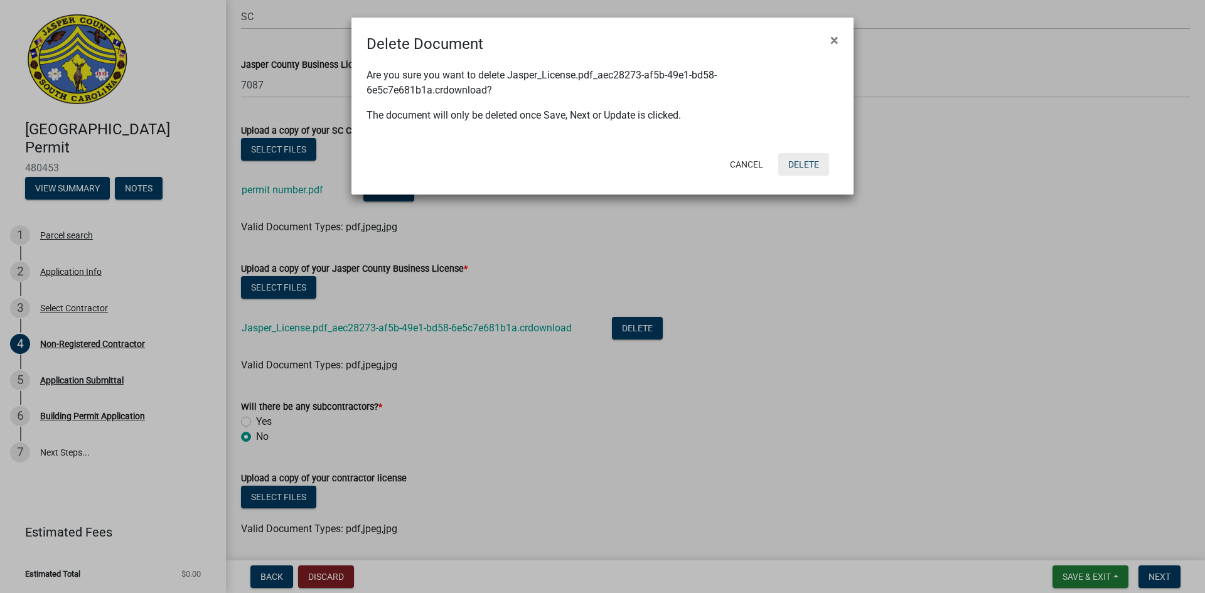
click at [820, 169] on button "Delete" at bounding box center [803, 164] width 51 height 23
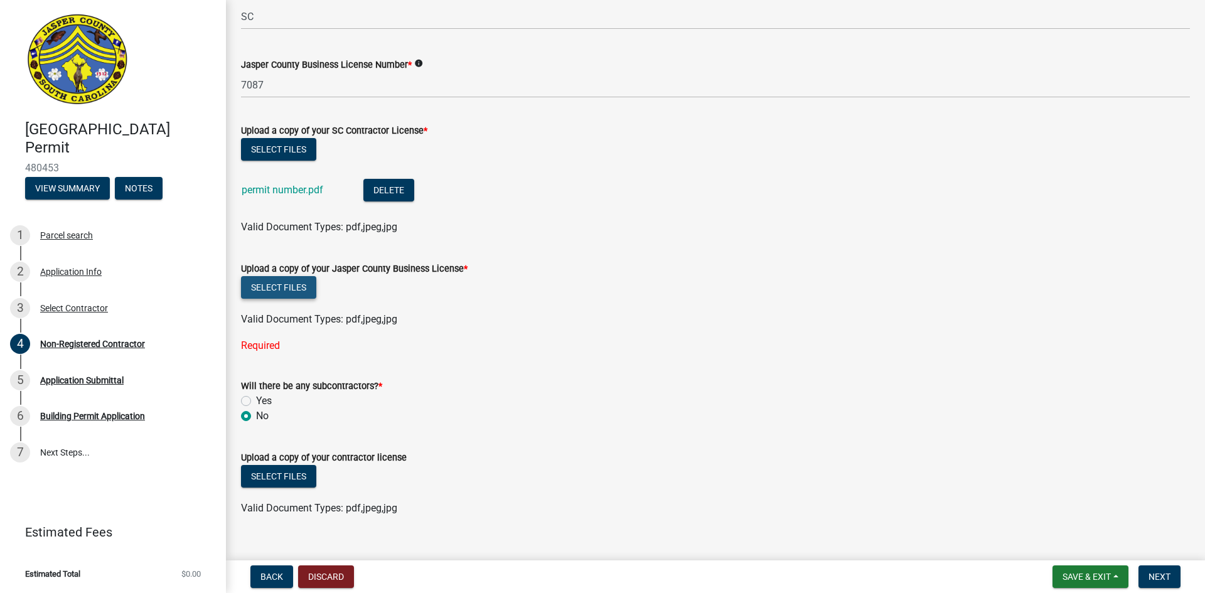
click at [285, 290] on button "Select files" at bounding box center [278, 287] width 75 height 23
click at [301, 289] on button "Select files" at bounding box center [278, 287] width 75 height 23
click at [274, 282] on button "Select files" at bounding box center [278, 287] width 75 height 23
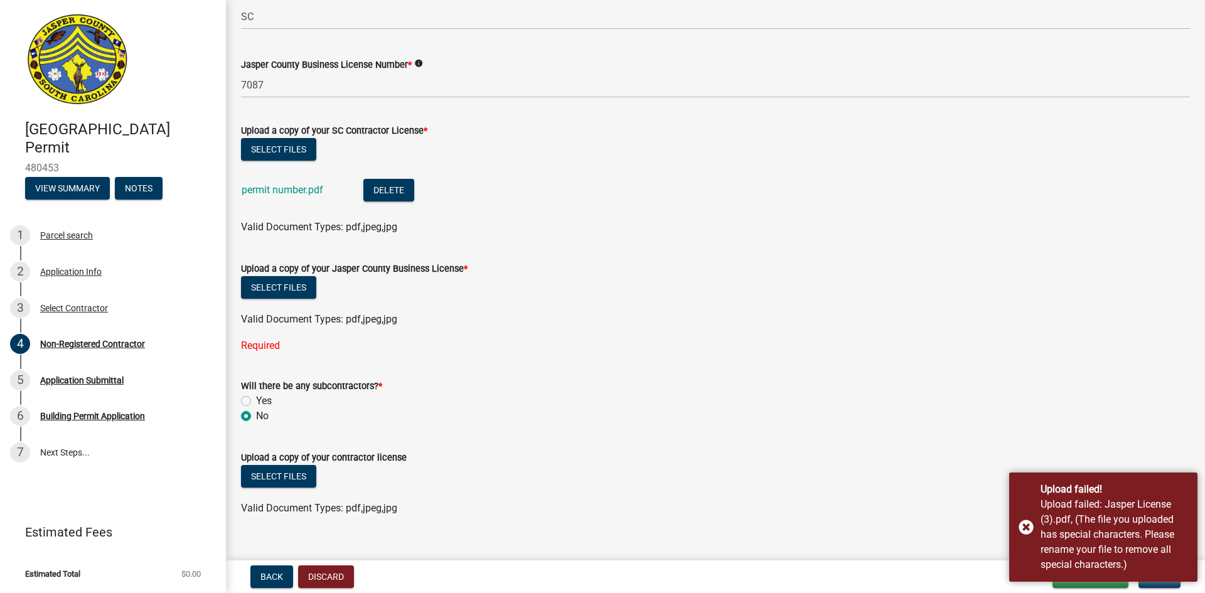
click at [440, 312] on div "Valid Document Types: pdf,jpeg,jpg" at bounding box center [716, 319] width 968 height 15
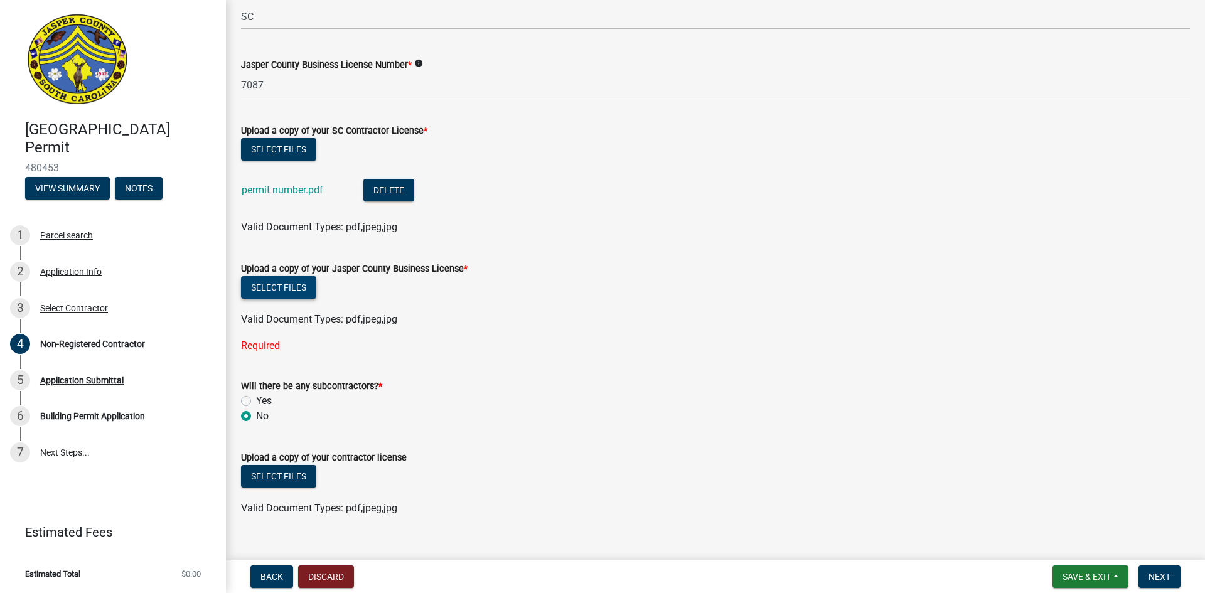
click at [295, 292] on button "Select files" at bounding box center [278, 287] width 75 height 23
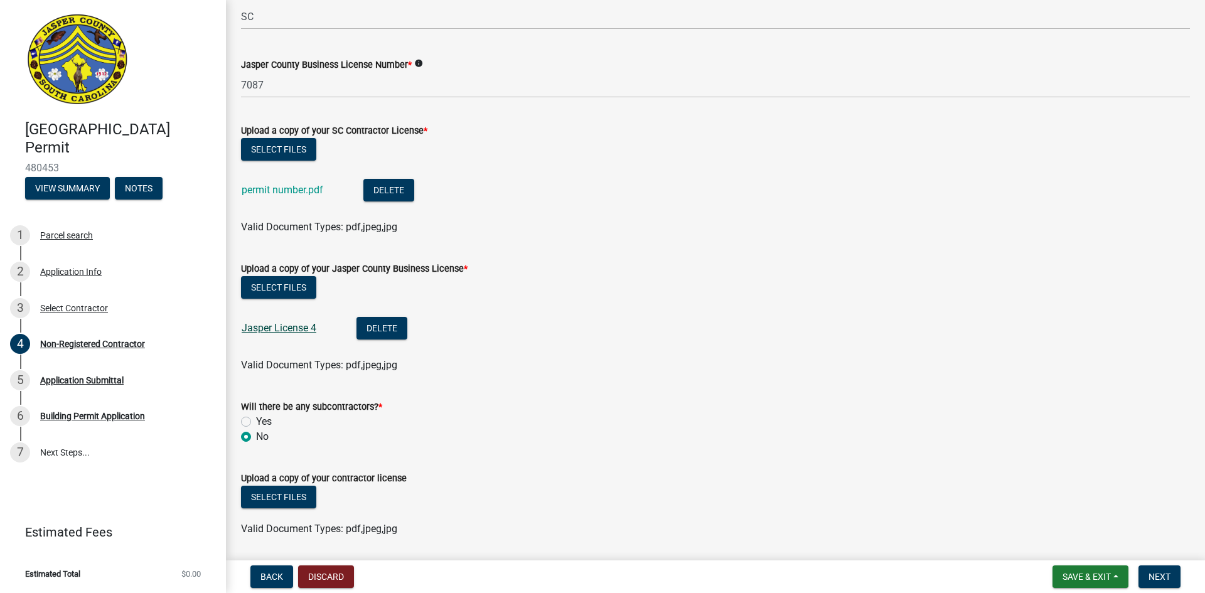
click at [285, 327] on link "Jasper License 4" at bounding box center [279, 328] width 75 height 12
click at [381, 319] on button "Delete" at bounding box center [381, 328] width 51 height 23
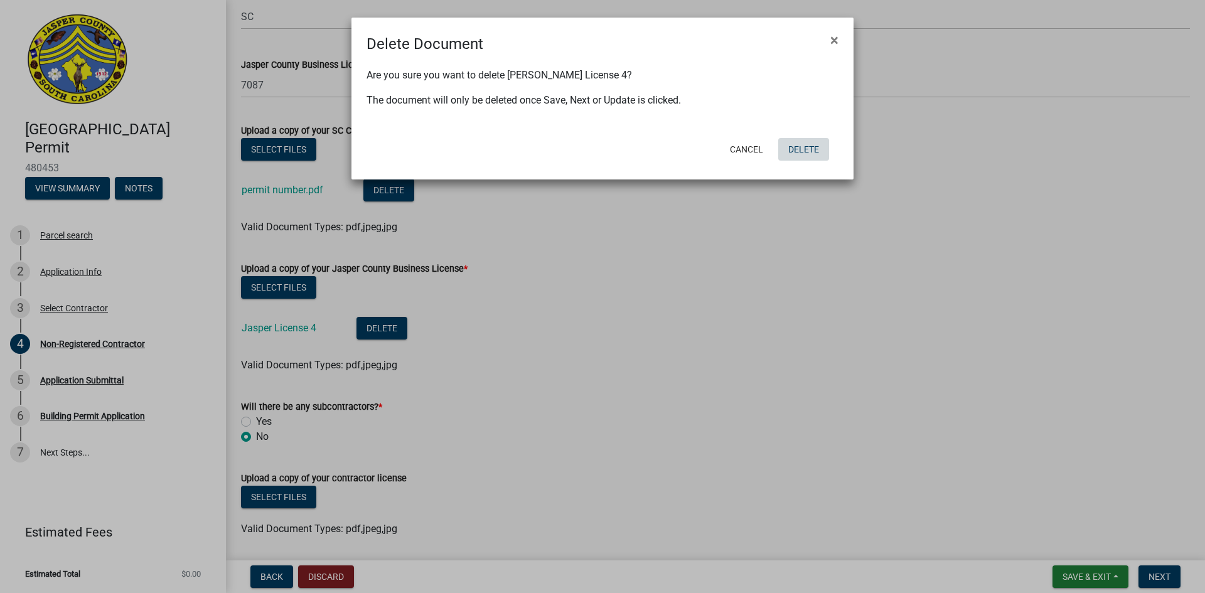
click at [804, 155] on button "Delete" at bounding box center [803, 149] width 51 height 23
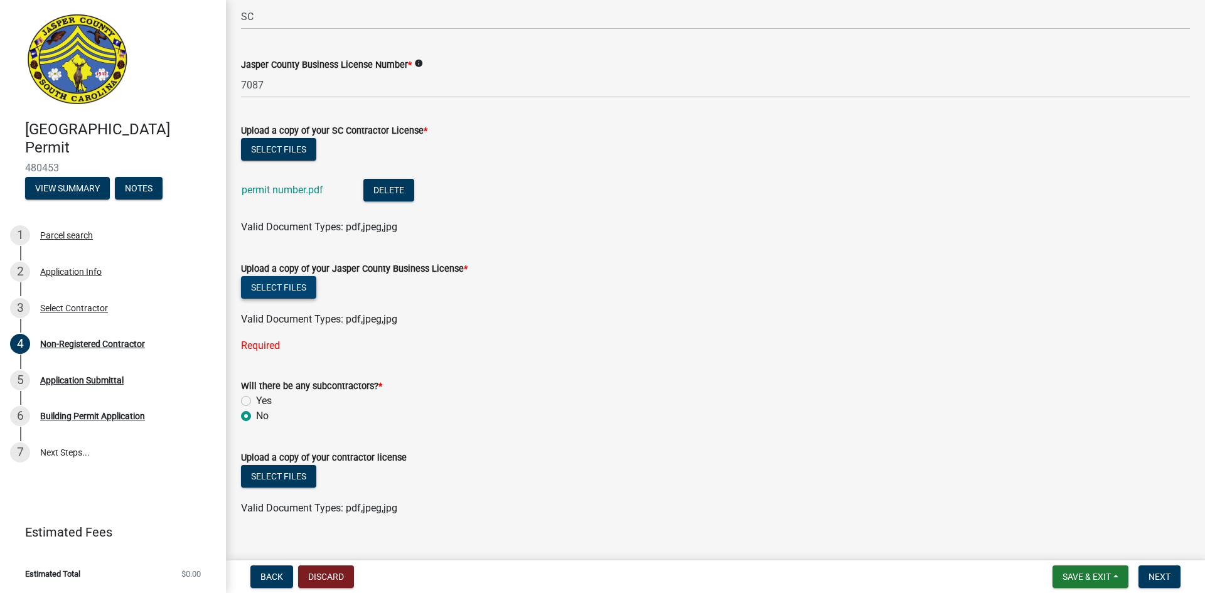
click at [289, 291] on button "Select files" at bounding box center [278, 287] width 75 height 23
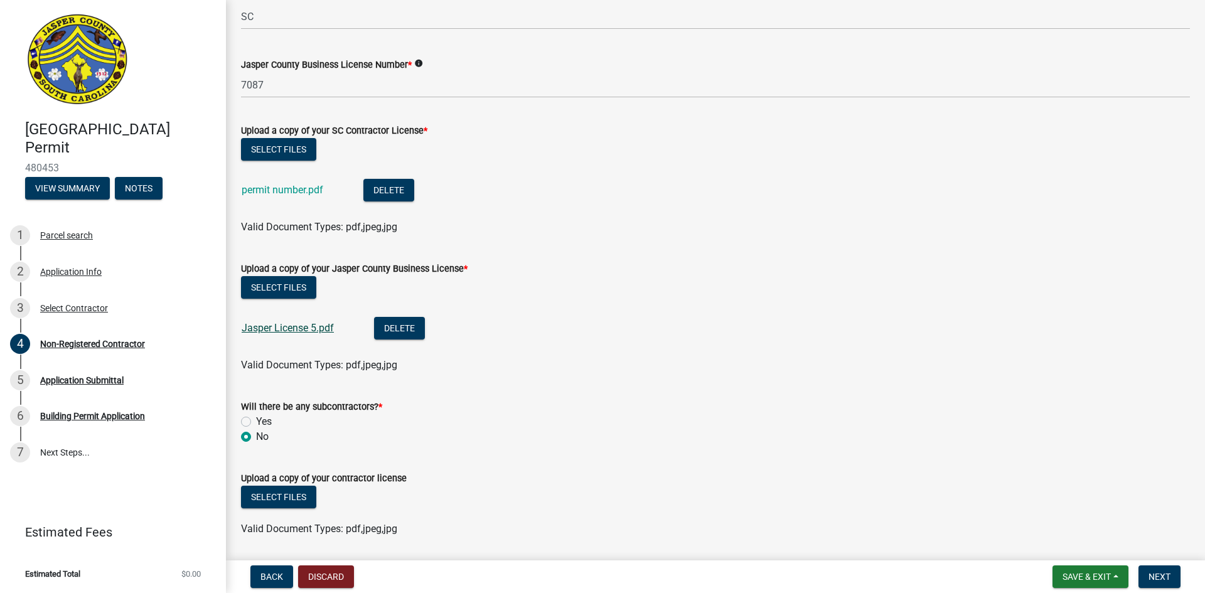
click at [270, 333] on link "Jasper License 5.pdf" at bounding box center [288, 328] width 92 height 12
click at [437, 437] on div "No" at bounding box center [715, 436] width 949 height 15
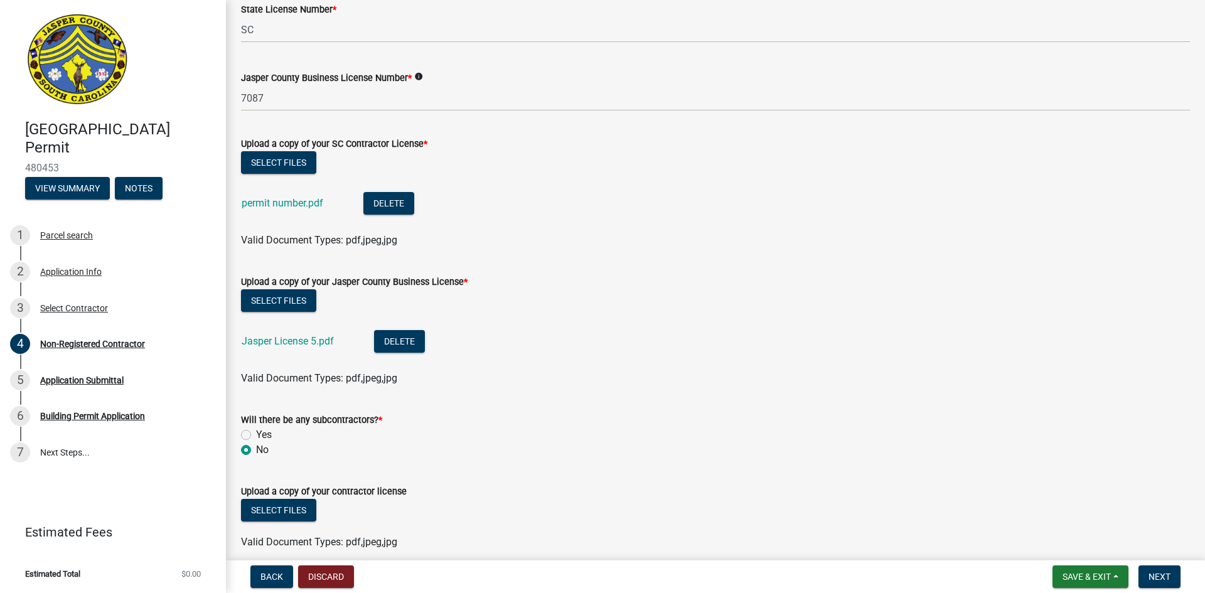
scroll to position [673, 0]
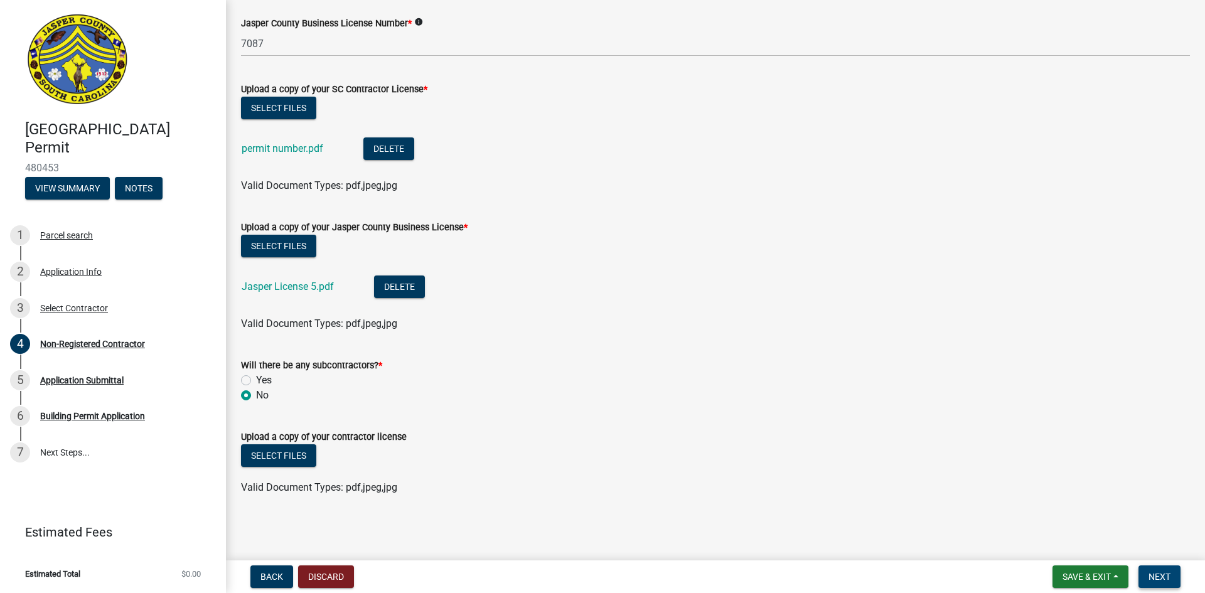
click at [1164, 572] on span "Next" at bounding box center [1159, 577] width 22 height 10
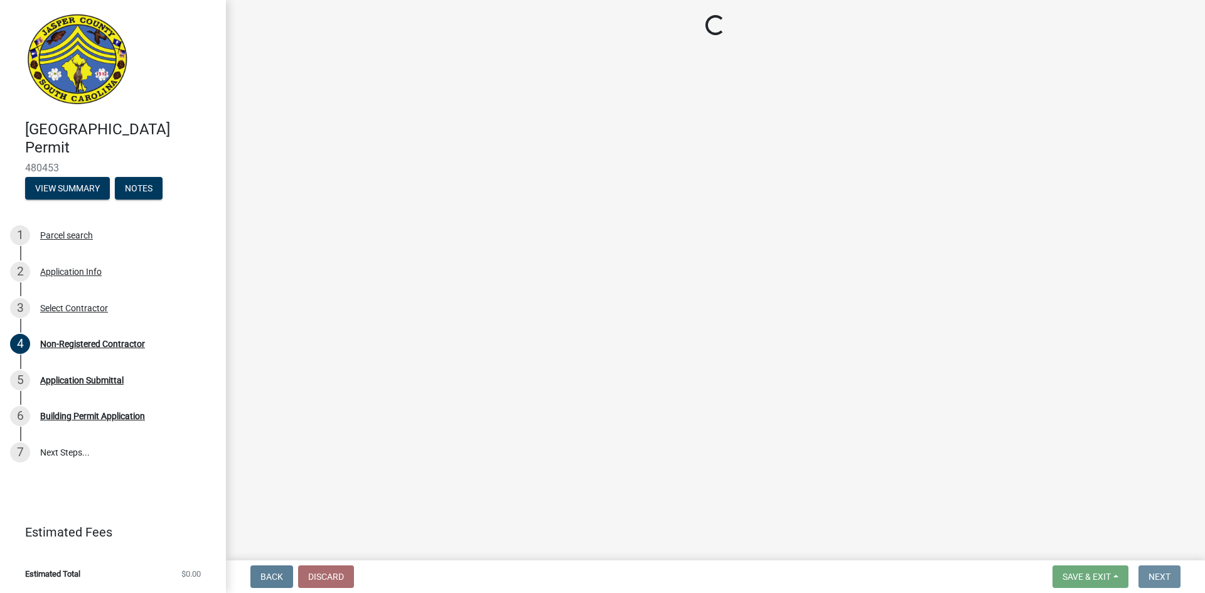
scroll to position [0, 0]
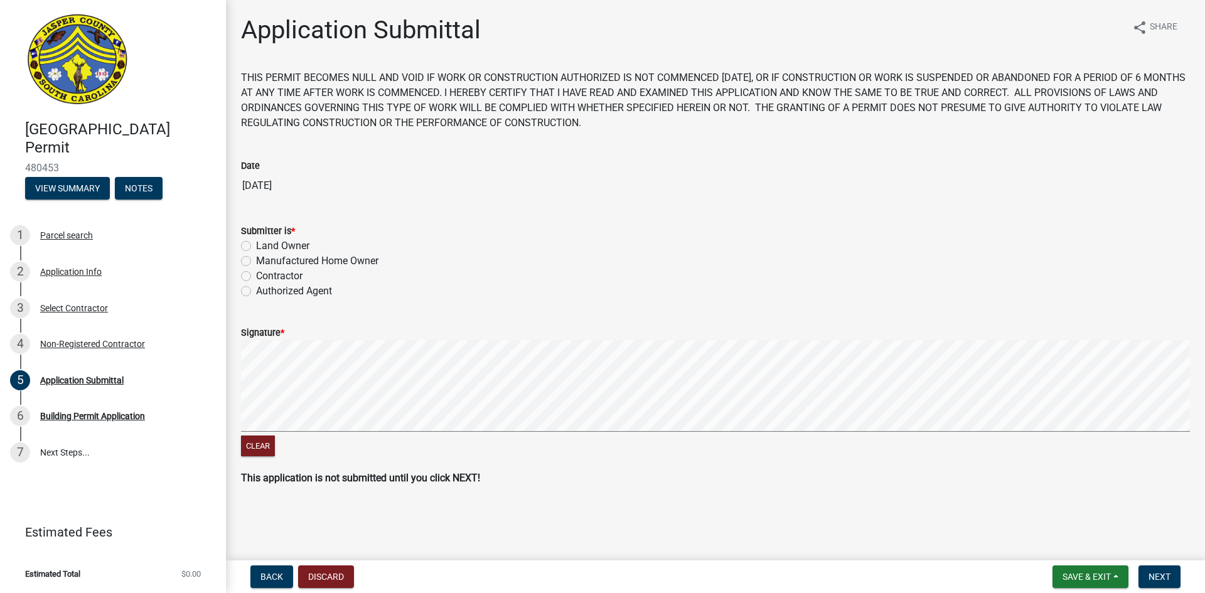
click at [294, 277] on label "Contractor" at bounding box center [279, 276] width 46 height 15
click at [264, 277] on input "Contractor" at bounding box center [260, 273] width 8 height 8
radio input "true"
click at [575, 439] on div "Clear" at bounding box center [715, 399] width 949 height 119
click at [1164, 579] on span "Next" at bounding box center [1159, 577] width 22 height 10
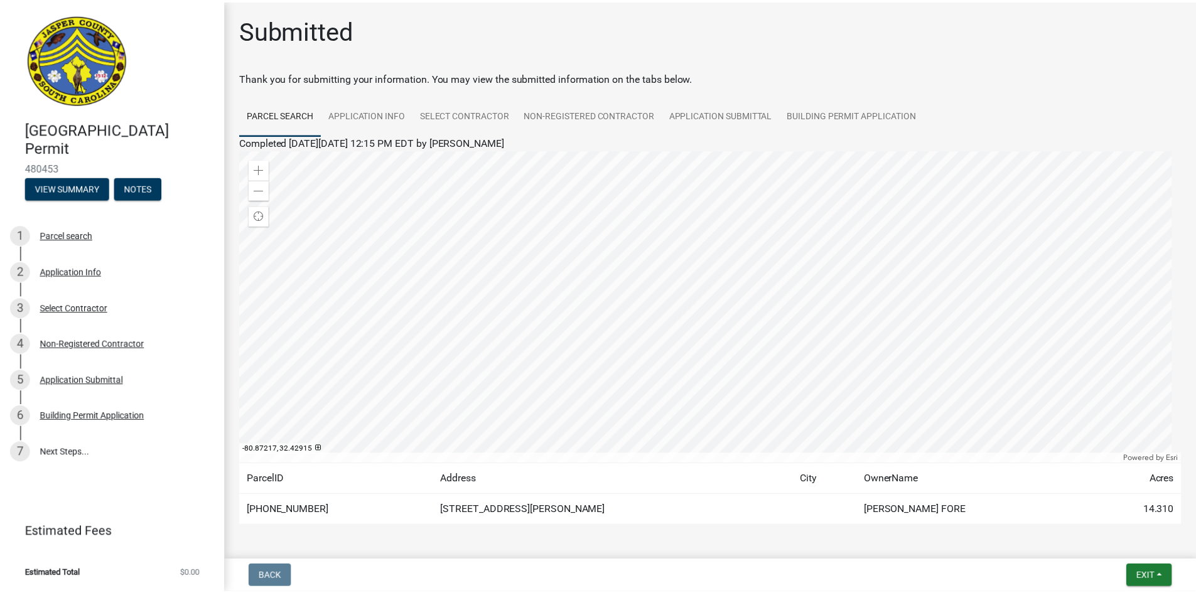
scroll to position [44, 0]
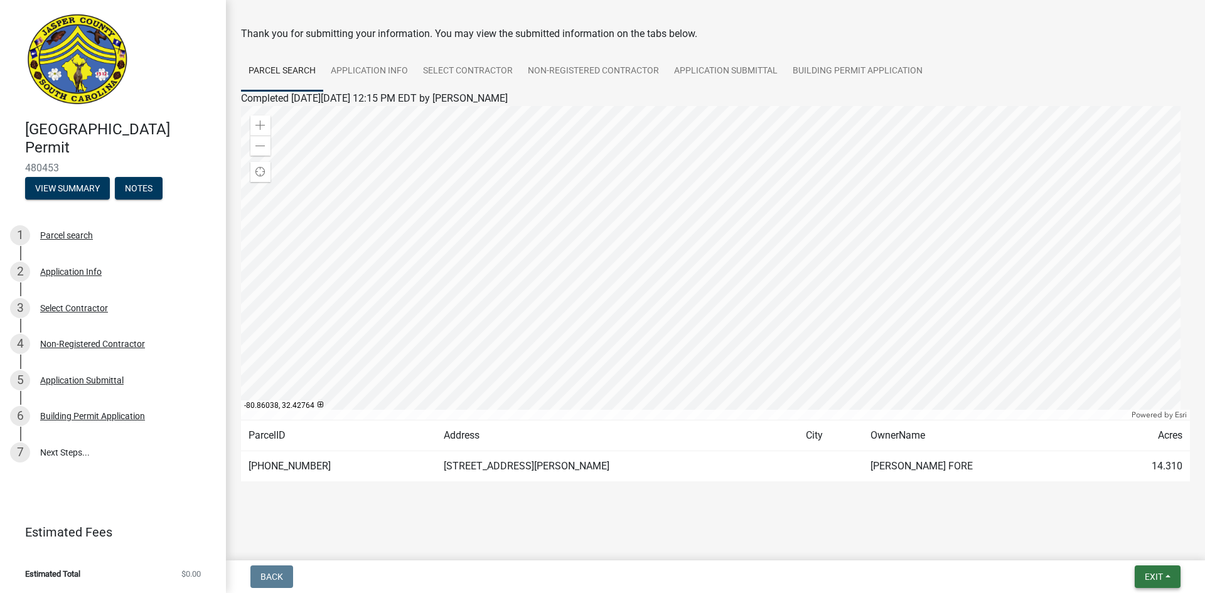
click at [1156, 574] on span "Exit" at bounding box center [1154, 577] width 18 height 10
click at [1161, 545] on button "Save & Exit" at bounding box center [1130, 544] width 100 height 30
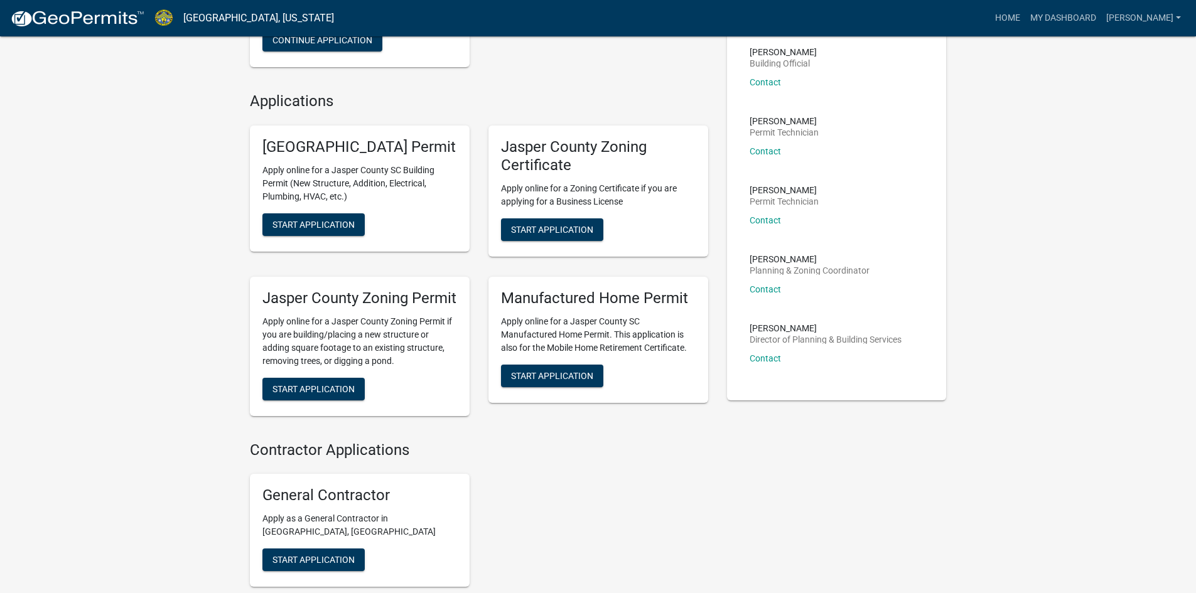
scroll to position [184, 0]
